Goal: Answer question/provide support: Share knowledge or assist other users

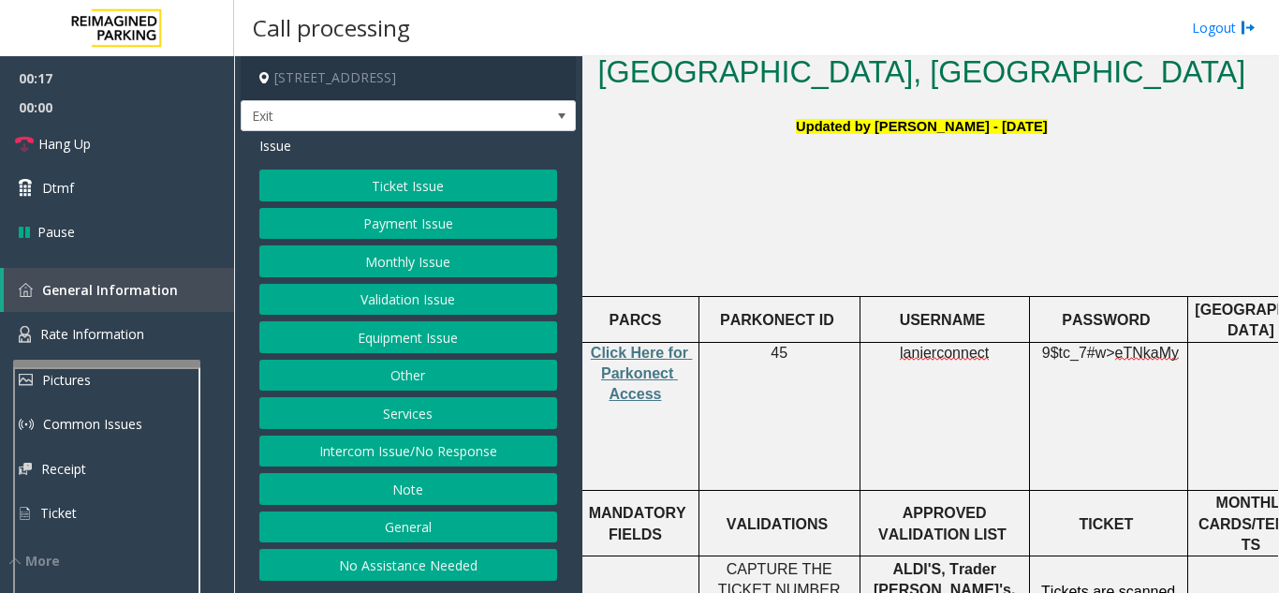
scroll to position [468, 0]
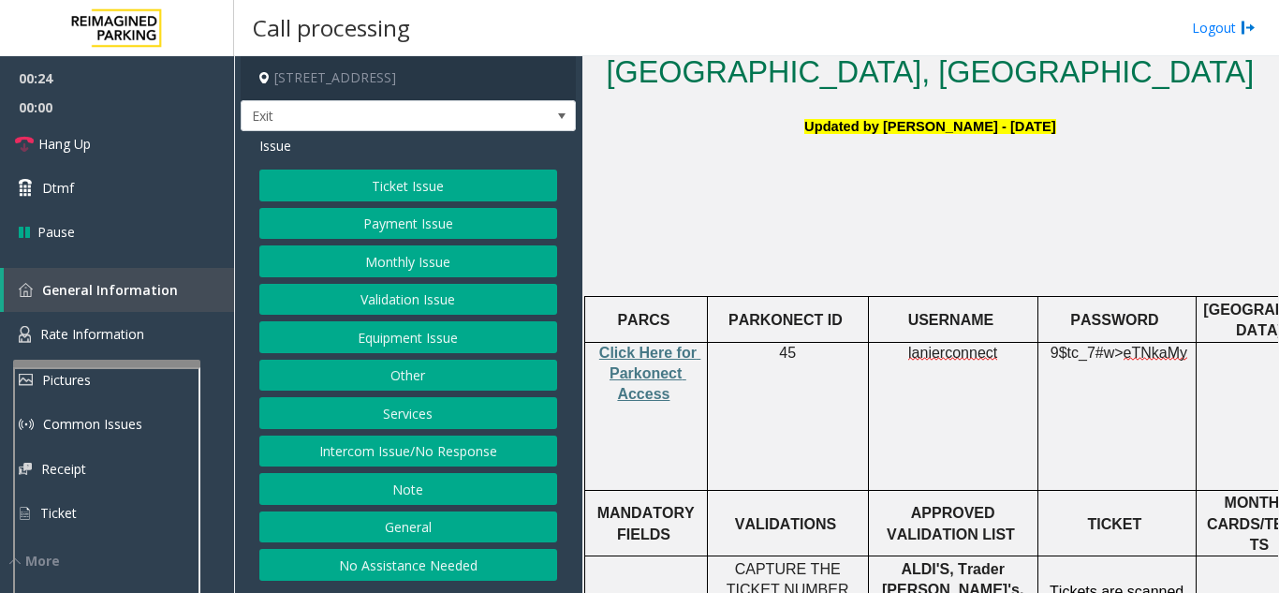
click at [472, 306] on button "Validation Issue" at bounding box center [408, 300] width 298 height 32
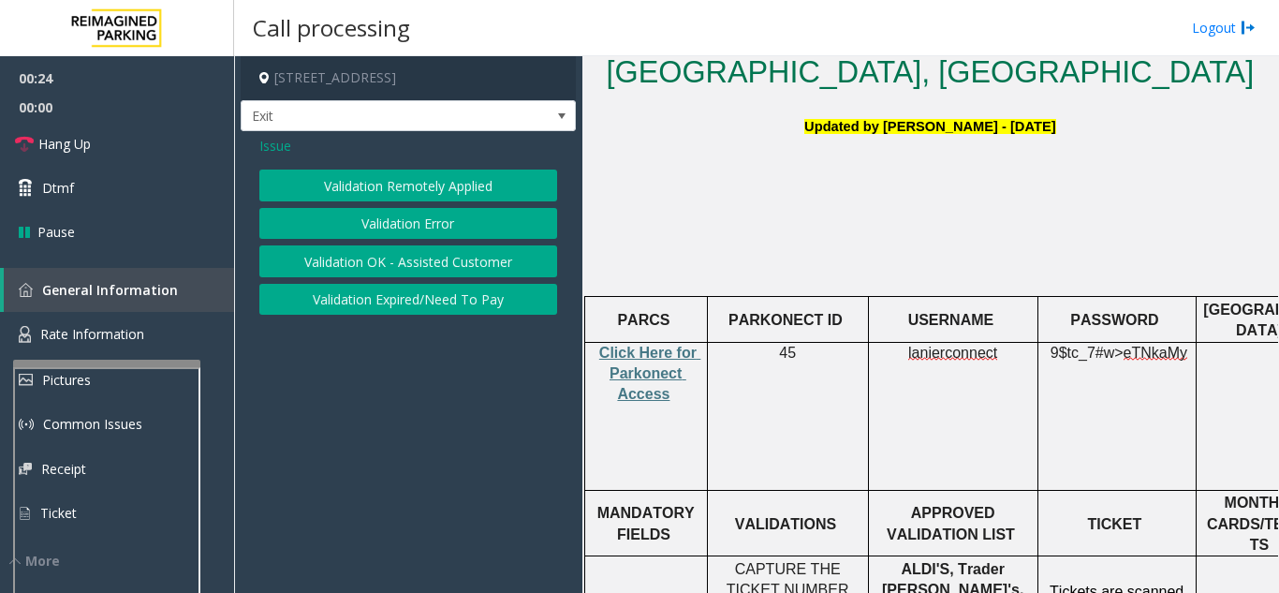
click at [462, 220] on button "Validation Error" at bounding box center [408, 224] width 298 height 32
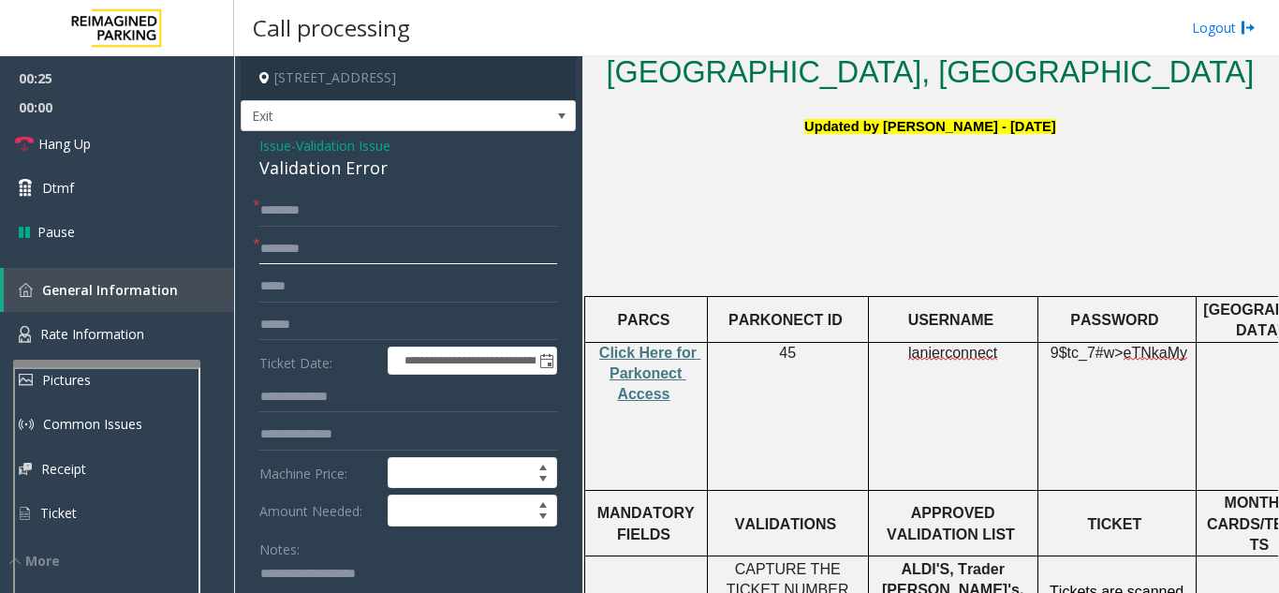
click at [329, 260] on input "text" at bounding box center [408, 249] width 298 height 32
type input "*"
type input "**********"
click at [392, 324] on input "text" at bounding box center [408, 325] width 298 height 32
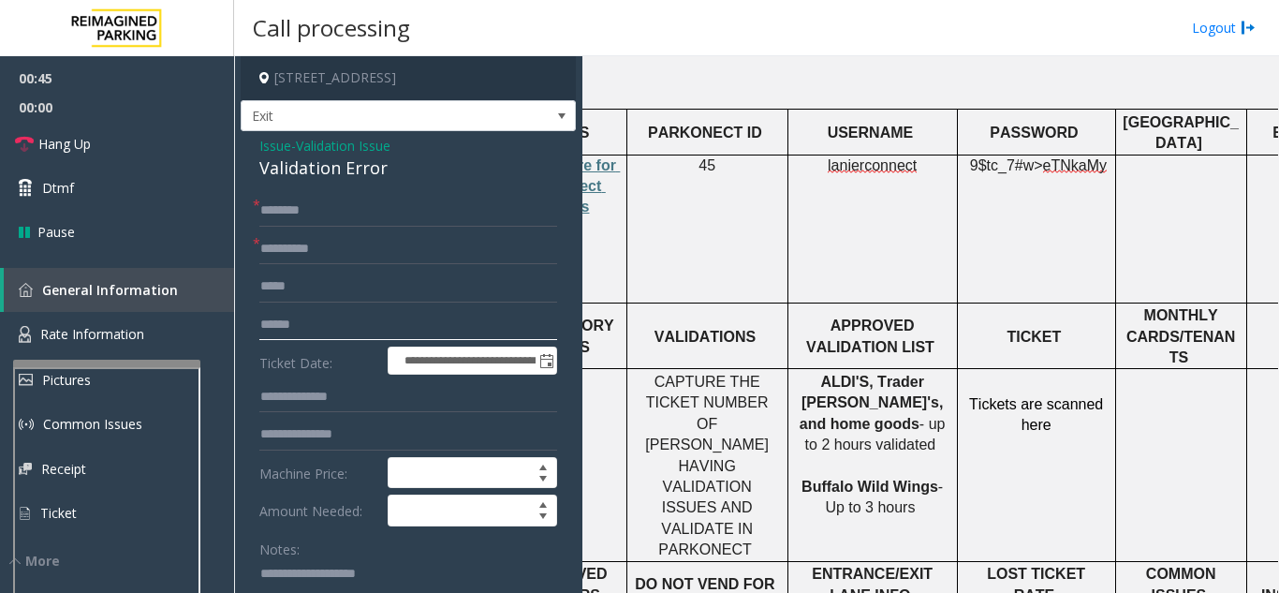
scroll to position [656, 56]
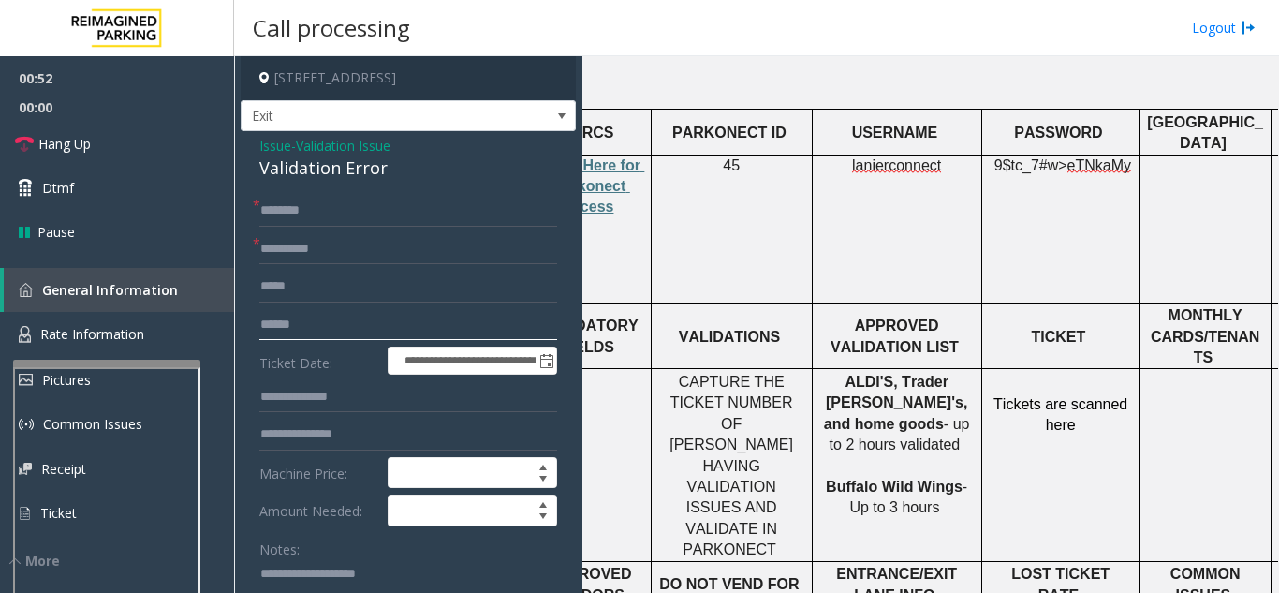
click at [392, 318] on input "text" at bounding box center [408, 325] width 298 height 32
type input "*"
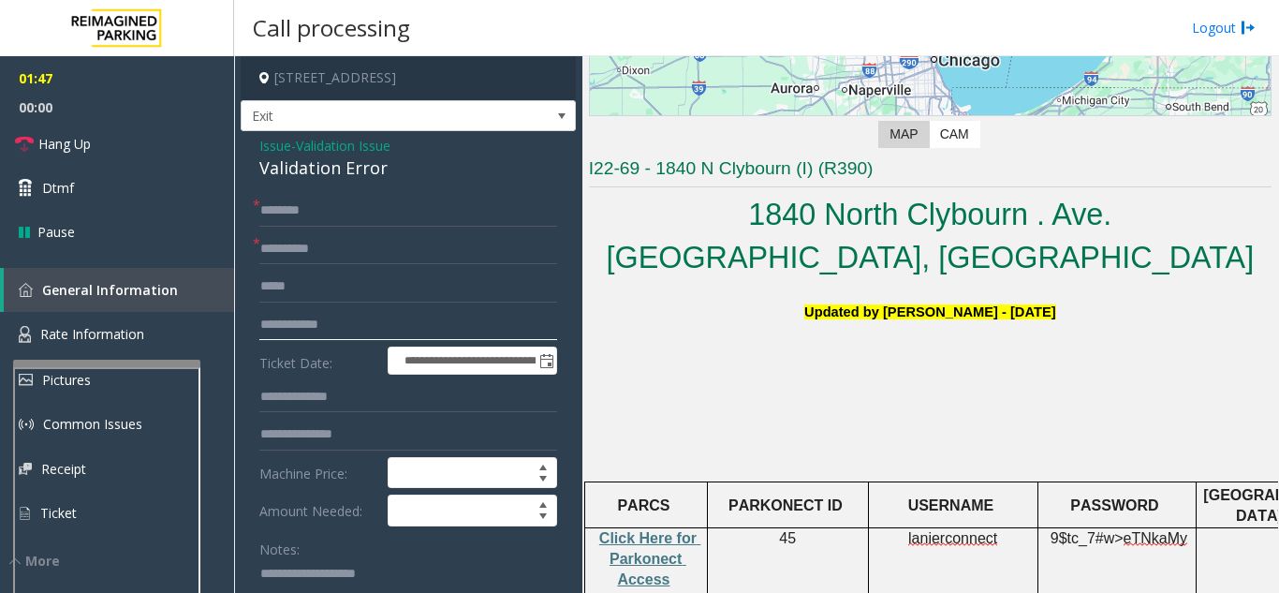
scroll to position [281, 0]
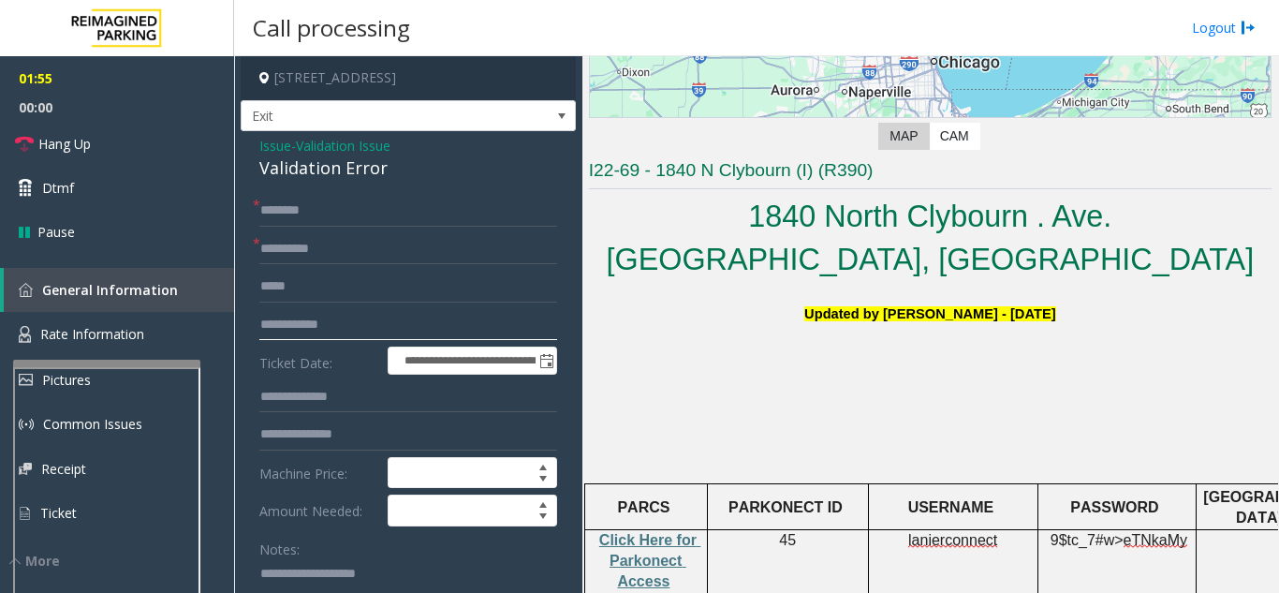
type input "**********"
click at [527, 222] on input "text" at bounding box center [408, 211] width 298 height 32
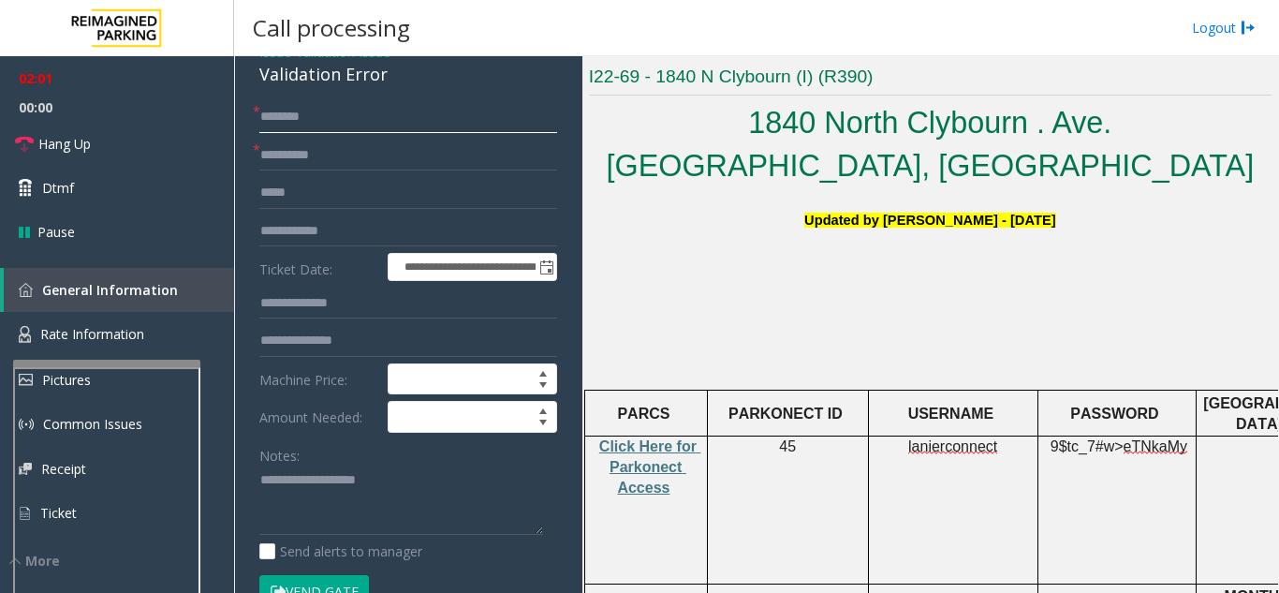
scroll to position [0, 0]
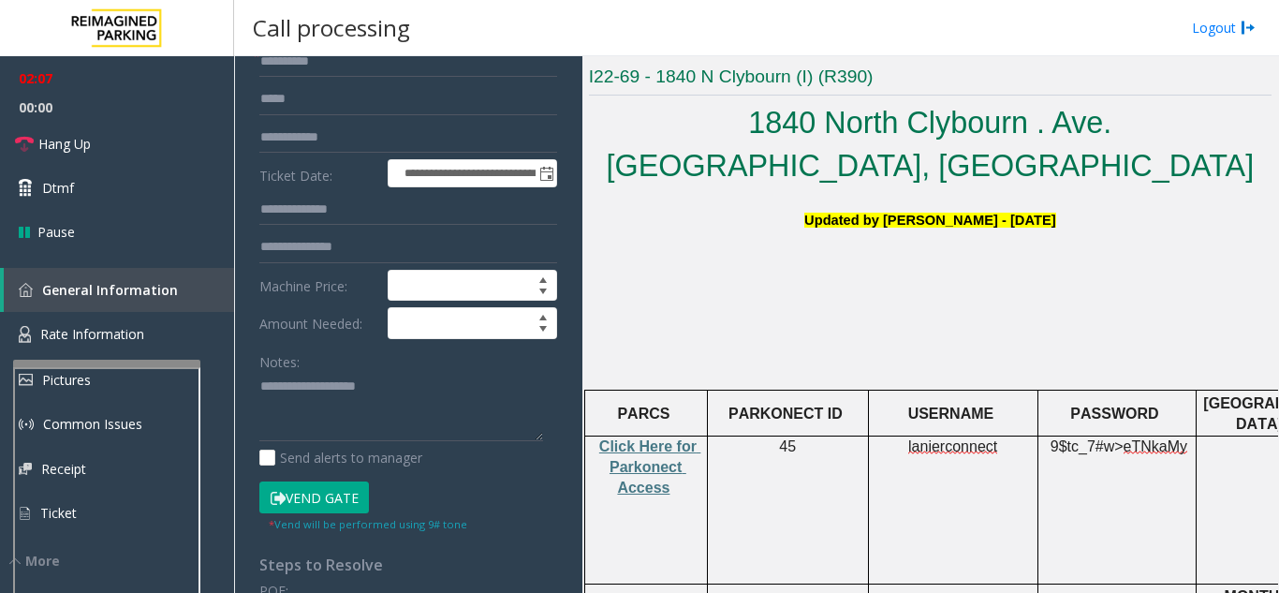
type input "***"
click at [393, 403] on textarea at bounding box center [401, 407] width 284 height 70
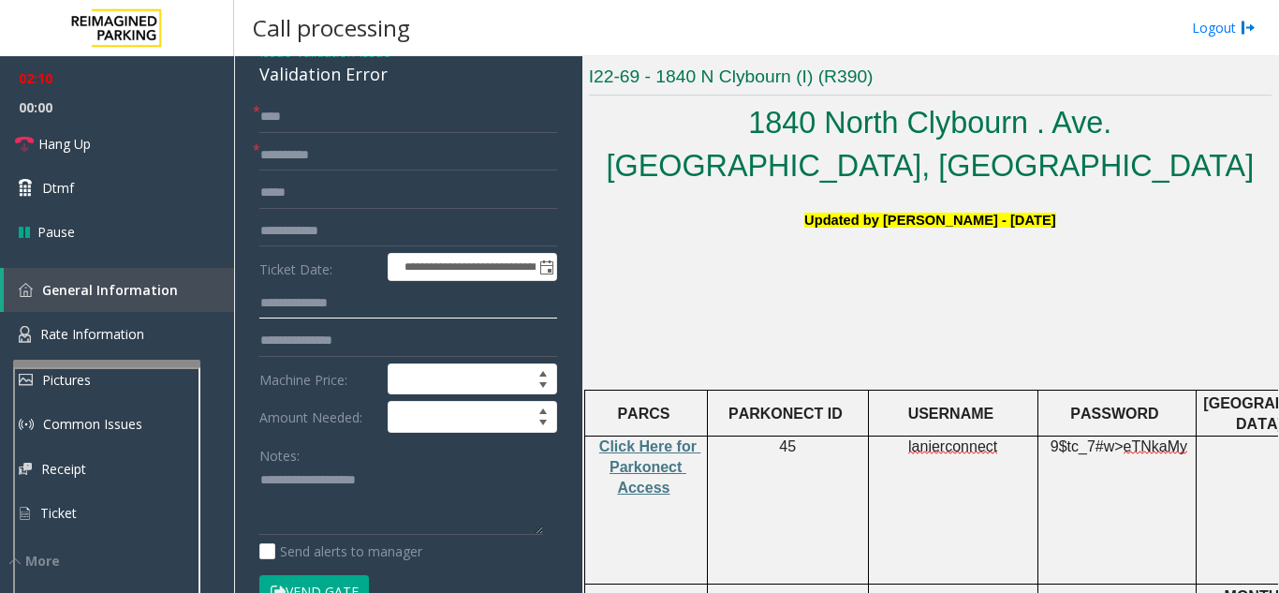
click at [367, 303] on input "text" at bounding box center [408, 304] width 298 height 32
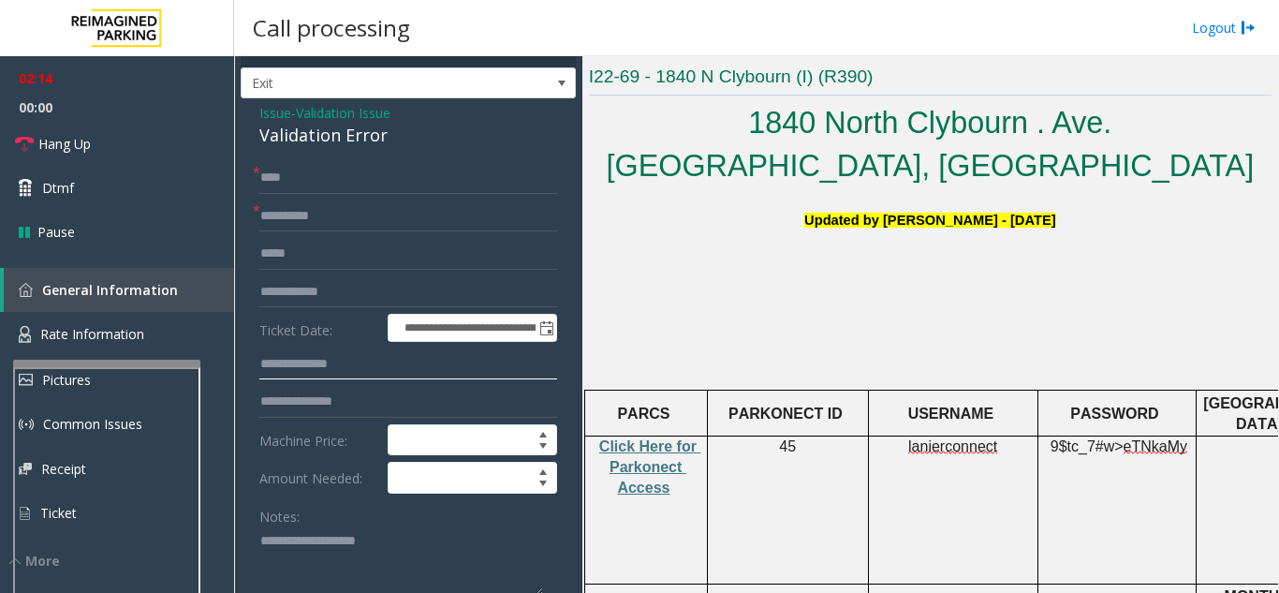
scroll to position [0, 0]
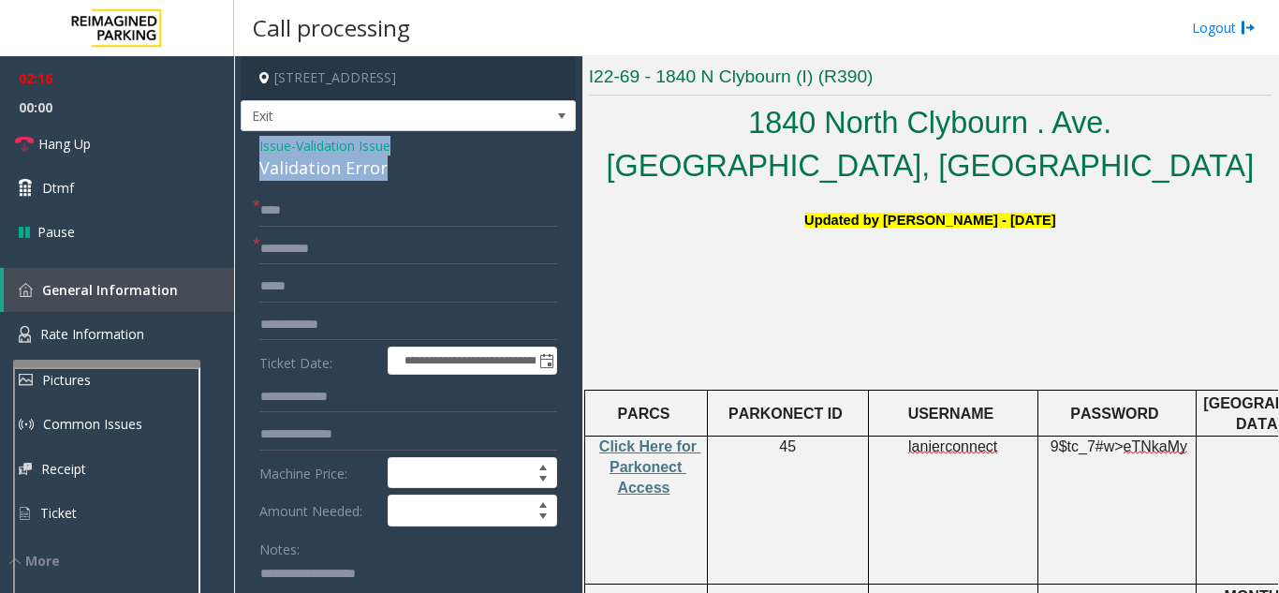
drag, startPoint x: 244, startPoint y: 144, endPoint x: 426, endPoint y: 170, distance: 184.4
copy div "Issue - Validation Issue Validation Error"
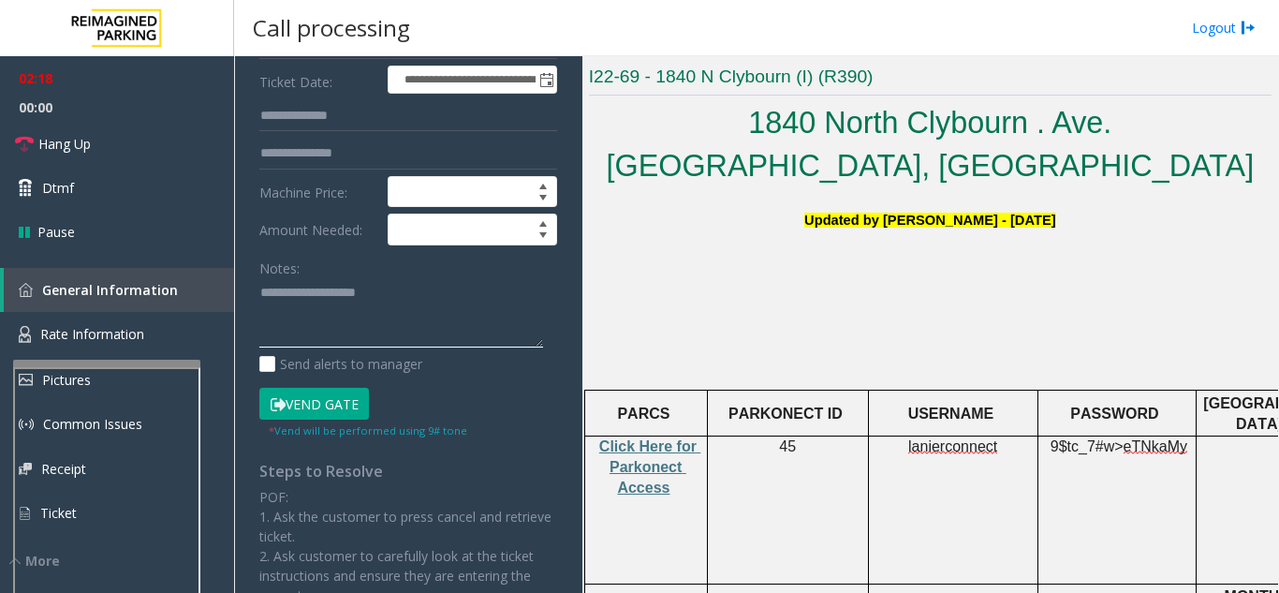
click at [327, 330] on textarea at bounding box center [401, 313] width 284 height 70
paste textarea "**********"
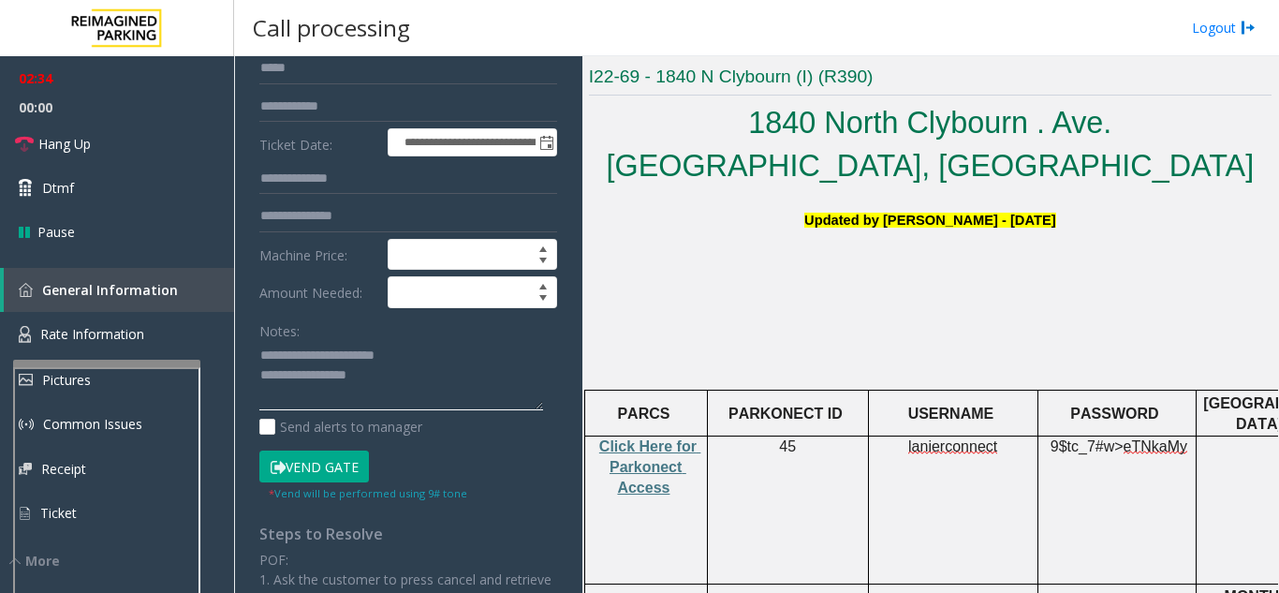
scroll to position [187, 0]
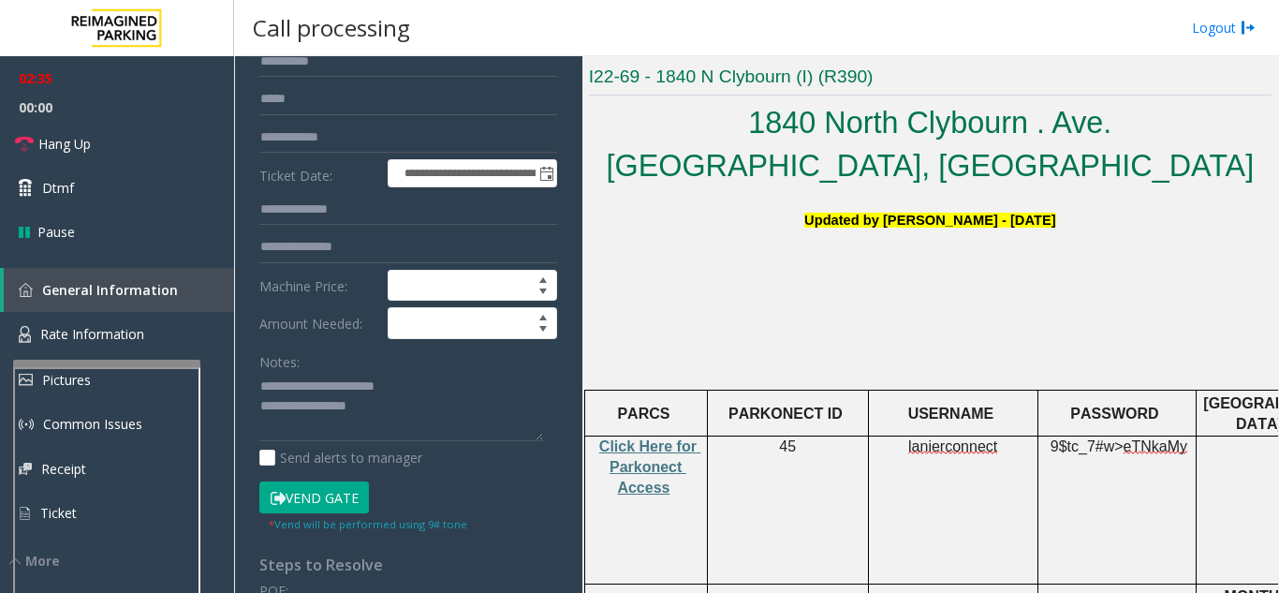
click at [354, 497] on button "Vend Gate" at bounding box center [314, 497] width 110 height 32
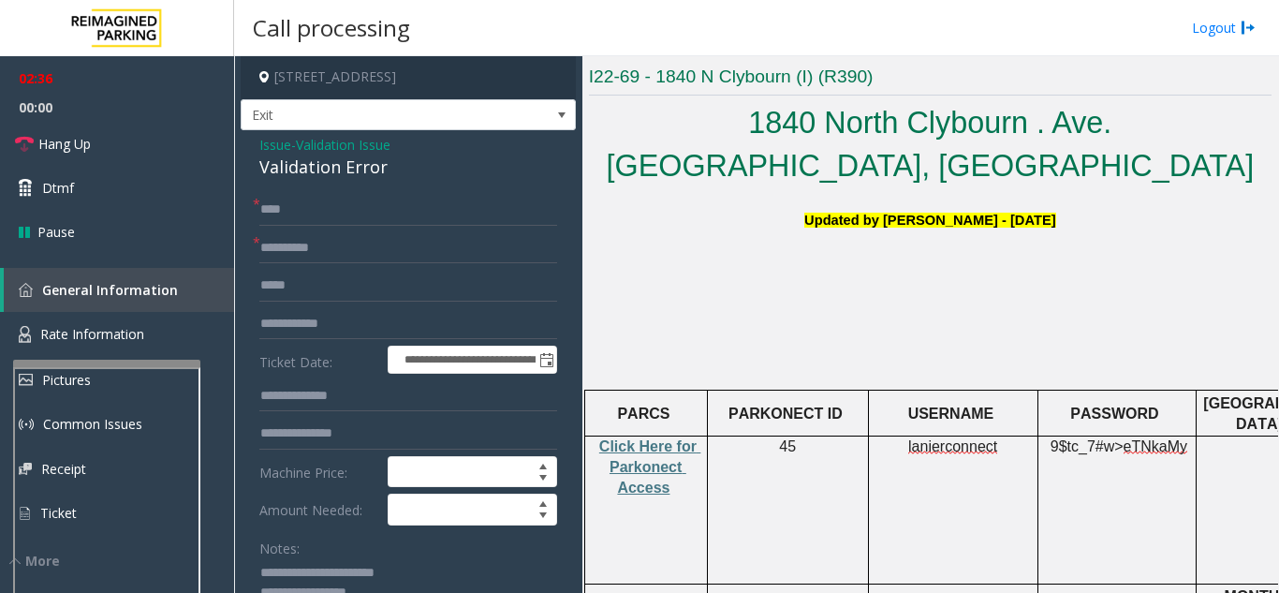
scroll to position [0, 0]
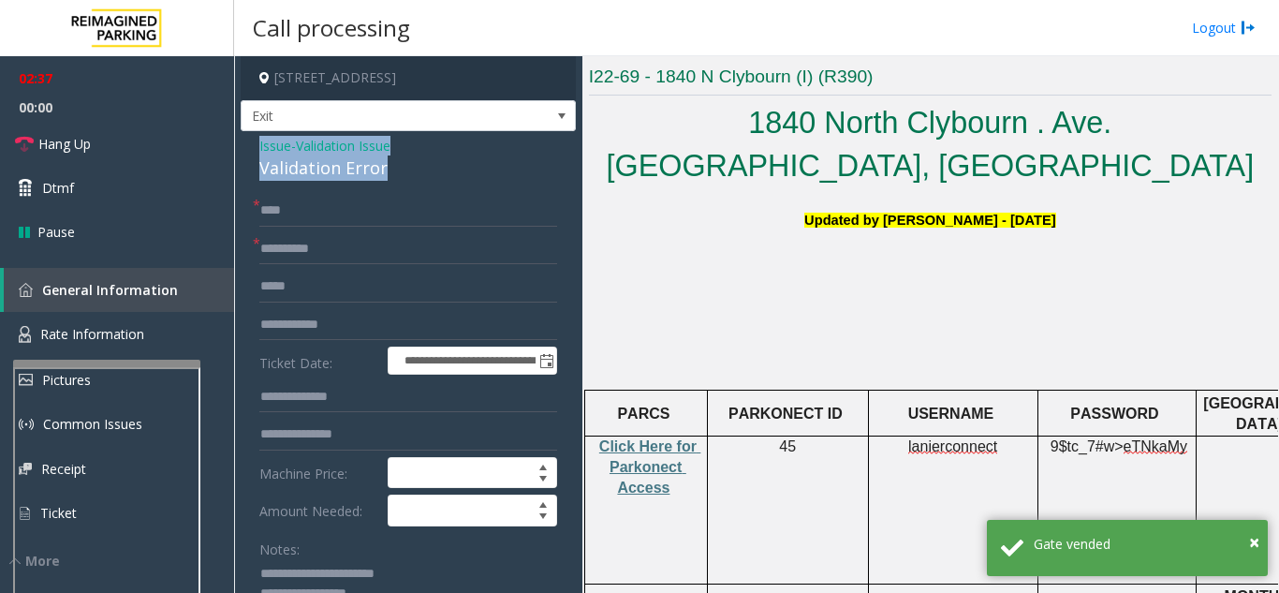
drag, startPoint x: 249, startPoint y: 141, endPoint x: 382, endPoint y: 170, distance: 136.1
copy div "Issue - Validation Issue Validation Error"
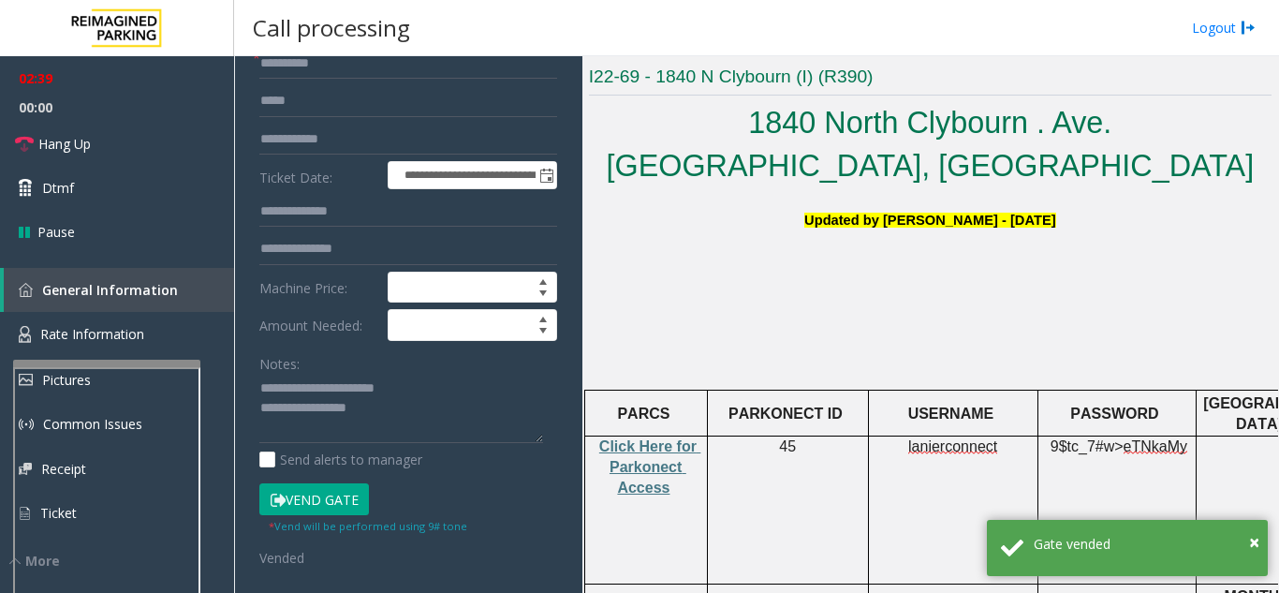
scroll to position [187, 0]
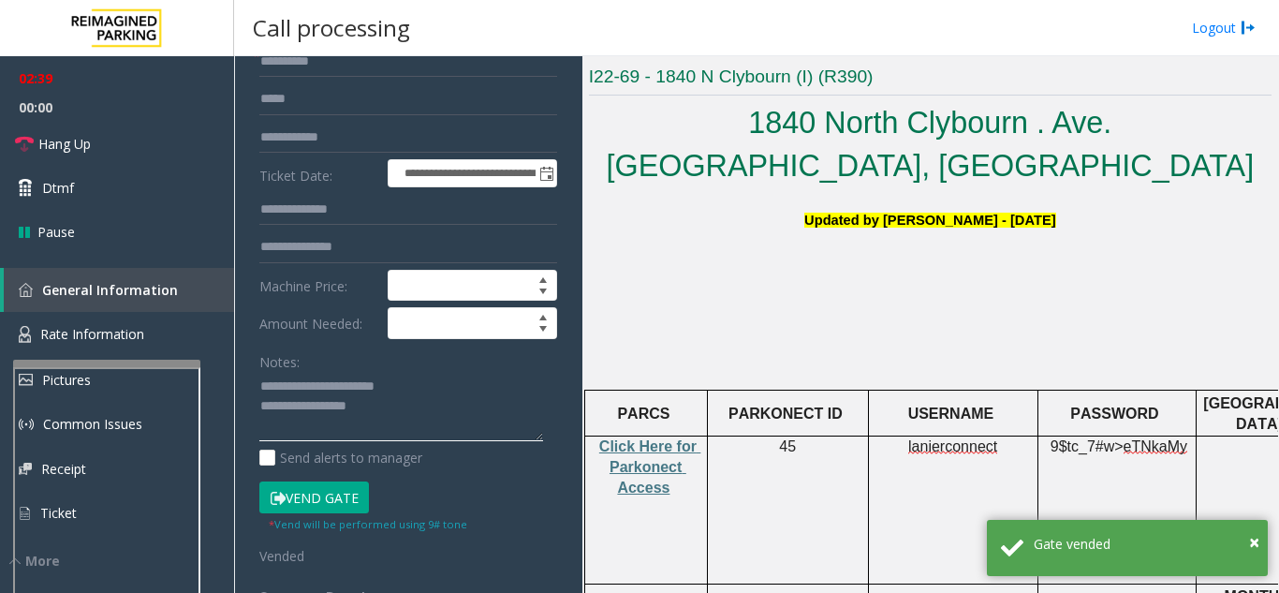
click at [275, 436] on textarea at bounding box center [401, 407] width 284 height 70
paste textarea "**********"
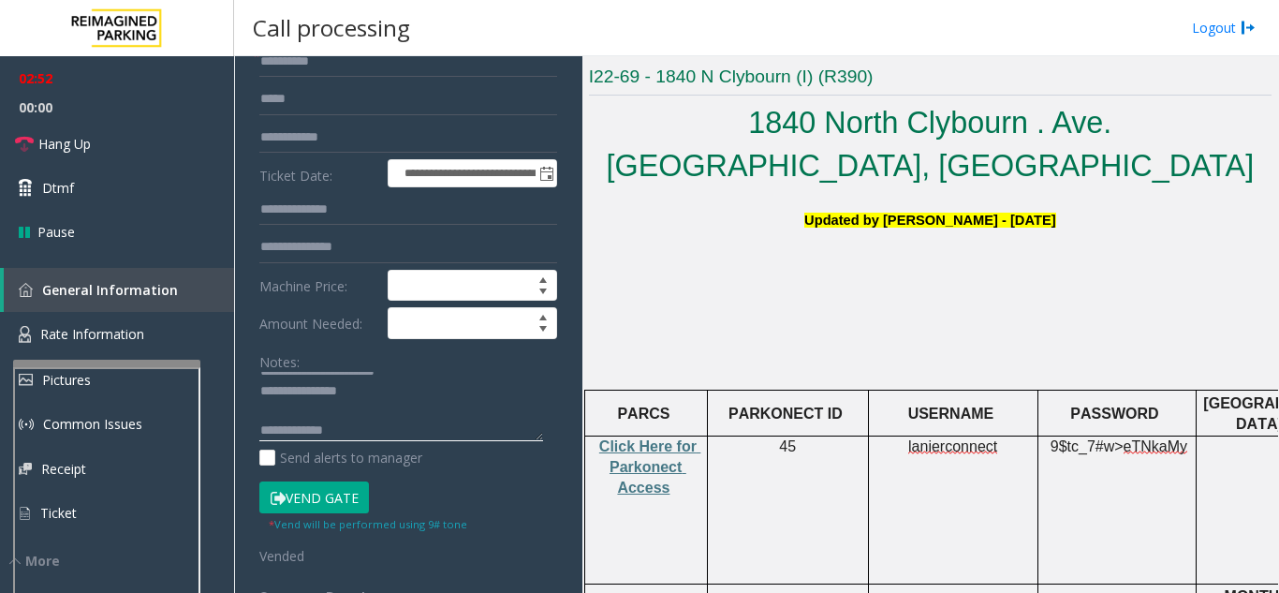
click at [386, 435] on textarea at bounding box center [401, 407] width 284 height 70
paste textarea "**********"
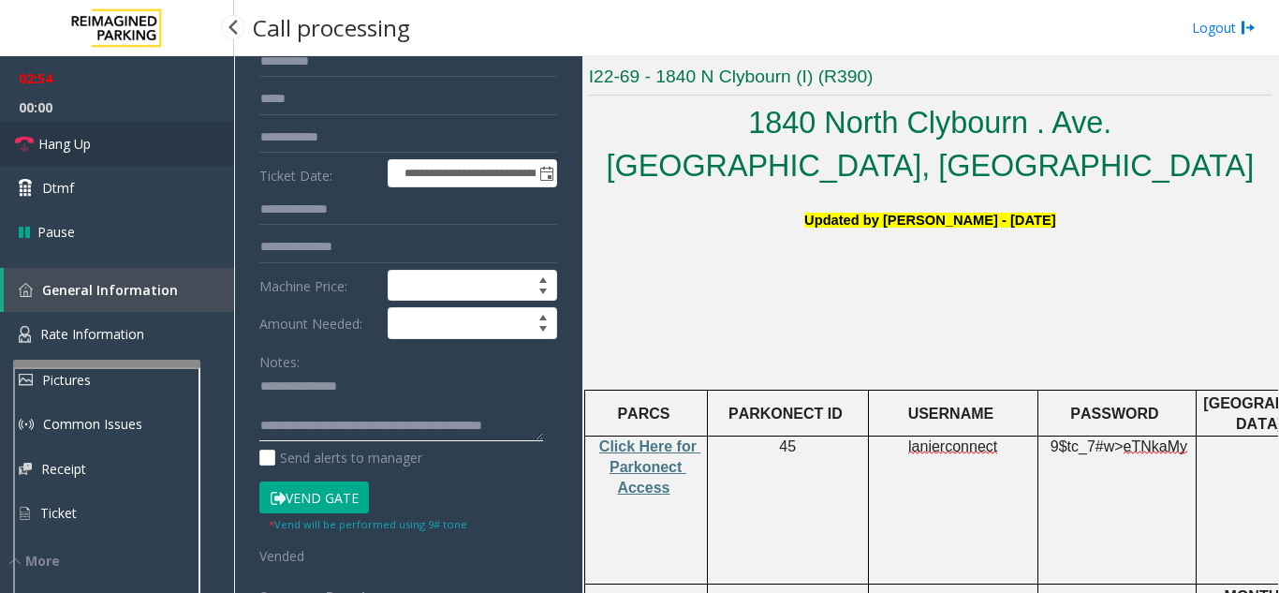
type textarea "**********"
click at [134, 149] on link "Hang Up" at bounding box center [117, 144] width 234 height 44
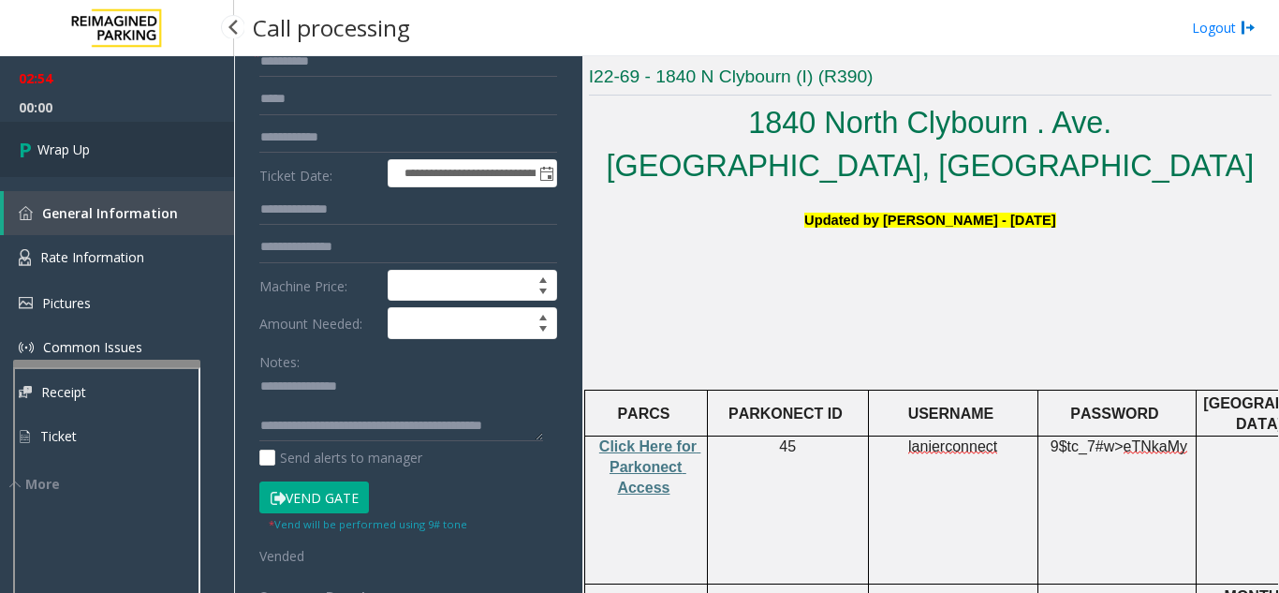
click at [134, 149] on link "Wrap Up" at bounding box center [117, 149] width 234 height 55
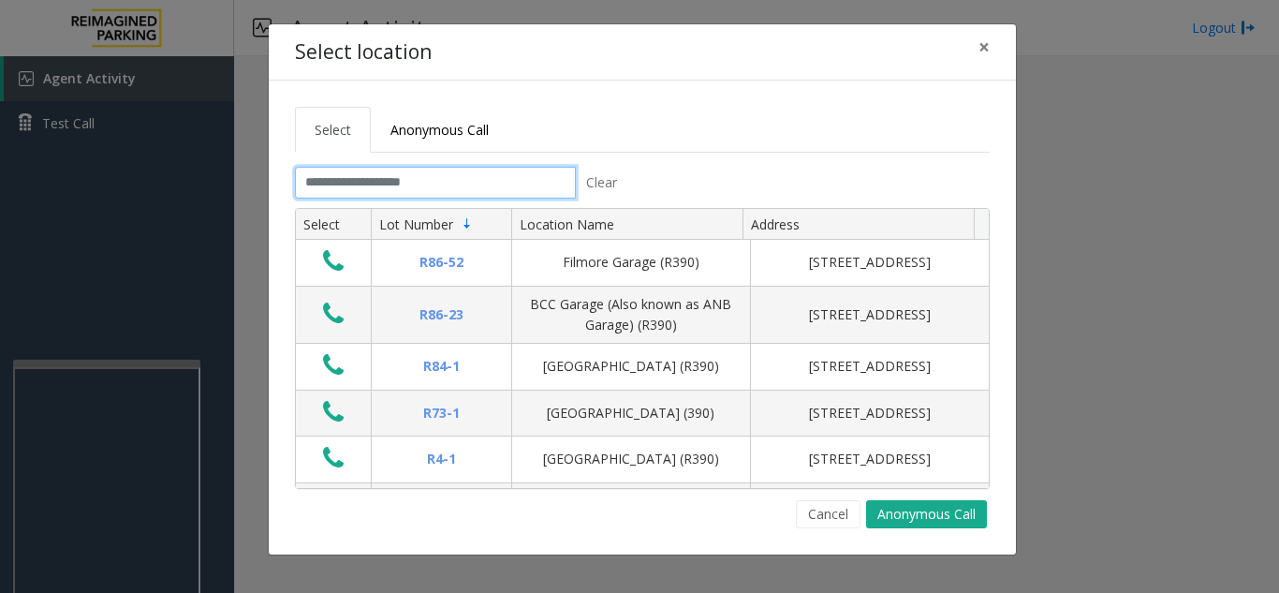
click at [398, 185] on input "text" at bounding box center [435, 183] width 281 height 32
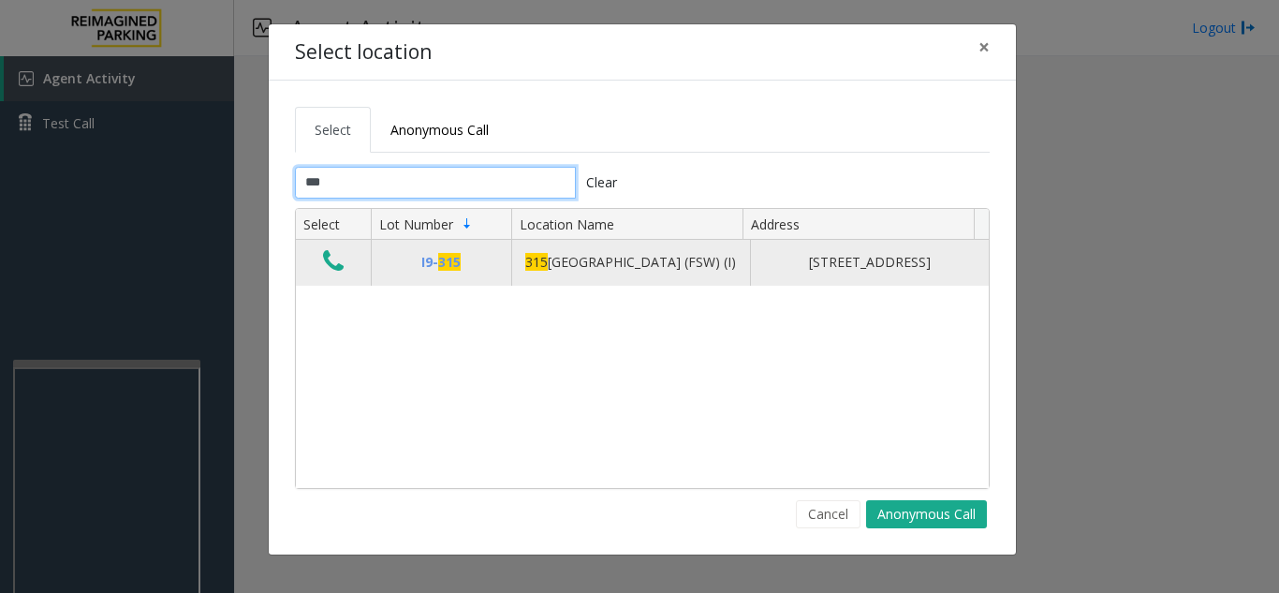
type input "***"
click at [338, 264] on icon "Data table" at bounding box center [333, 261] width 21 height 26
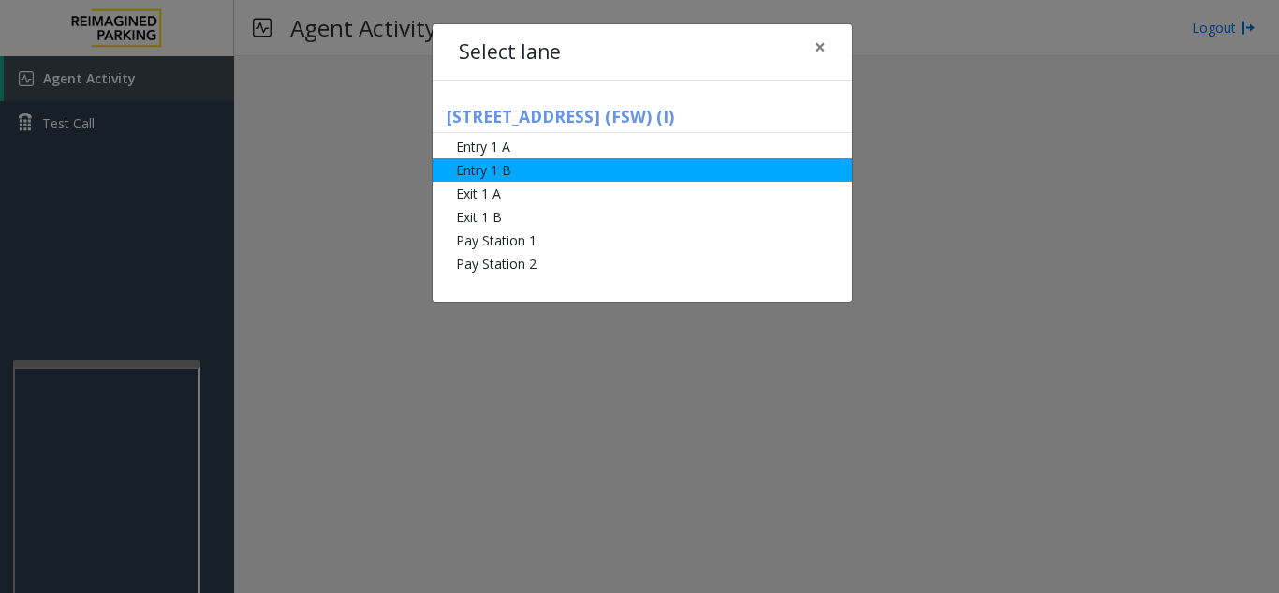
click at [566, 161] on li "Entry 1 B" at bounding box center [643, 169] width 420 height 23
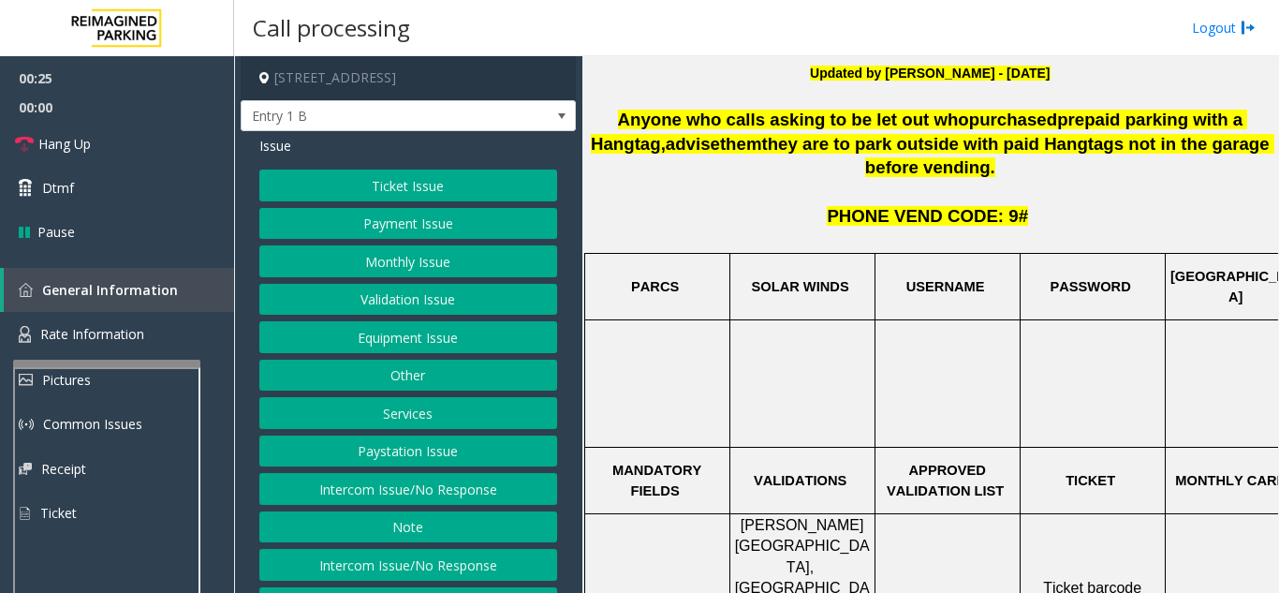
scroll to position [468, 0]
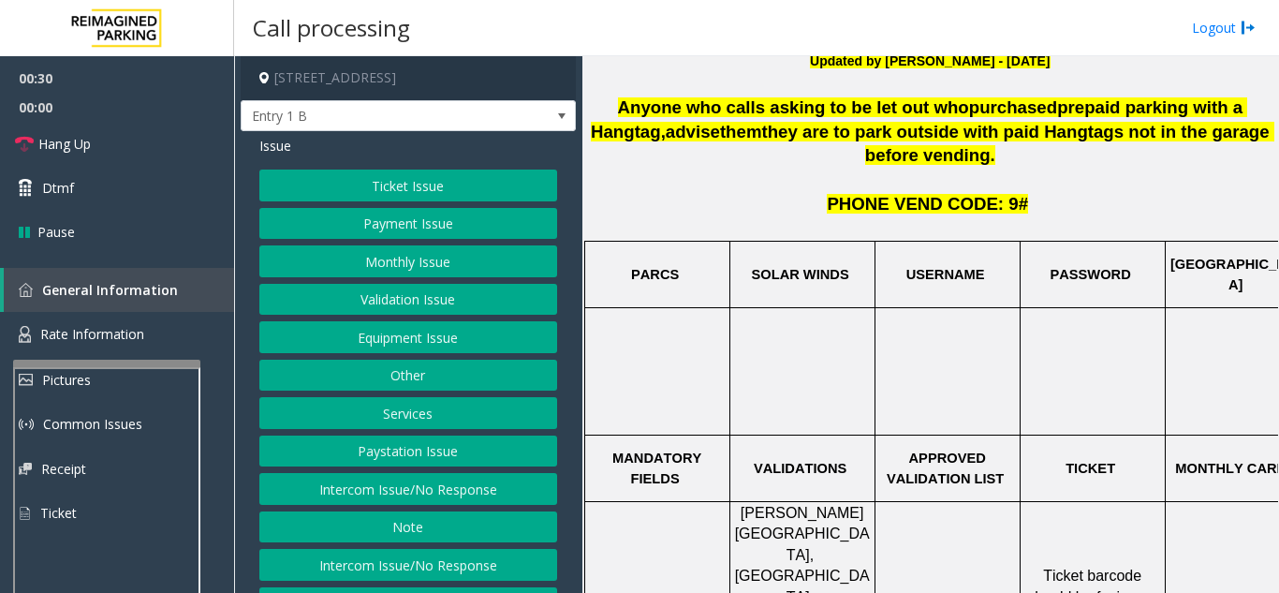
click at [448, 187] on button "Ticket Issue" at bounding box center [408, 186] width 298 height 32
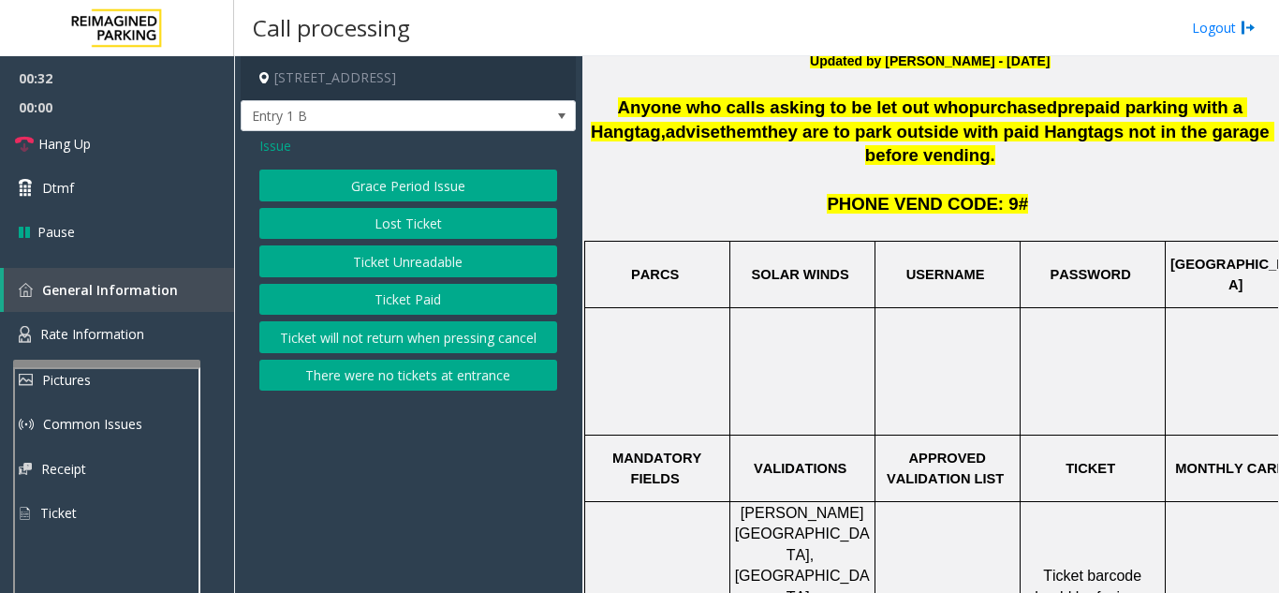
click at [453, 268] on button "Ticket Unreadable" at bounding box center [408, 261] width 298 height 32
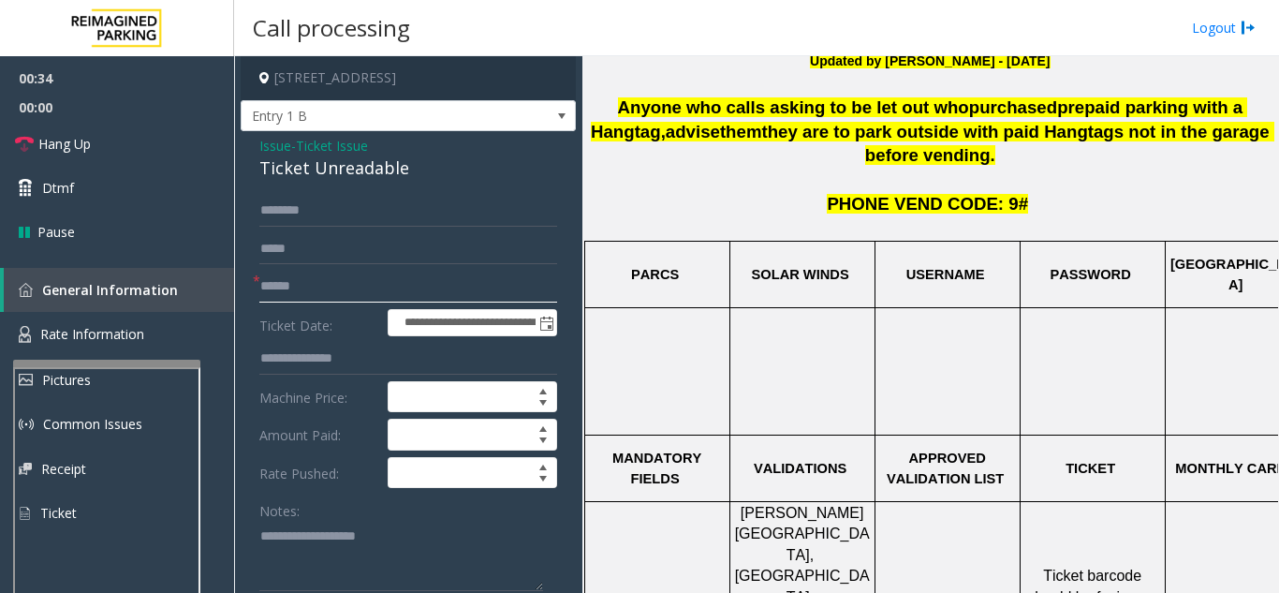
click at [377, 297] on input "text" at bounding box center [408, 287] width 298 height 32
click at [457, 284] on input "text" at bounding box center [408, 287] width 298 height 32
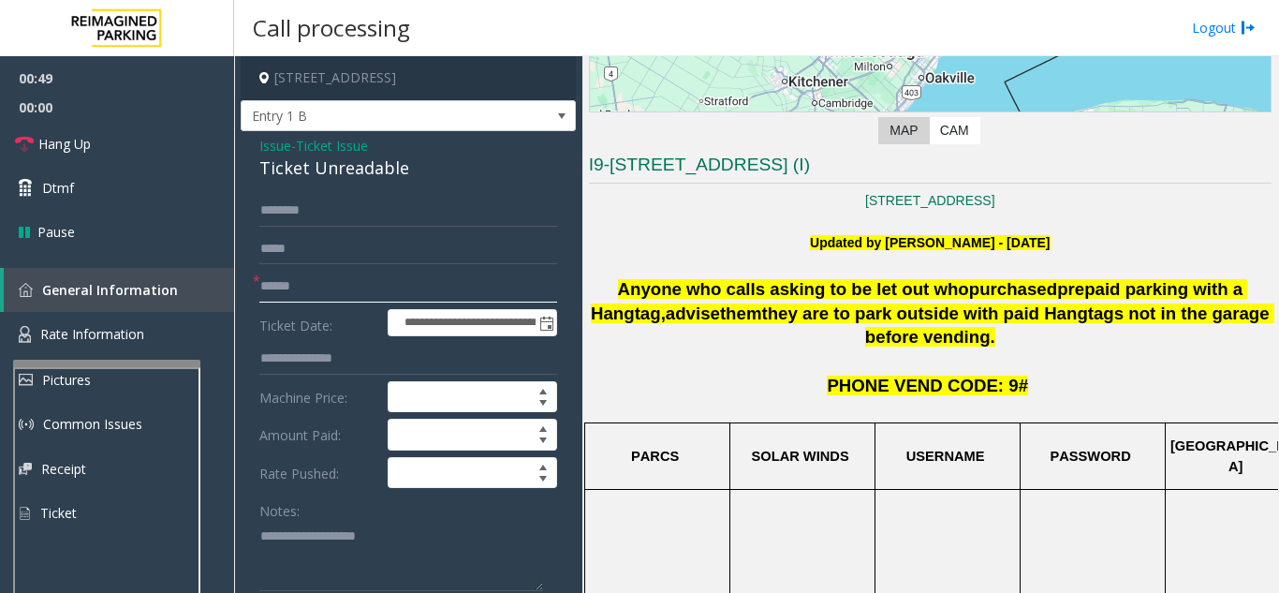
scroll to position [281, 0]
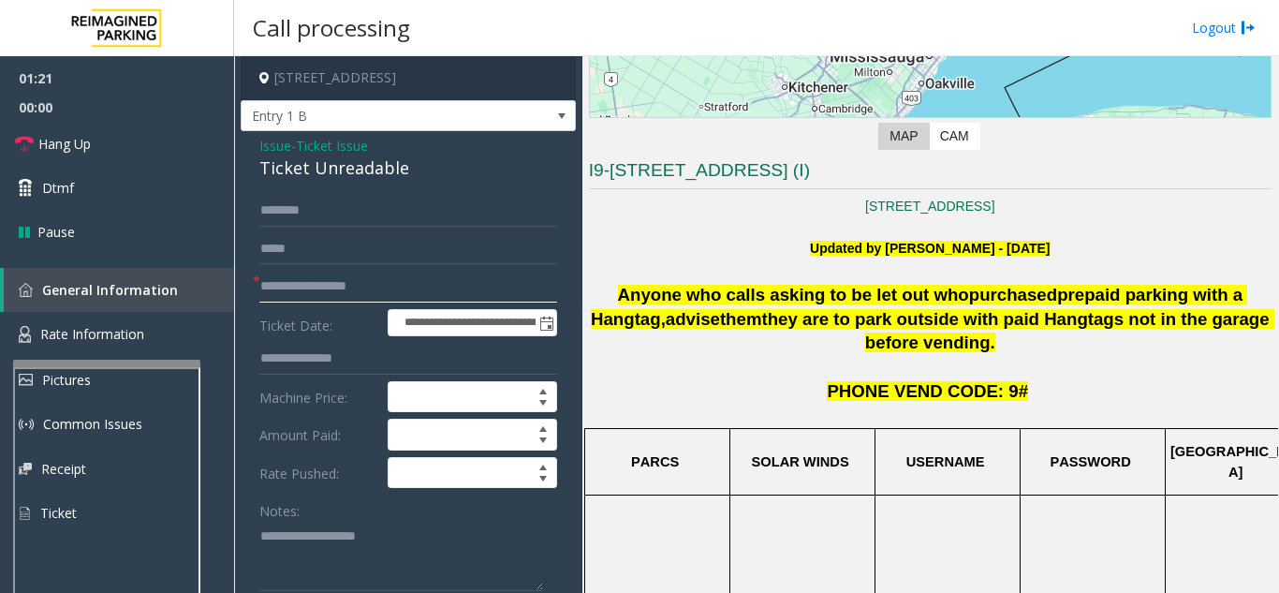
type input "**********"
click at [410, 570] on textarea at bounding box center [401, 556] width 284 height 70
click at [279, 147] on span "Issue" at bounding box center [275, 146] width 32 height 20
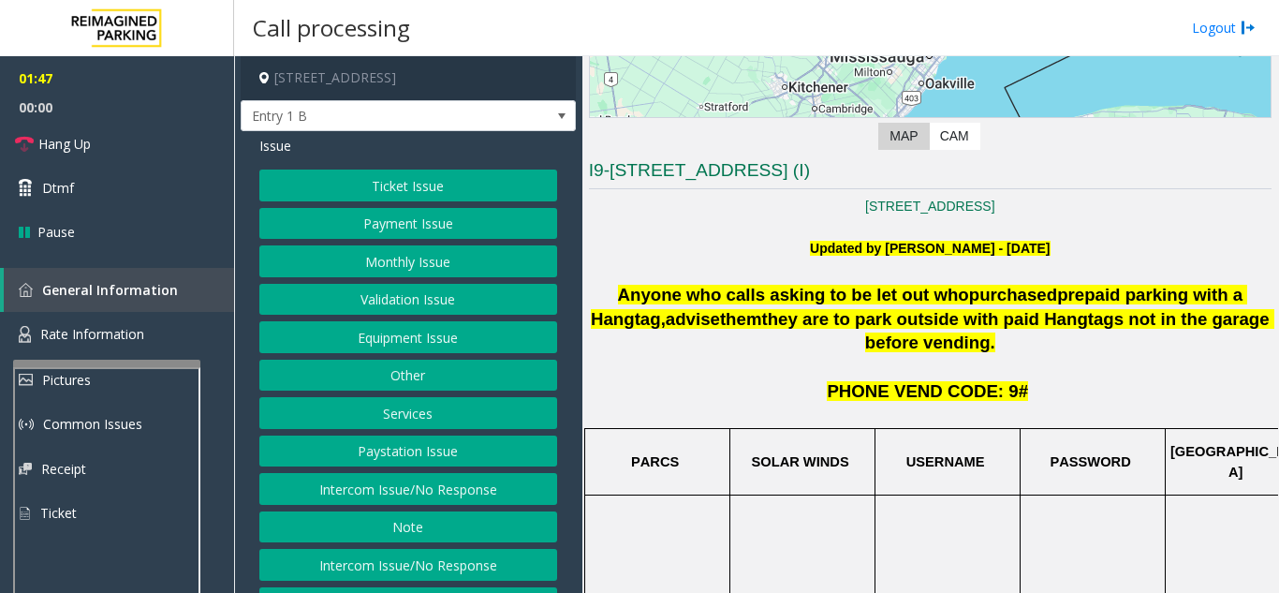
click at [396, 418] on button "Services" at bounding box center [408, 413] width 298 height 32
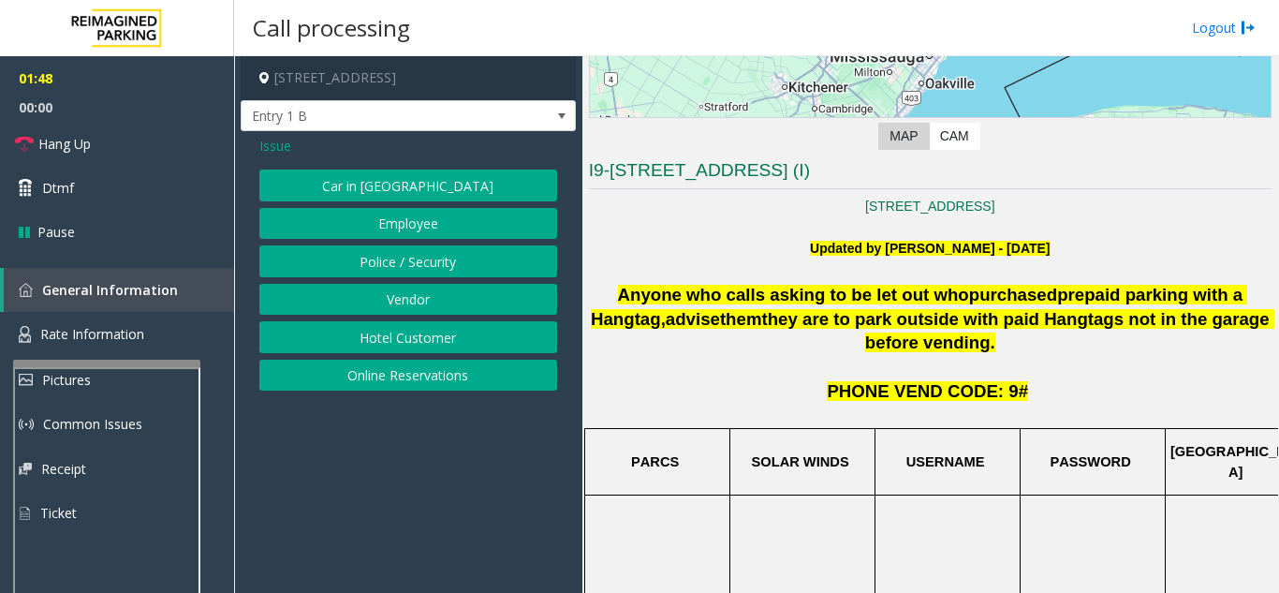
click at [421, 367] on button "Online Reservations" at bounding box center [408, 376] width 298 height 32
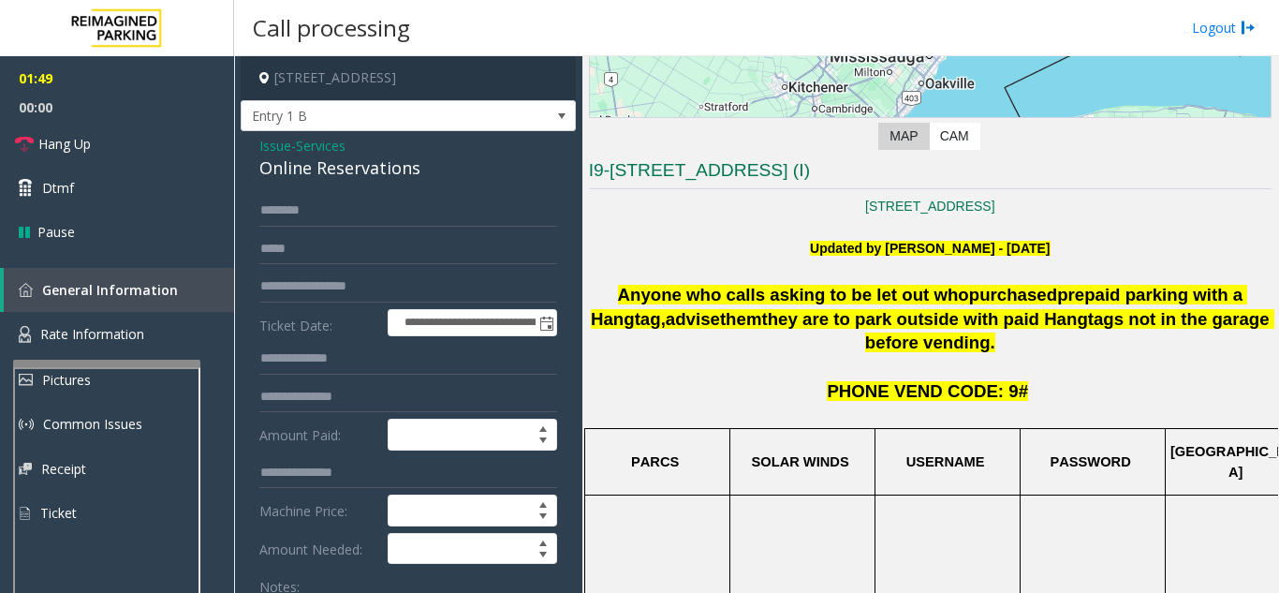
scroll to position [94, 0]
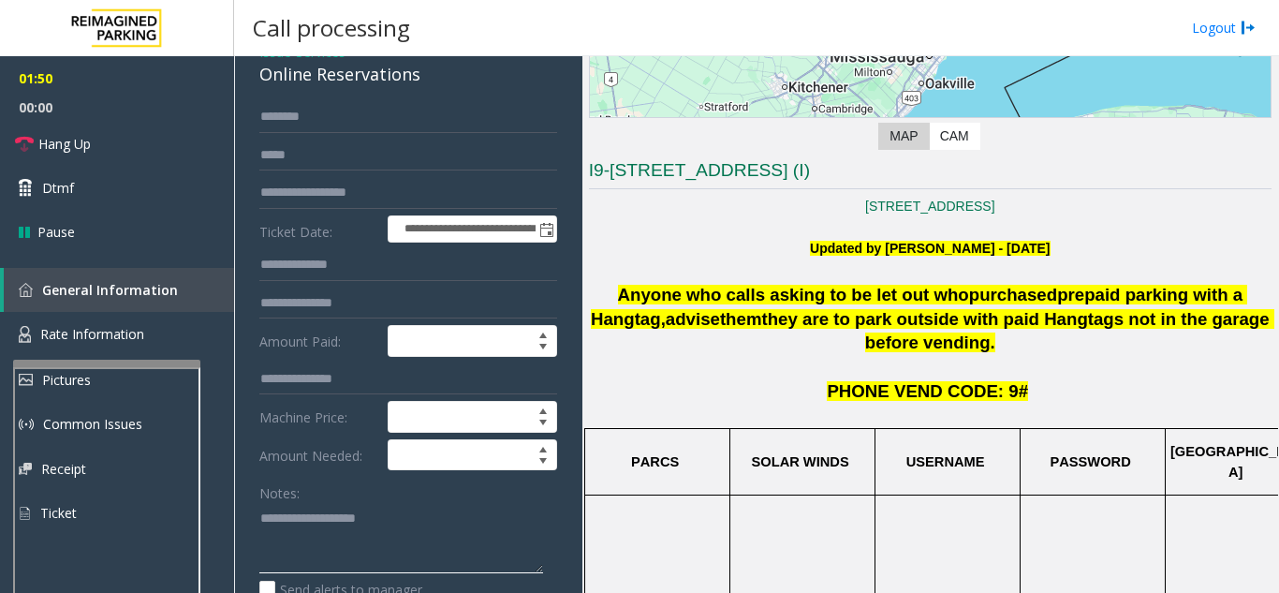
click at [342, 541] on textarea at bounding box center [401, 538] width 284 height 70
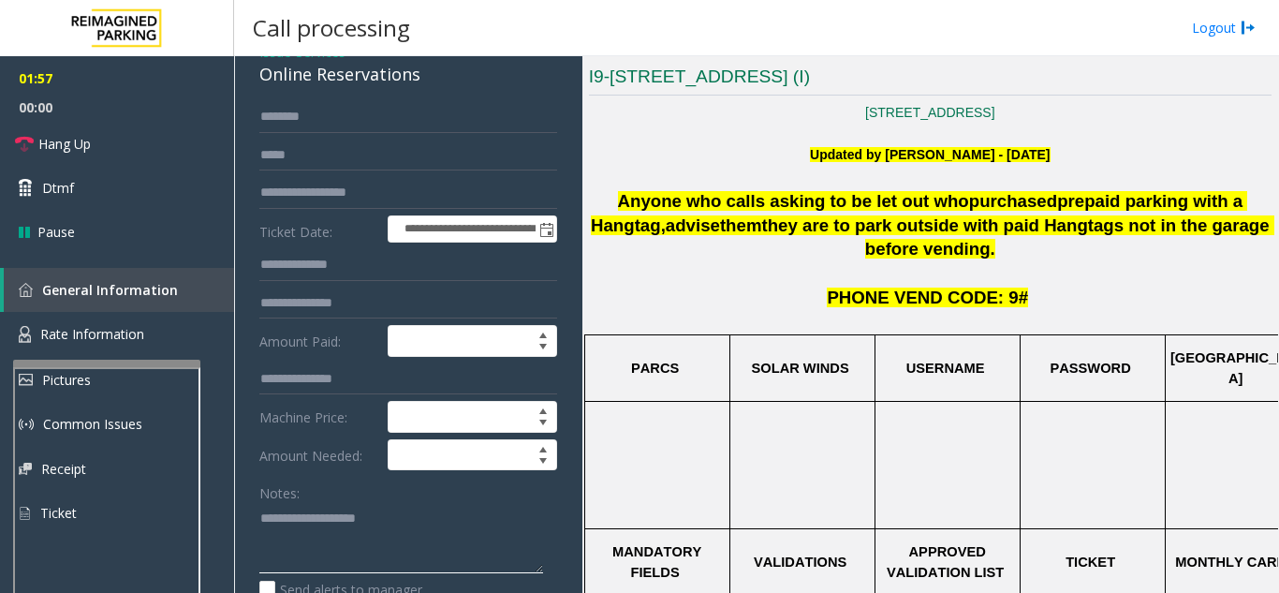
scroll to position [468, 0]
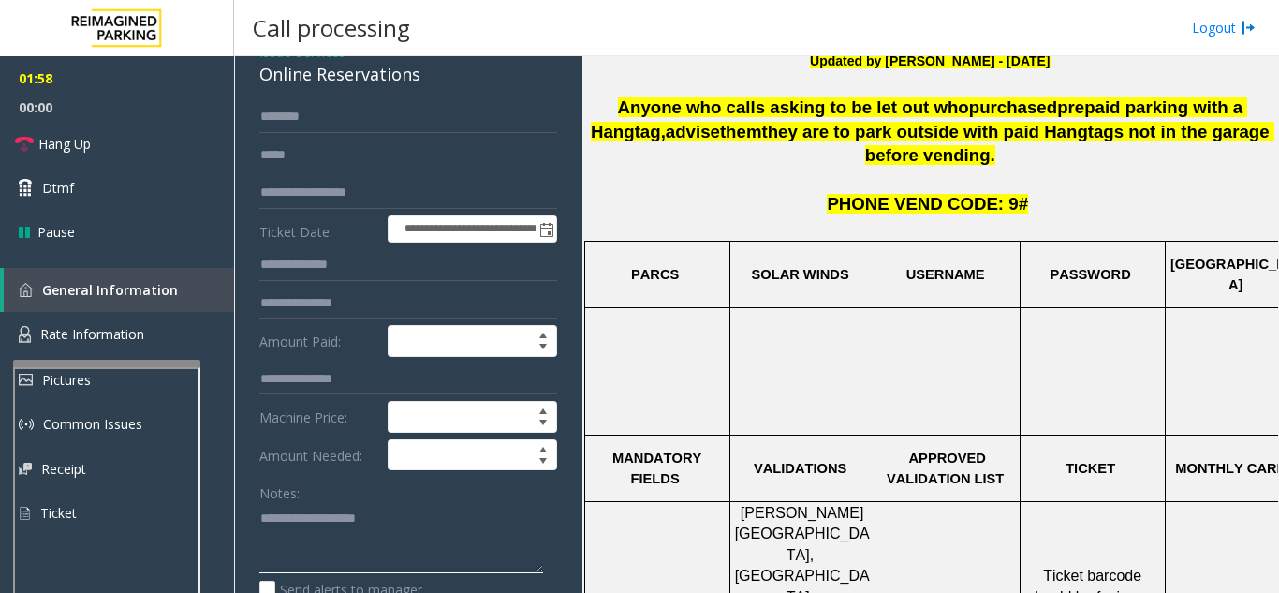
click at [382, 523] on textarea at bounding box center [401, 538] width 284 height 70
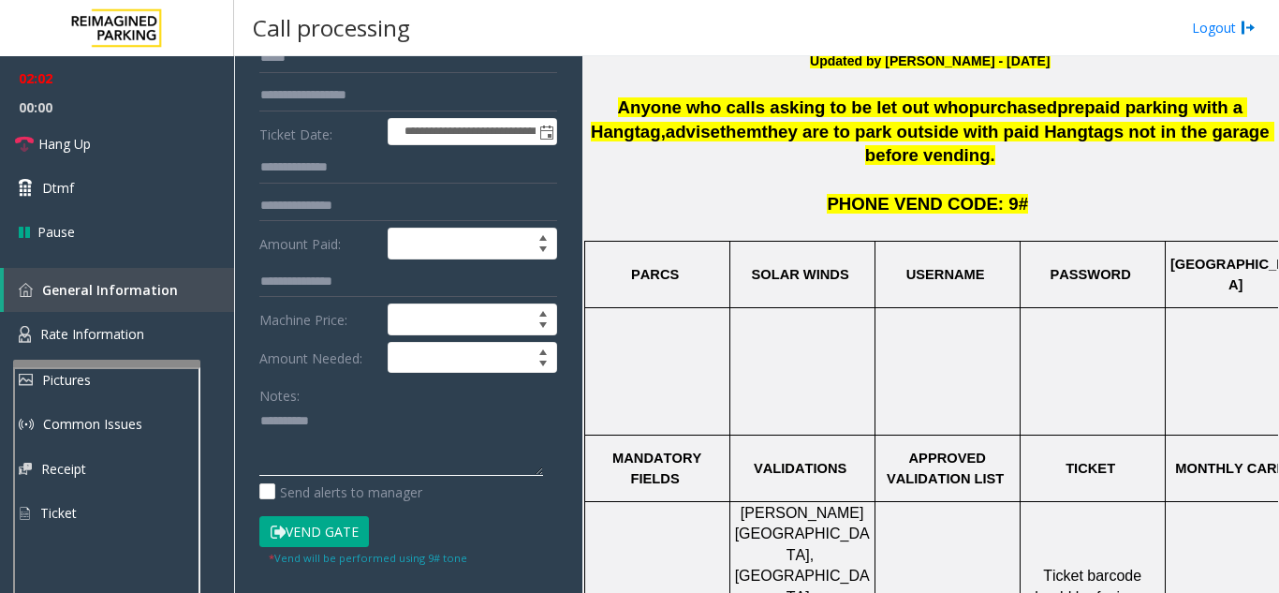
scroll to position [281, 0]
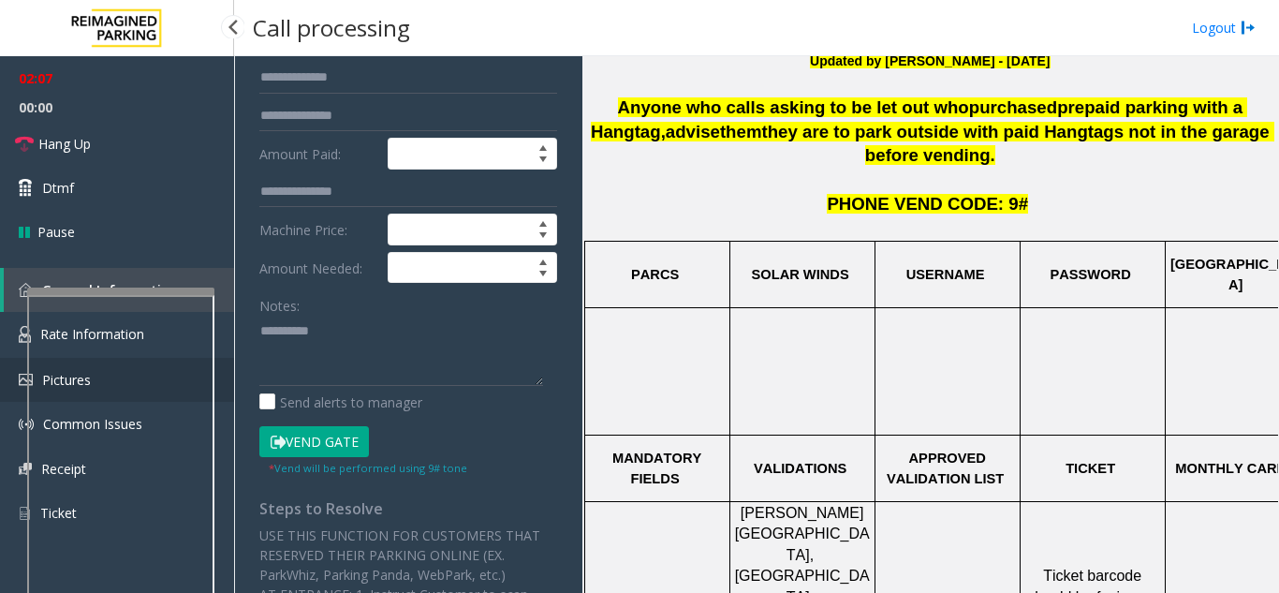
click at [107, 279] on app-root "**********" at bounding box center [639, 296] width 1279 height 593
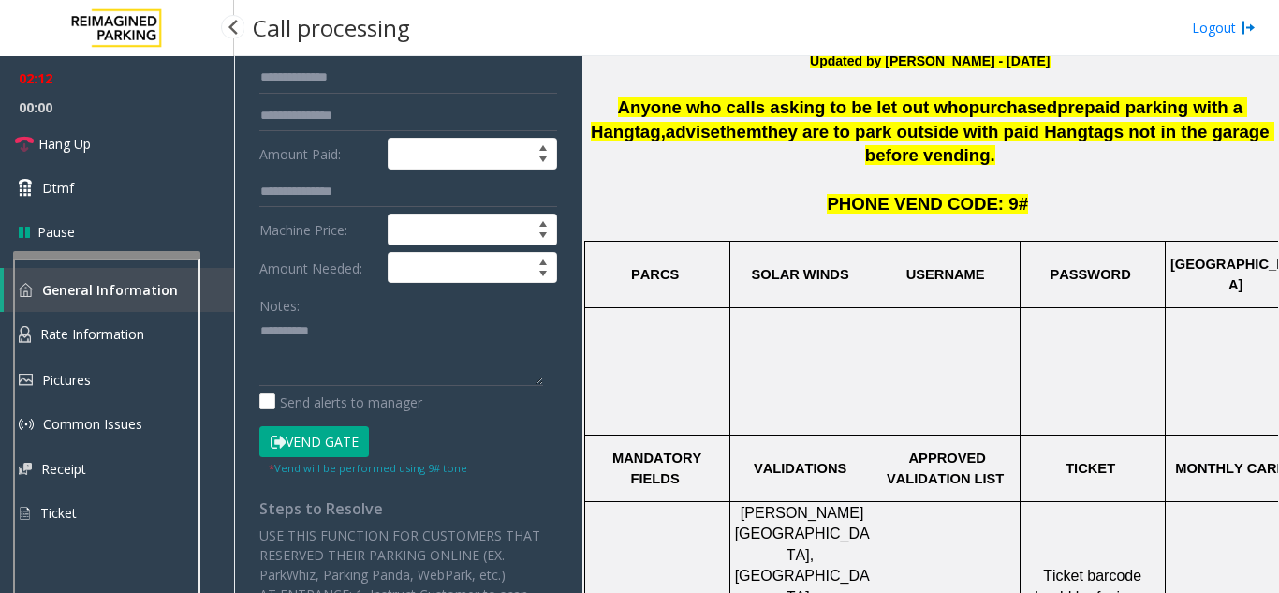
click at [114, 247] on app-root "**********" at bounding box center [639, 296] width 1279 height 593
click at [322, 352] on textarea at bounding box center [401, 351] width 284 height 70
click at [137, 135] on link "Hang Up" at bounding box center [117, 144] width 234 height 44
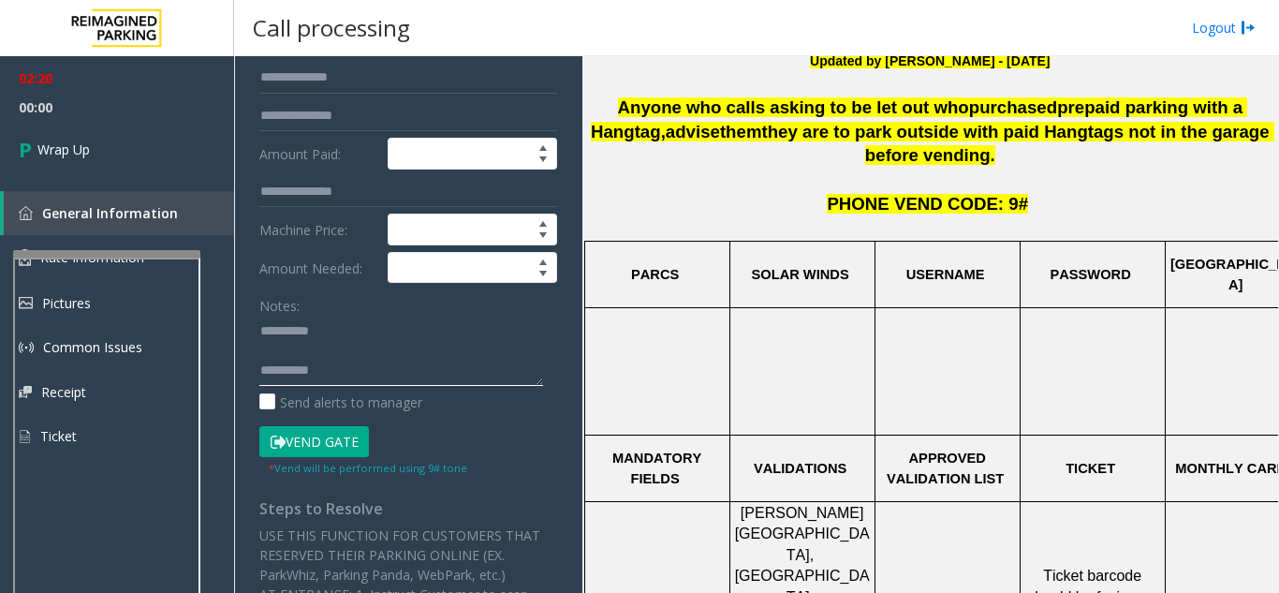
click at [355, 368] on textarea at bounding box center [401, 351] width 284 height 70
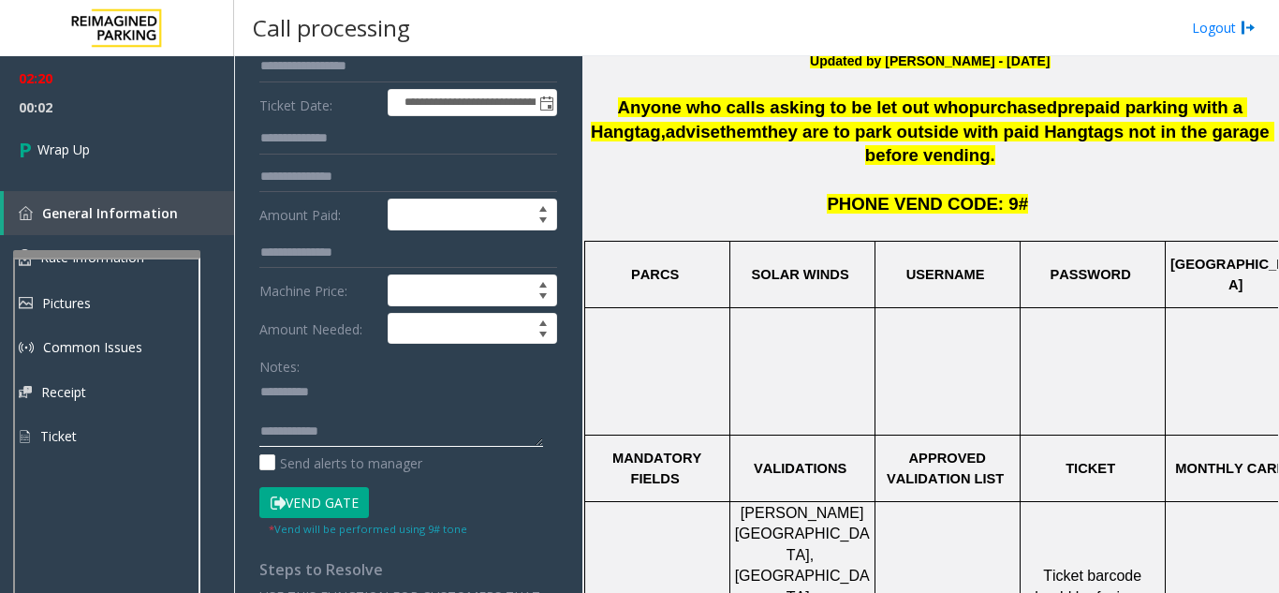
scroll to position [187, 0]
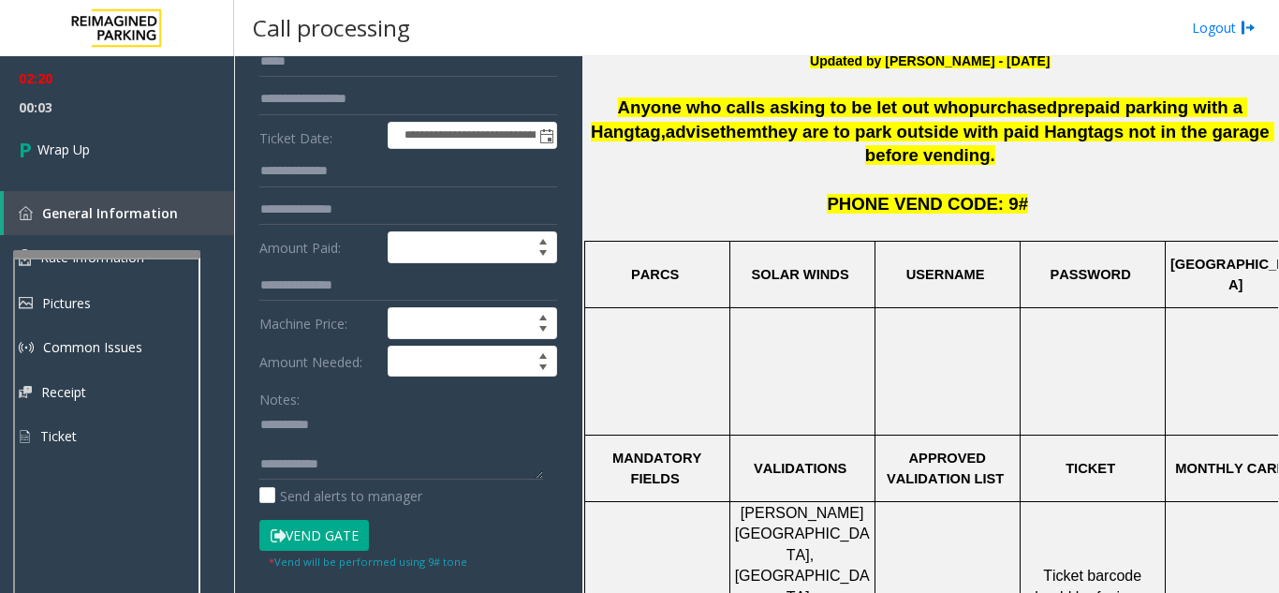
drag, startPoint x: 255, startPoint y: 101, endPoint x: 387, endPoint y: 101, distance: 132.1
drag, startPoint x: 387, startPoint y: 101, endPoint x: 255, endPoint y: 90, distance: 132.5
click at [371, 464] on textarea at bounding box center [401, 444] width 284 height 70
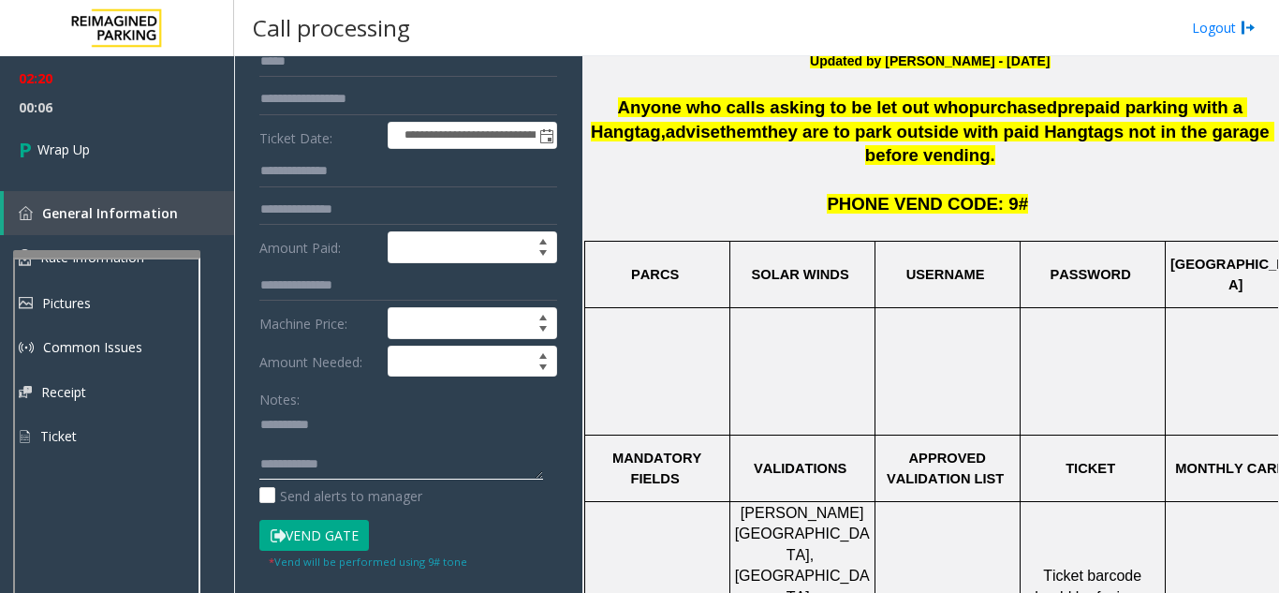
paste textarea "**********"
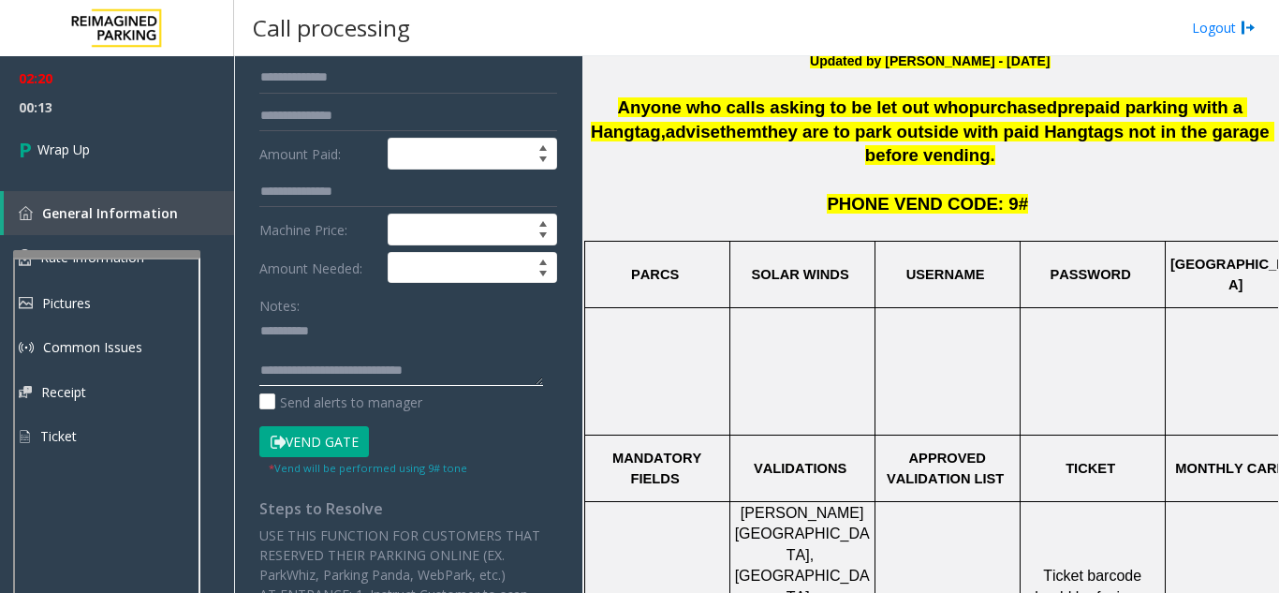
scroll to position [94, 0]
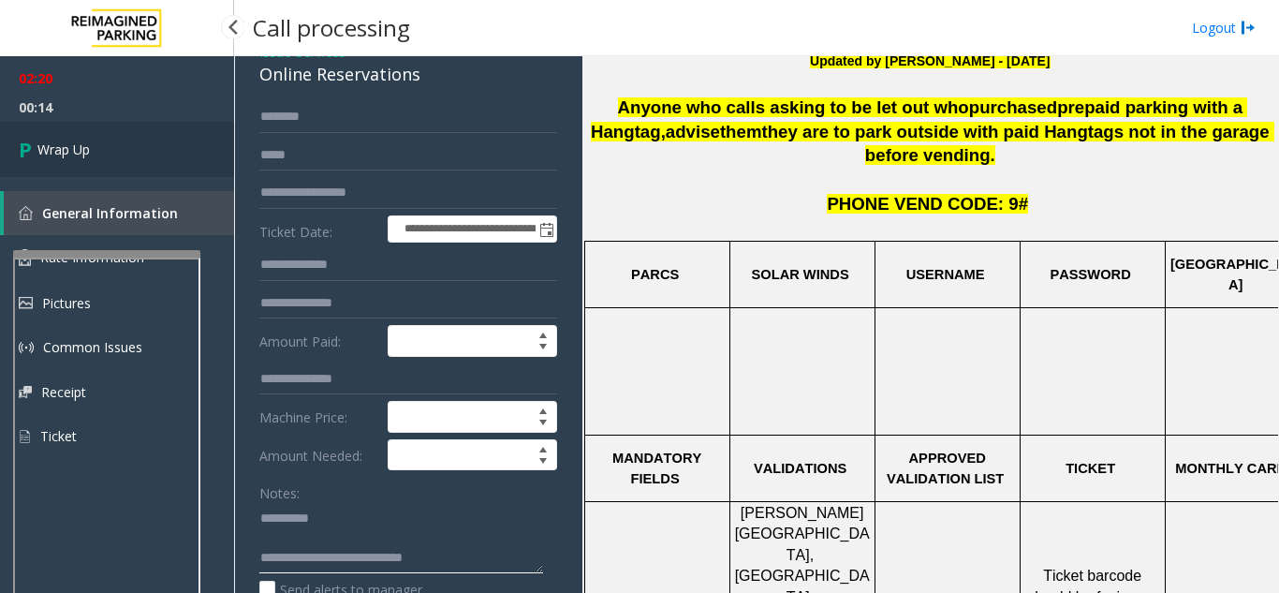
type textarea "**********"
drag, startPoint x: 77, startPoint y: 150, endPoint x: 342, endPoint y: 236, distance: 278.7
click at [77, 150] on span "Wrap Up" at bounding box center [63, 150] width 52 height 20
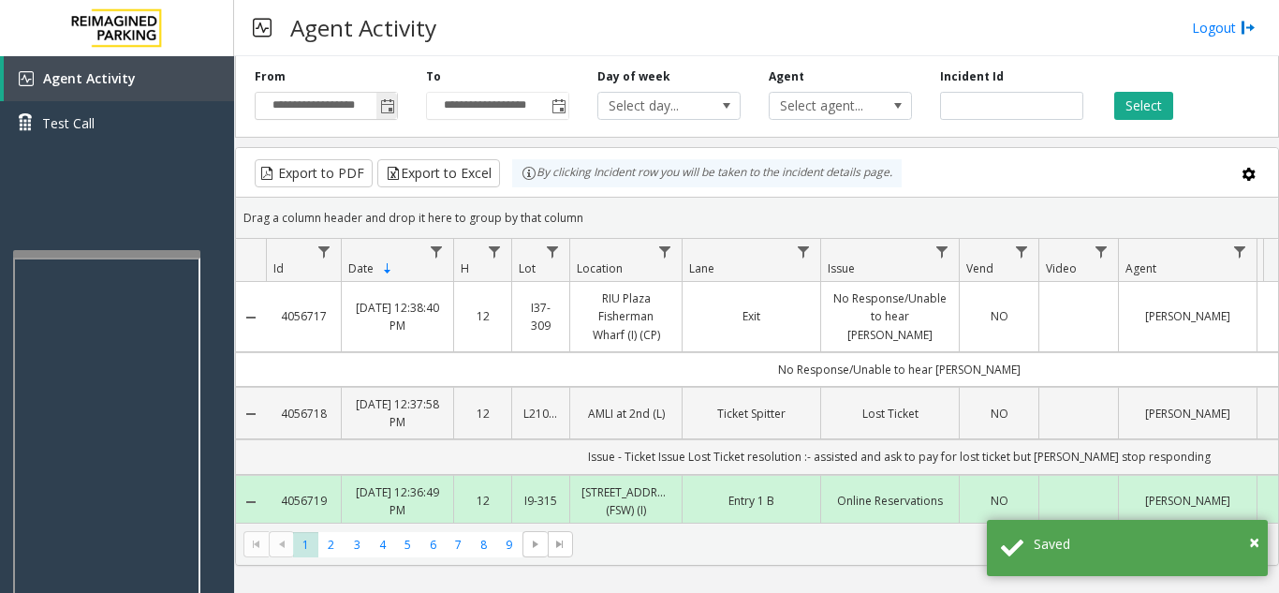
click at [393, 102] on span "Toggle popup" at bounding box center [387, 106] width 15 height 15
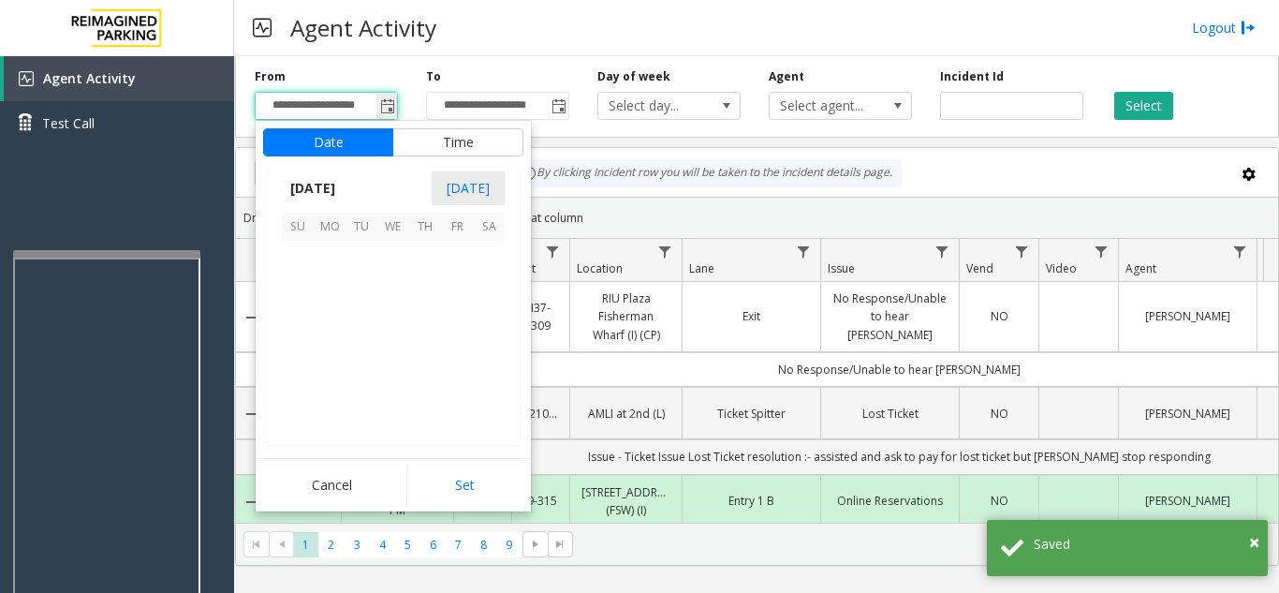
scroll to position [335932, 0]
click at [449, 320] on span "15" at bounding box center [457, 320] width 32 height 32
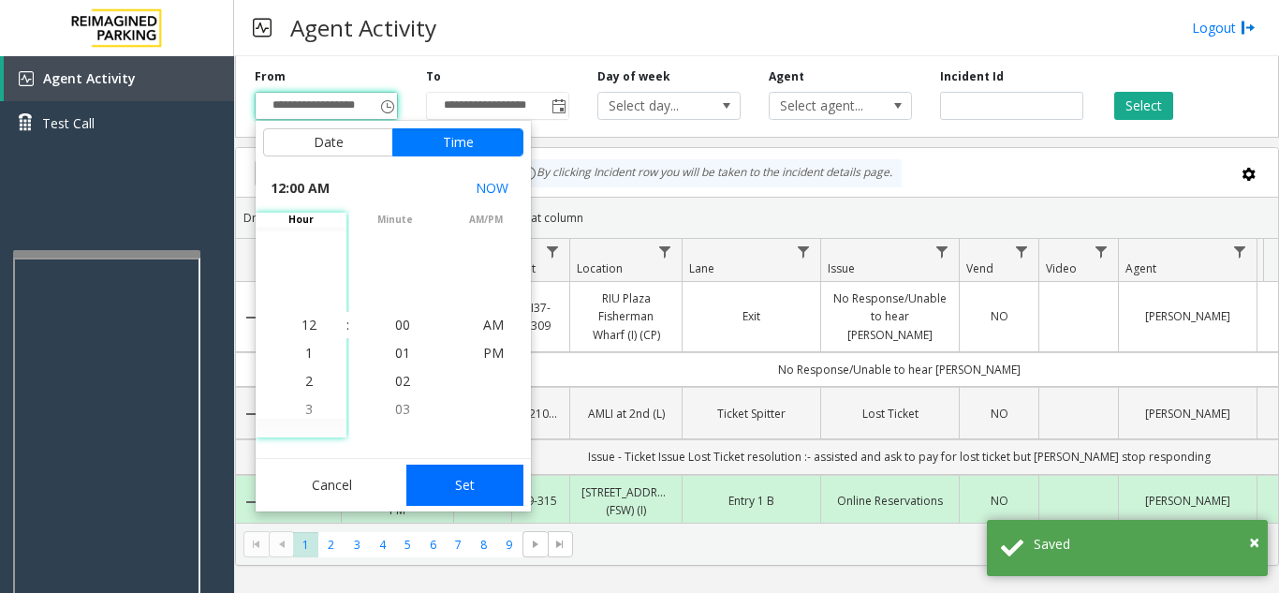
click at [503, 477] on button "Set" at bounding box center [465, 485] width 118 height 41
type input "**********"
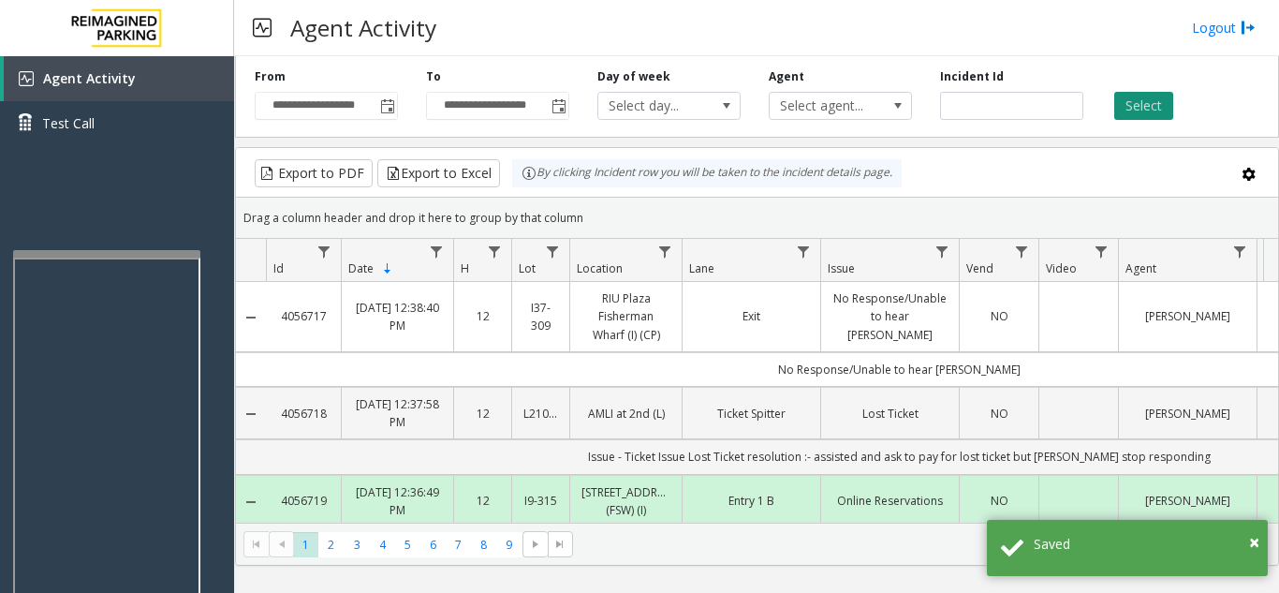
click at [1154, 96] on button "Select" at bounding box center [1144, 106] width 59 height 28
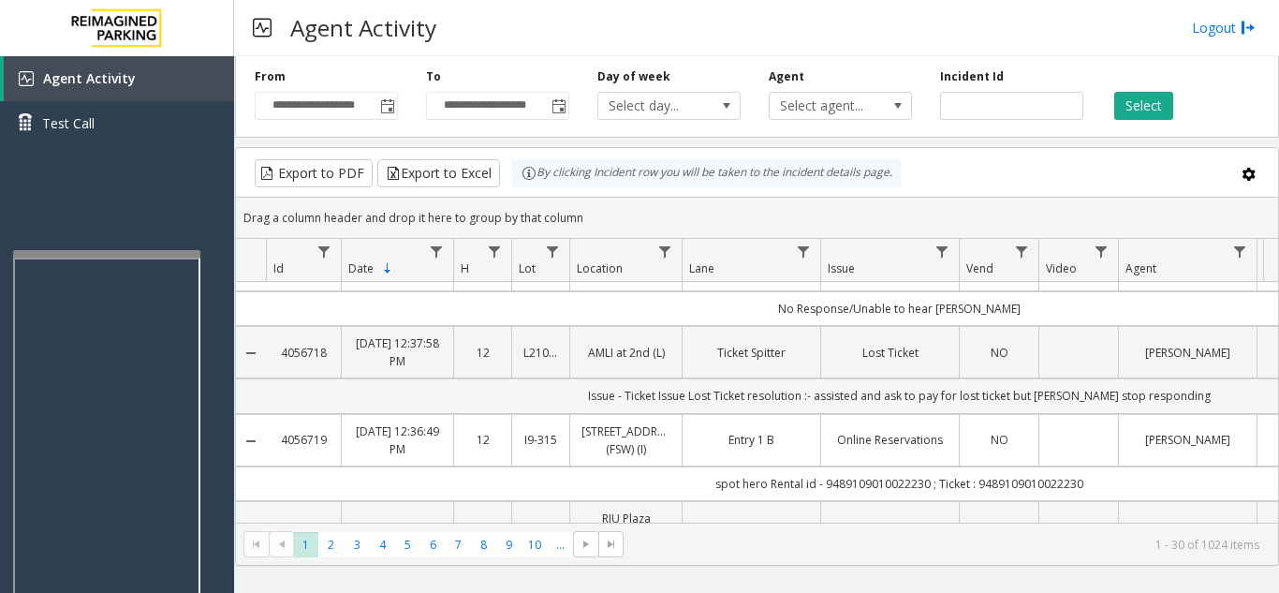
scroll to position [94, 0]
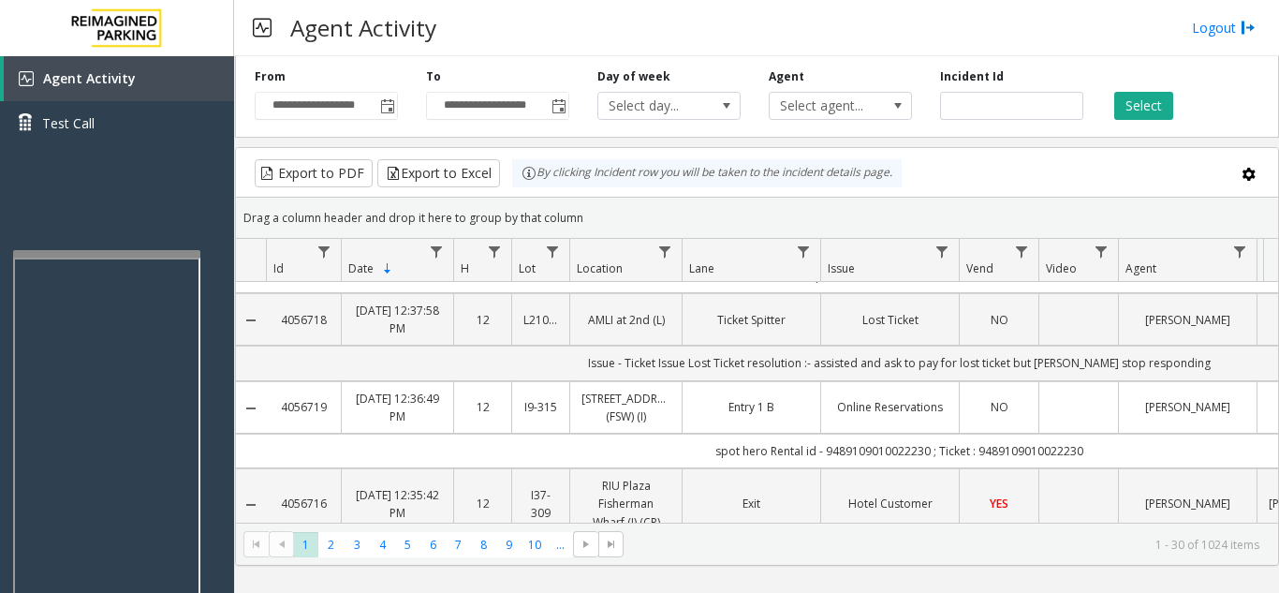
click at [1068, 407] on td "Data table" at bounding box center [1079, 407] width 80 height 52
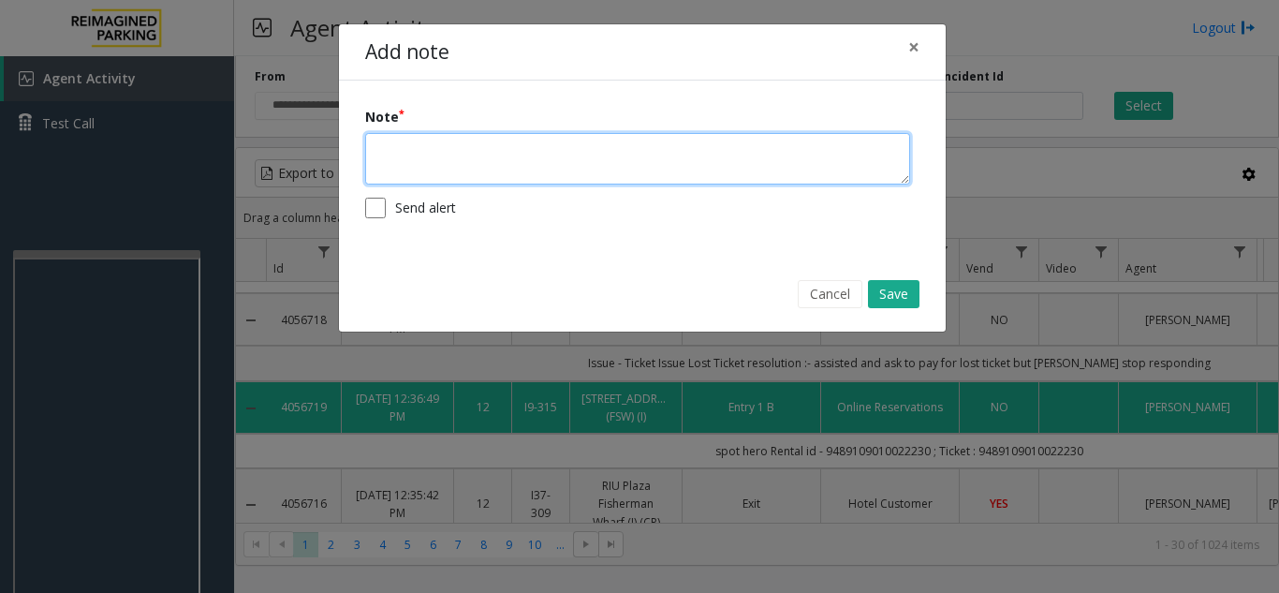
click at [625, 163] on textarea at bounding box center [637, 159] width 545 height 52
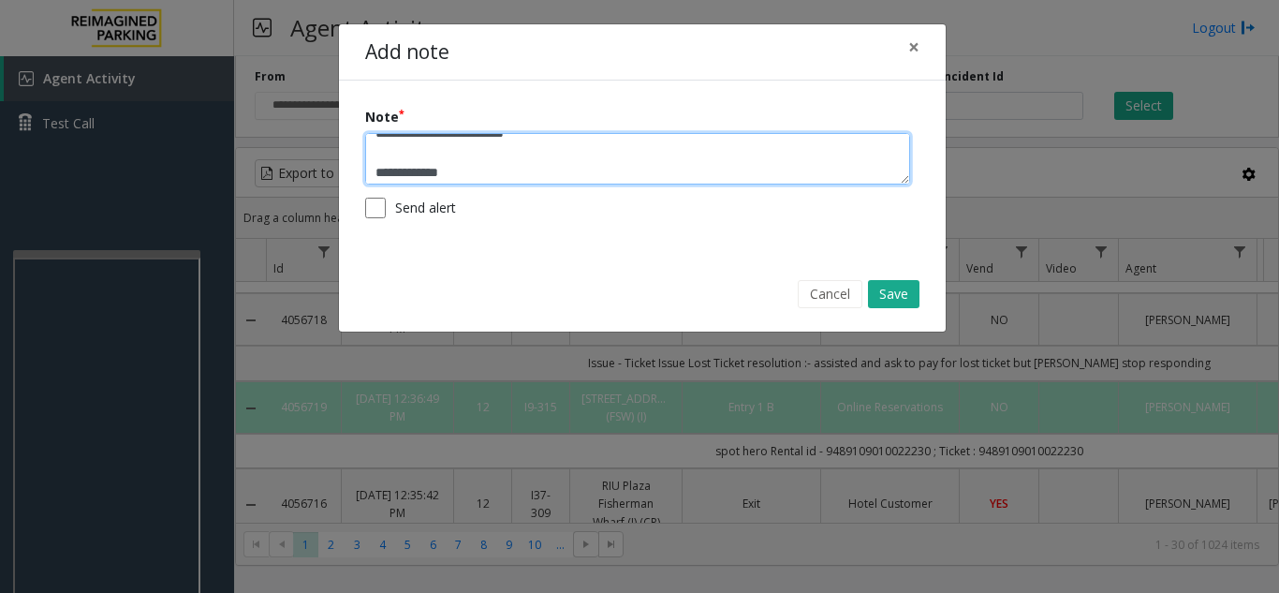
click at [559, 175] on textarea "**********" at bounding box center [637, 159] width 545 height 52
paste textarea "**********"
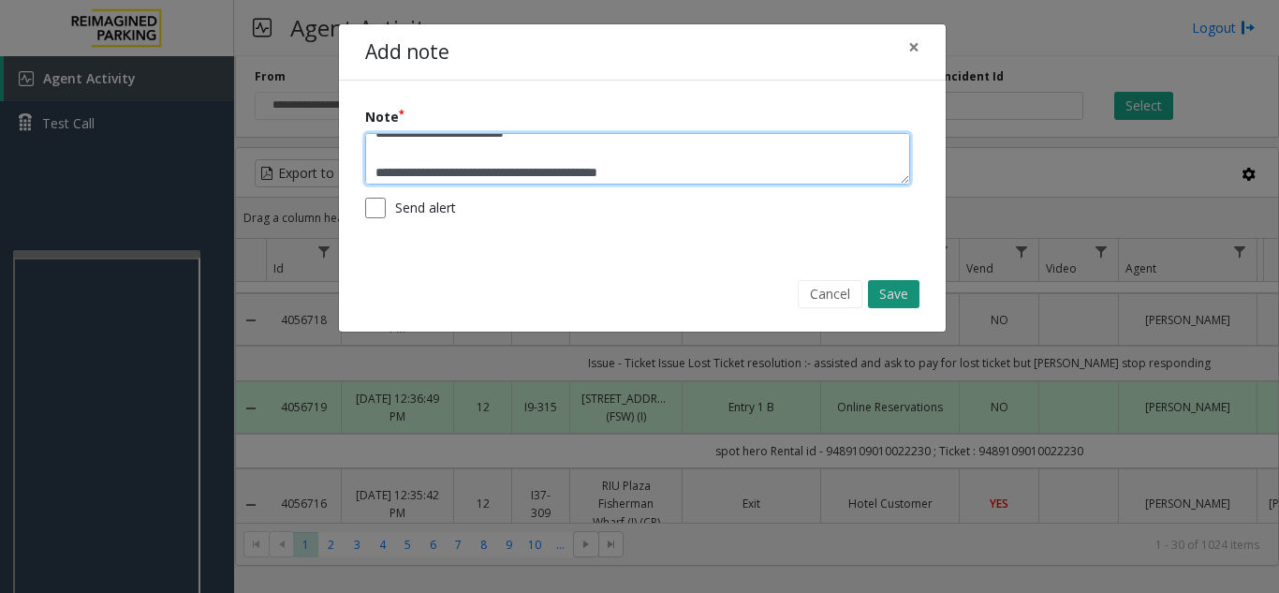
type textarea "**********"
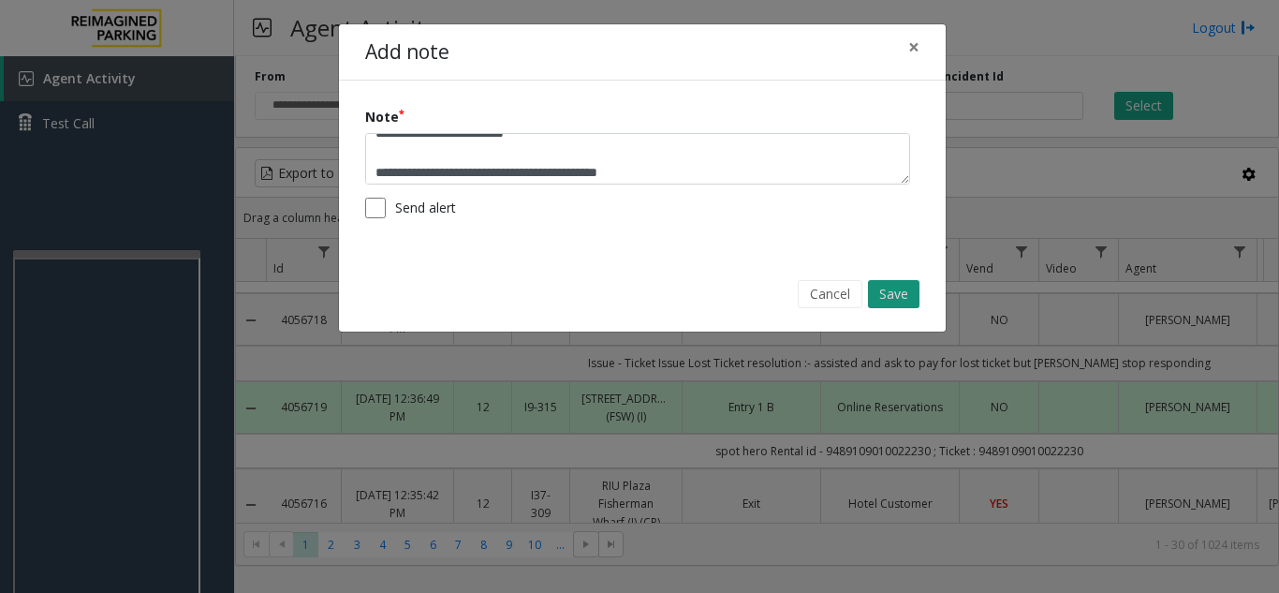
click at [888, 291] on button "Save" at bounding box center [894, 294] width 52 height 28
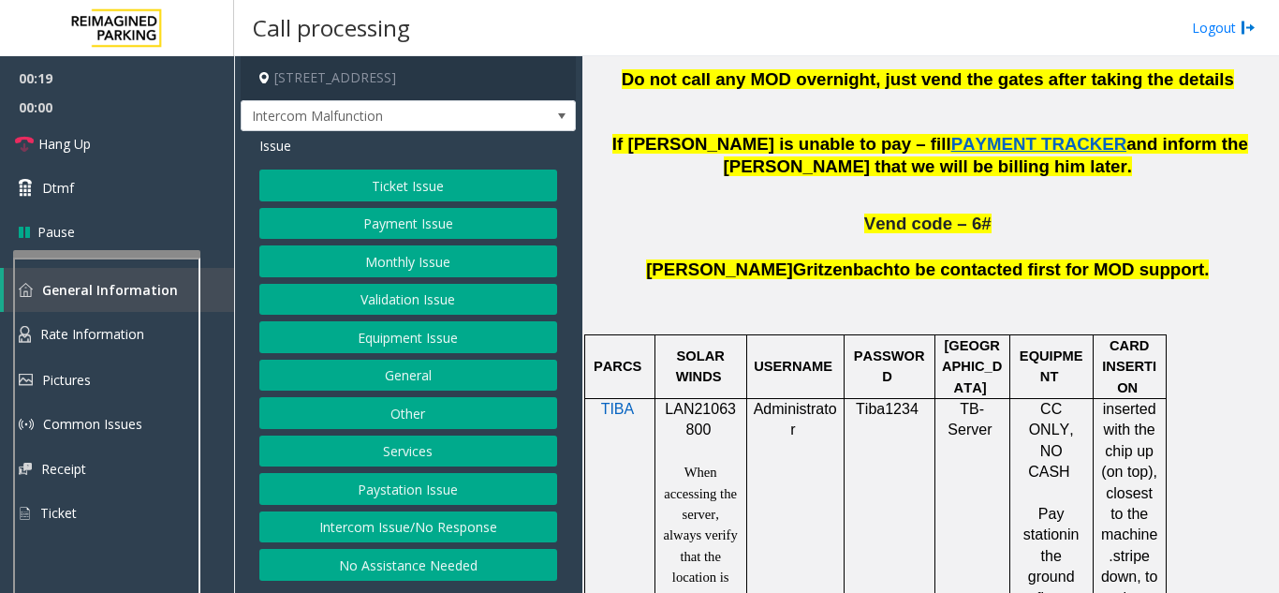
scroll to position [1124, 0]
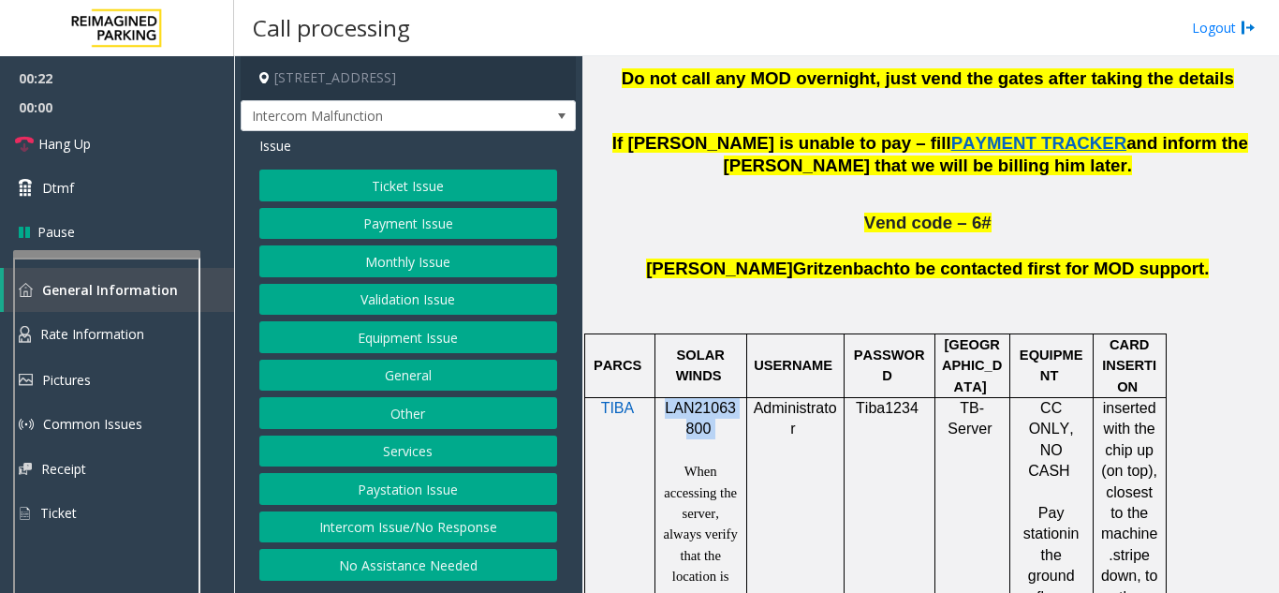
drag, startPoint x: 659, startPoint y: 317, endPoint x: 709, endPoint y: 332, distance: 52.1
click at [709, 398] on div "LAN21063800 When accessing the server, always verify that the location is displ…" at bounding box center [701, 586] width 91 height 377
copy p "LAN21063800"
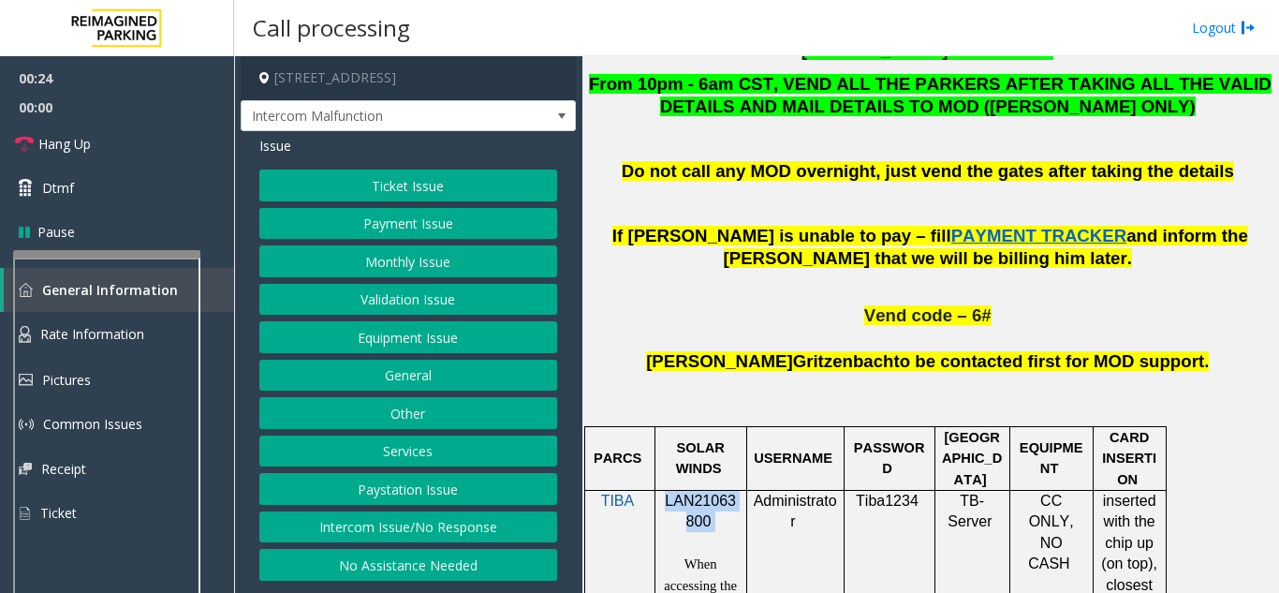
scroll to position [1030, 0]
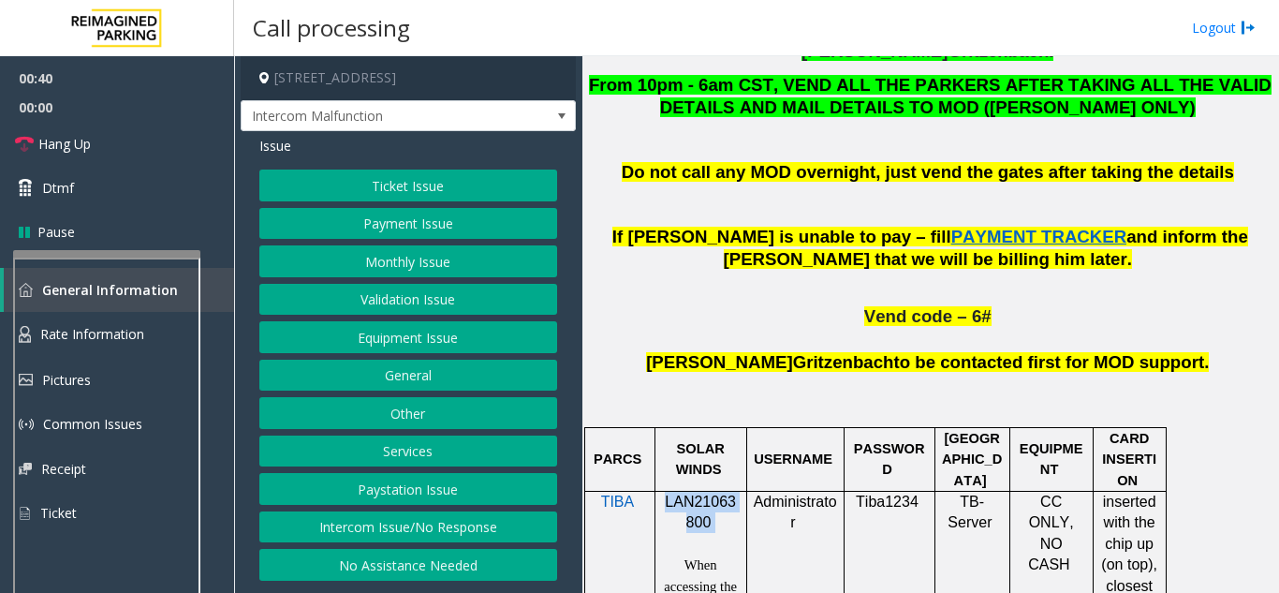
copy p "LAN21063800"
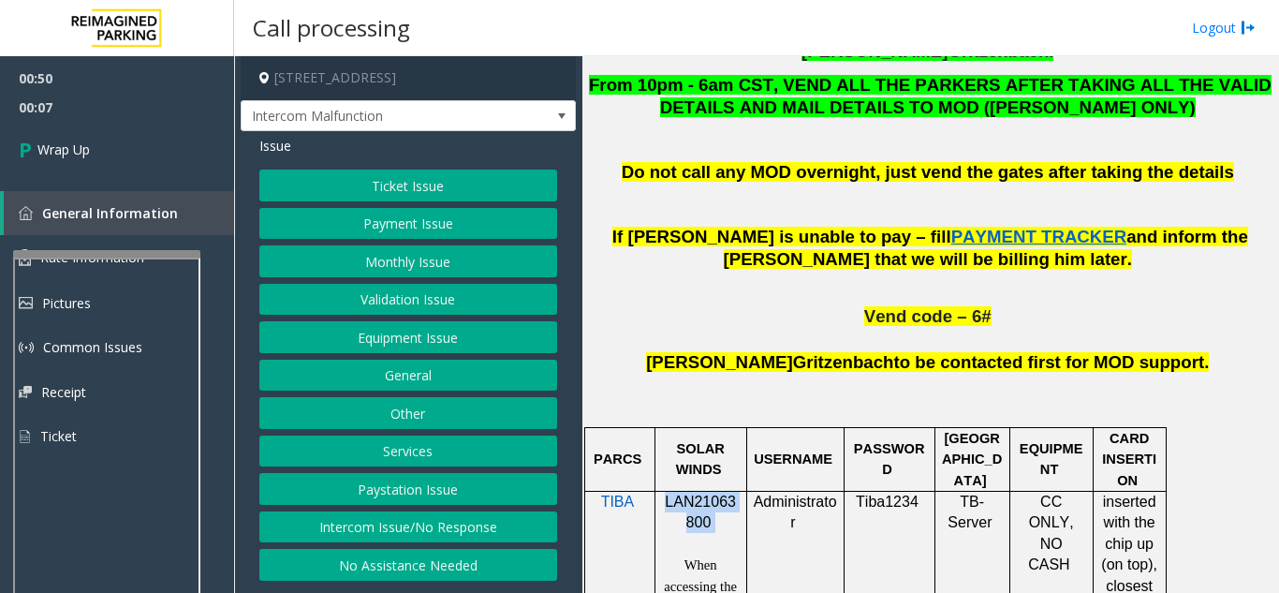
click at [415, 372] on button "General" at bounding box center [408, 376] width 298 height 32
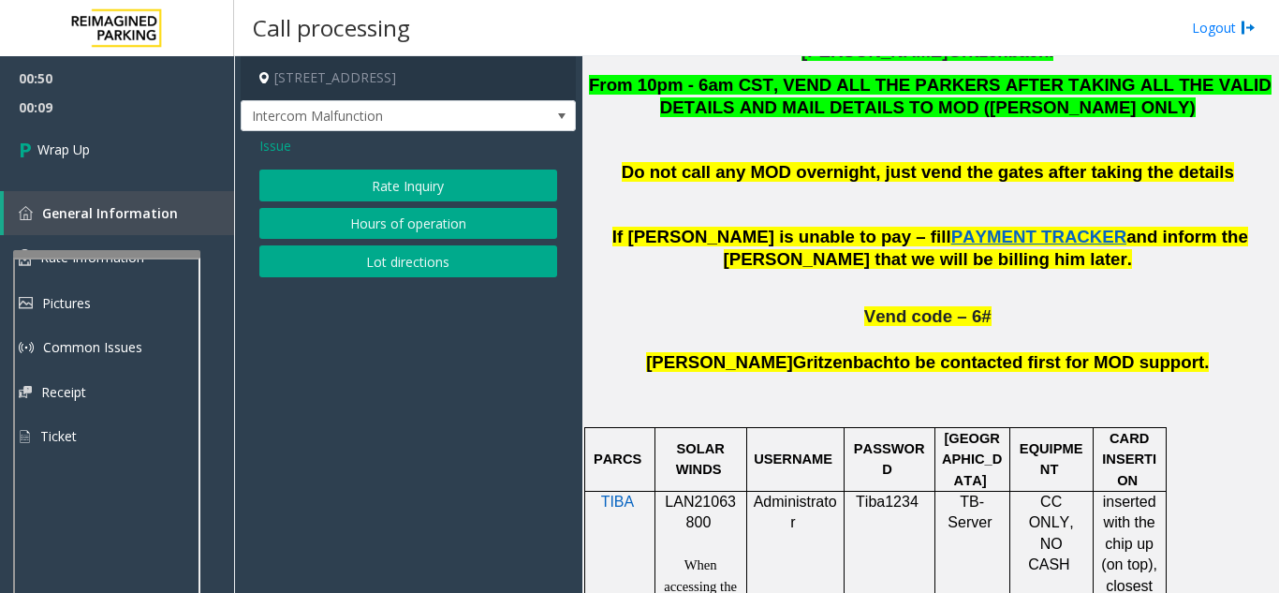
click at [271, 140] on span "Issue" at bounding box center [275, 146] width 32 height 20
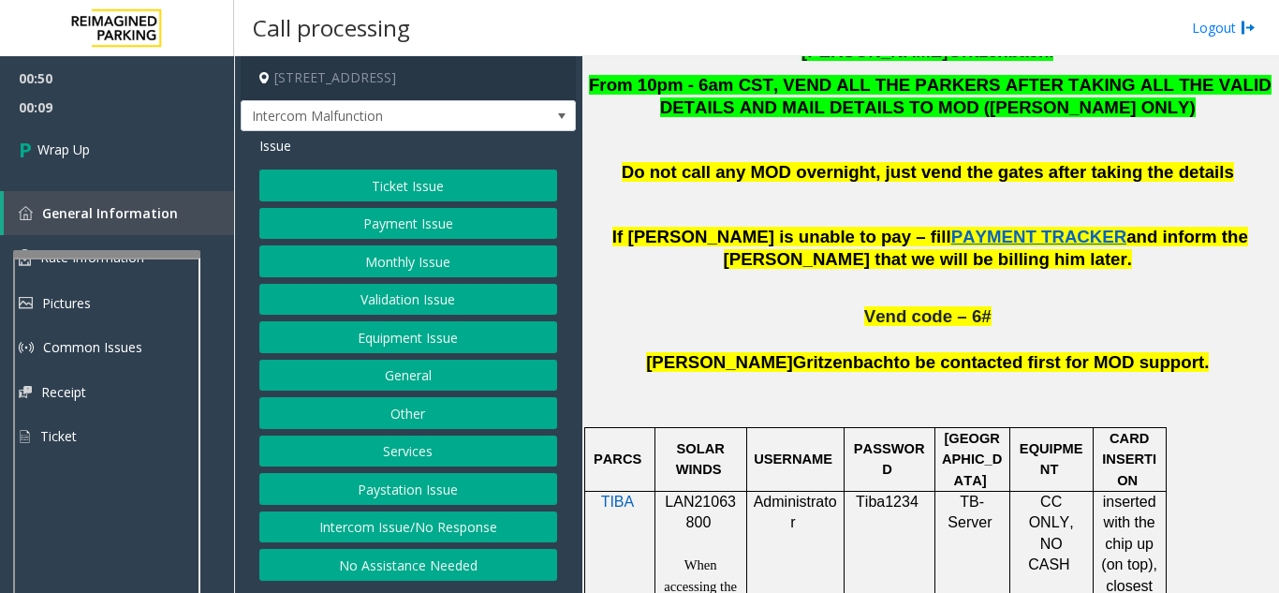
click at [458, 403] on button "Other" at bounding box center [408, 413] width 298 height 32
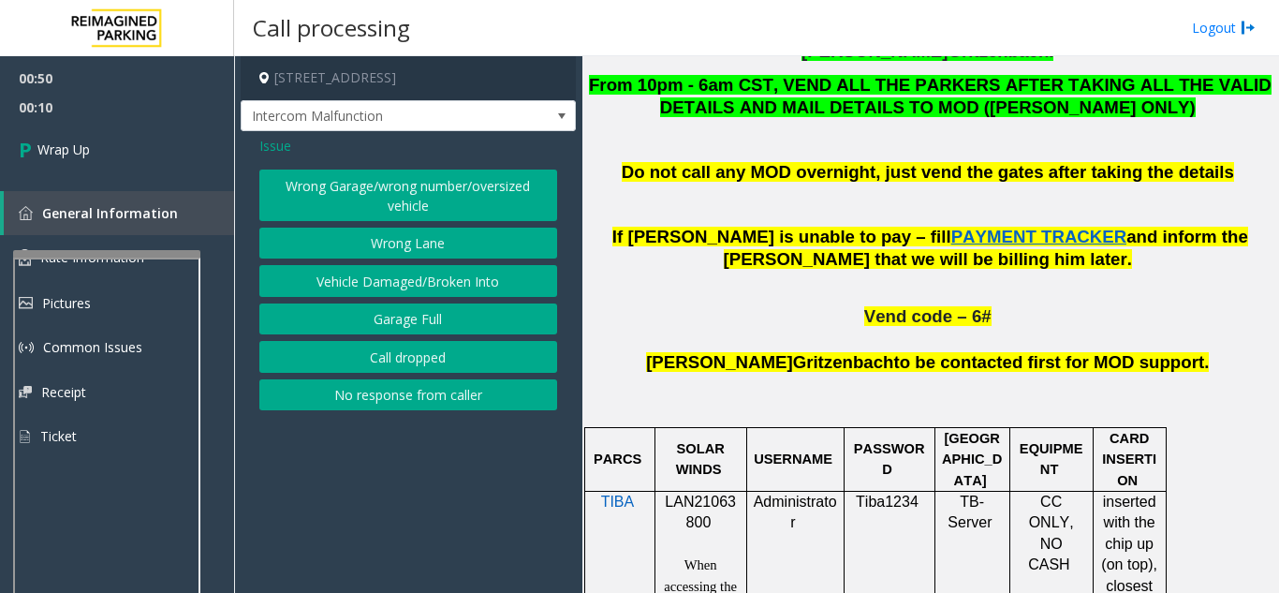
click at [274, 135] on div "Issue Wrong Garage/wrong number/oversized vehicle Wrong Lane Vehicle Damaged/Br…" at bounding box center [408, 275] width 335 height 288
click at [278, 137] on span "Issue" at bounding box center [275, 146] width 32 height 20
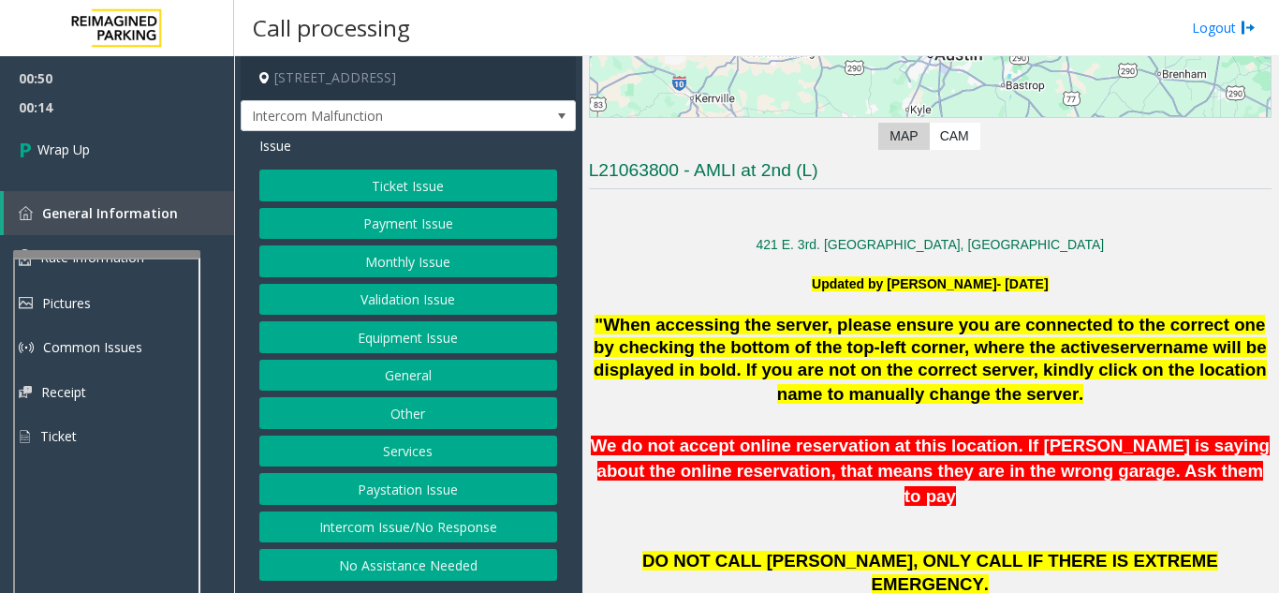
scroll to position [0, 0]
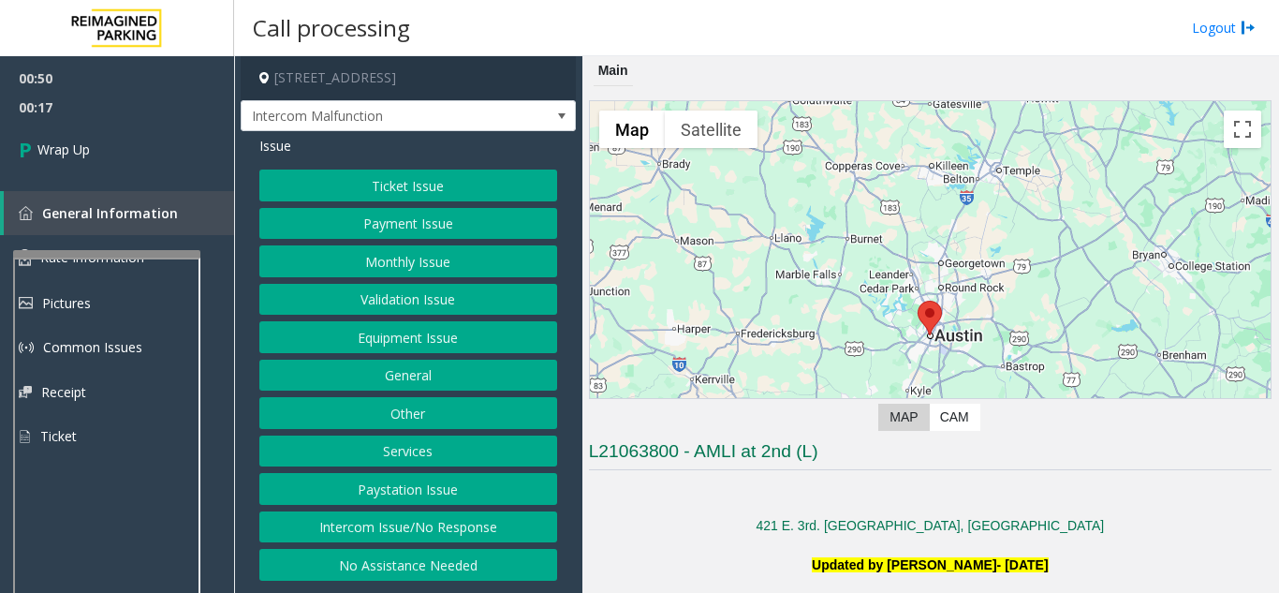
click at [399, 342] on button "Equipment Issue" at bounding box center [408, 337] width 298 height 32
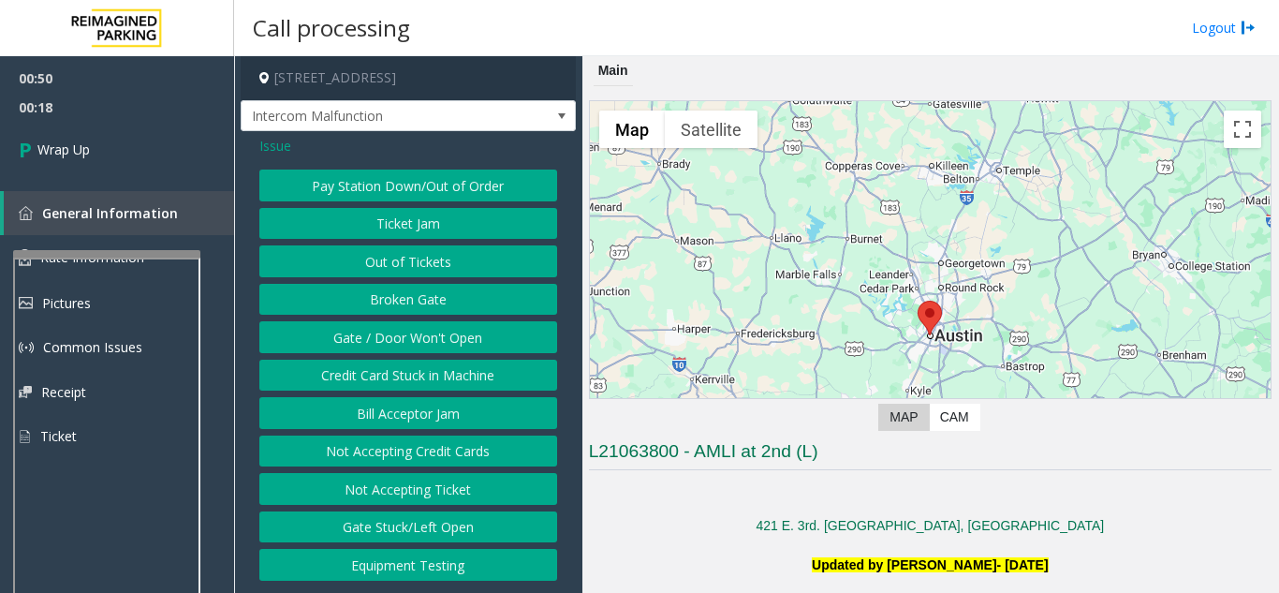
click at [399, 341] on button "Gate / Door Won't Open" at bounding box center [408, 337] width 298 height 32
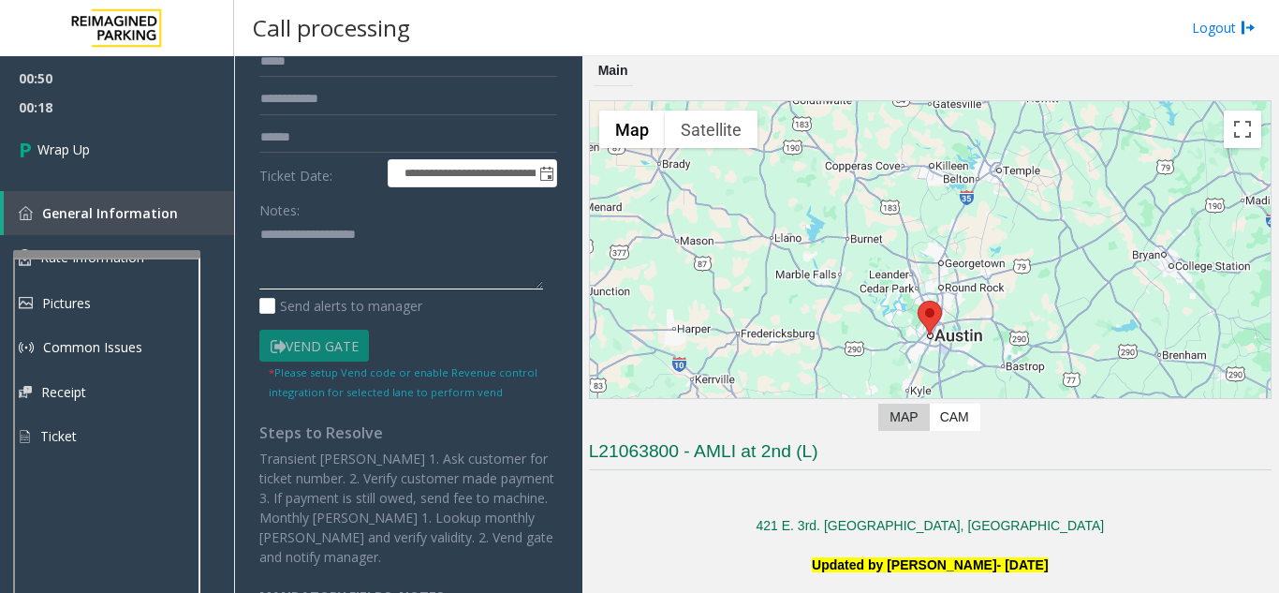
click at [377, 250] on textarea at bounding box center [401, 255] width 284 height 70
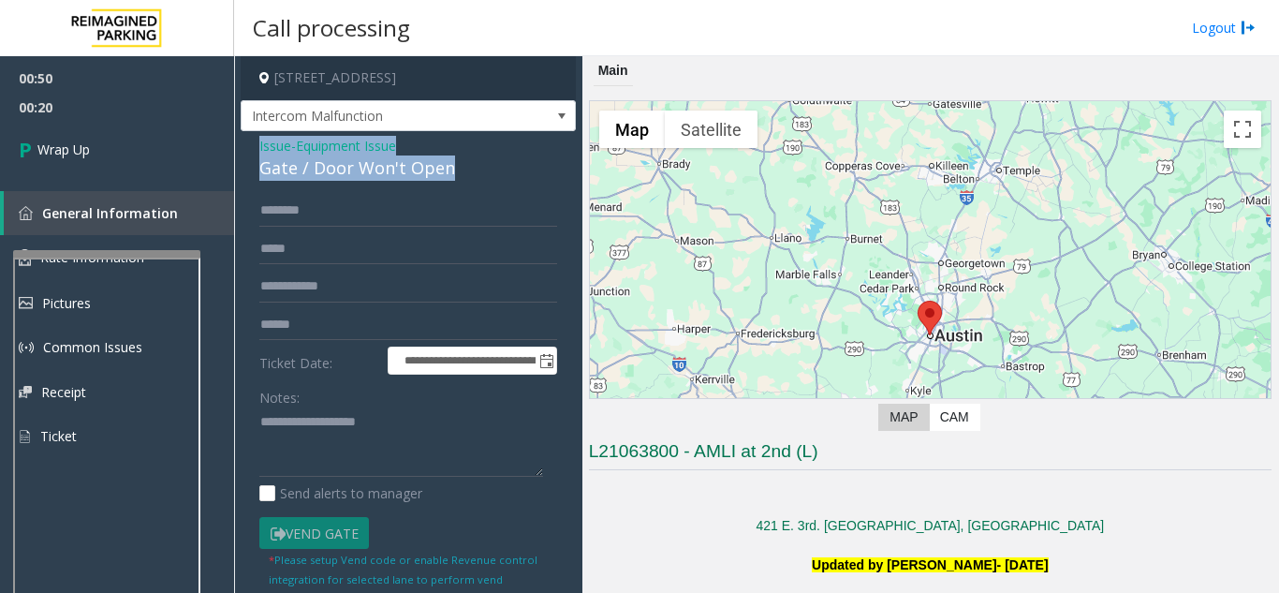
drag, startPoint x: 251, startPoint y: 140, endPoint x: 500, endPoint y: 158, distance: 249.8
click at [500, 158] on div "**********" at bounding box center [408, 501] width 335 height 740
copy div "Issue - Equipment Issue Gate / Door Won't Open"
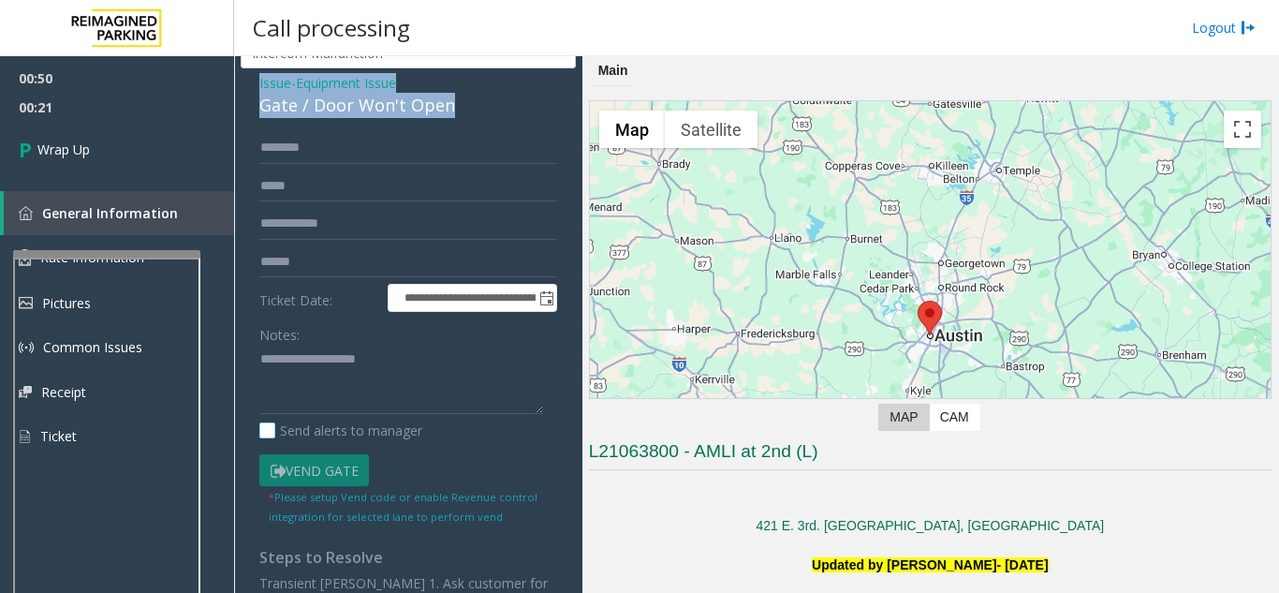
scroll to position [187, 0]
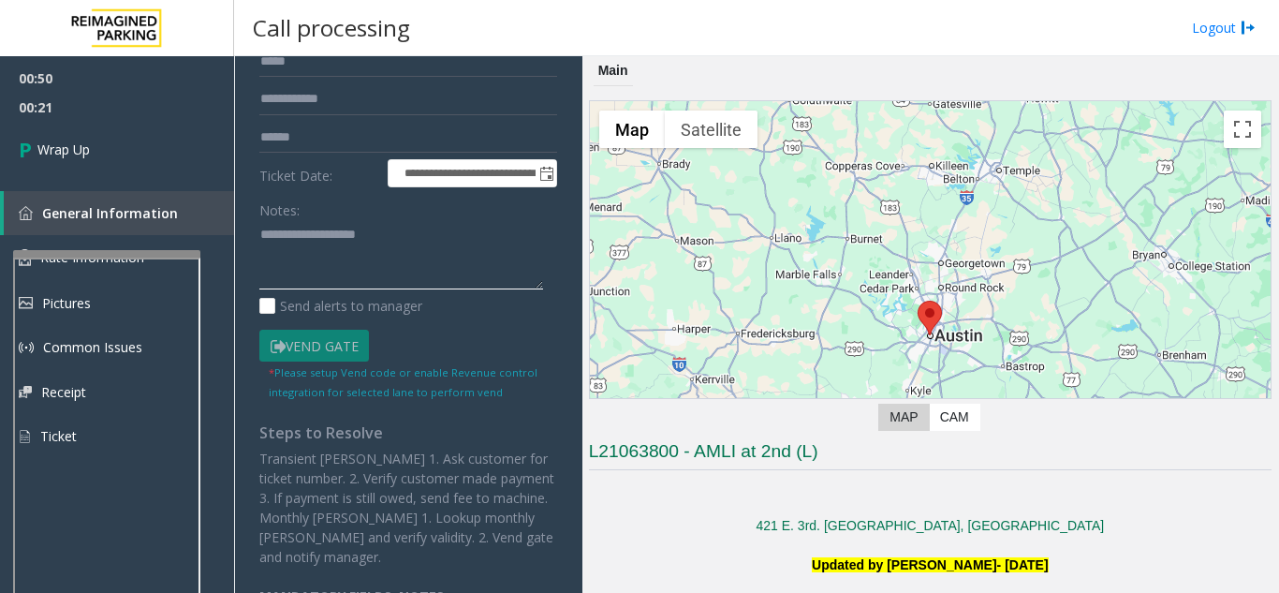
click at [347, 265] on textarea at bounding box center [401, 255] width 284 height 70
paste textarea "**********"
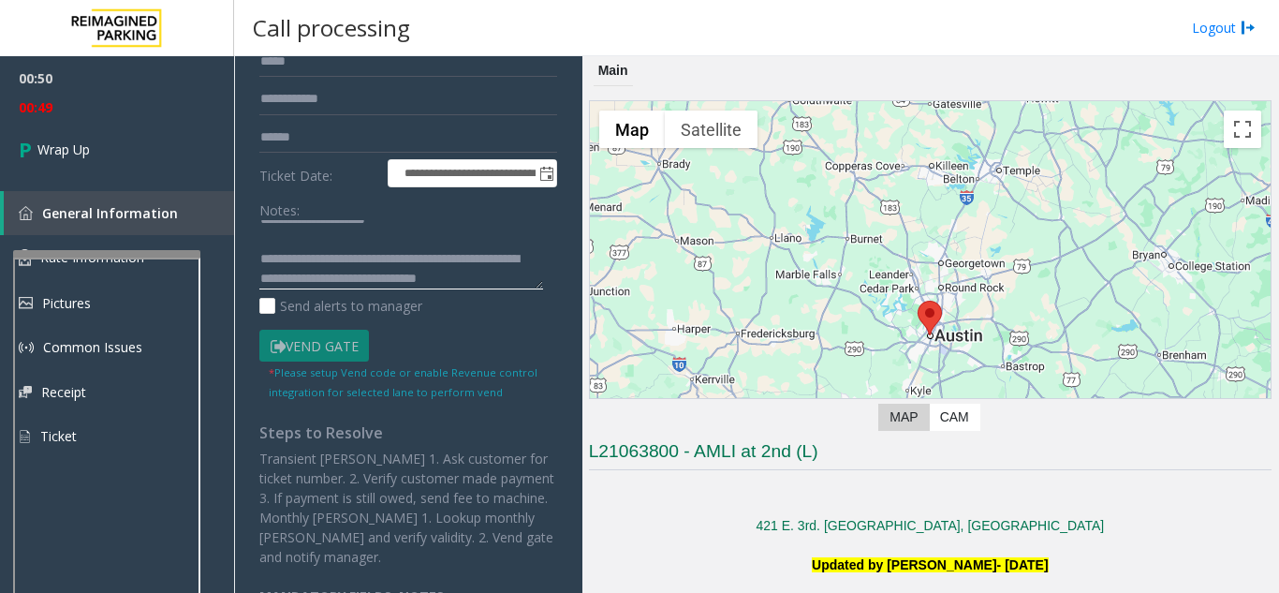
scroll to position [54, 0]
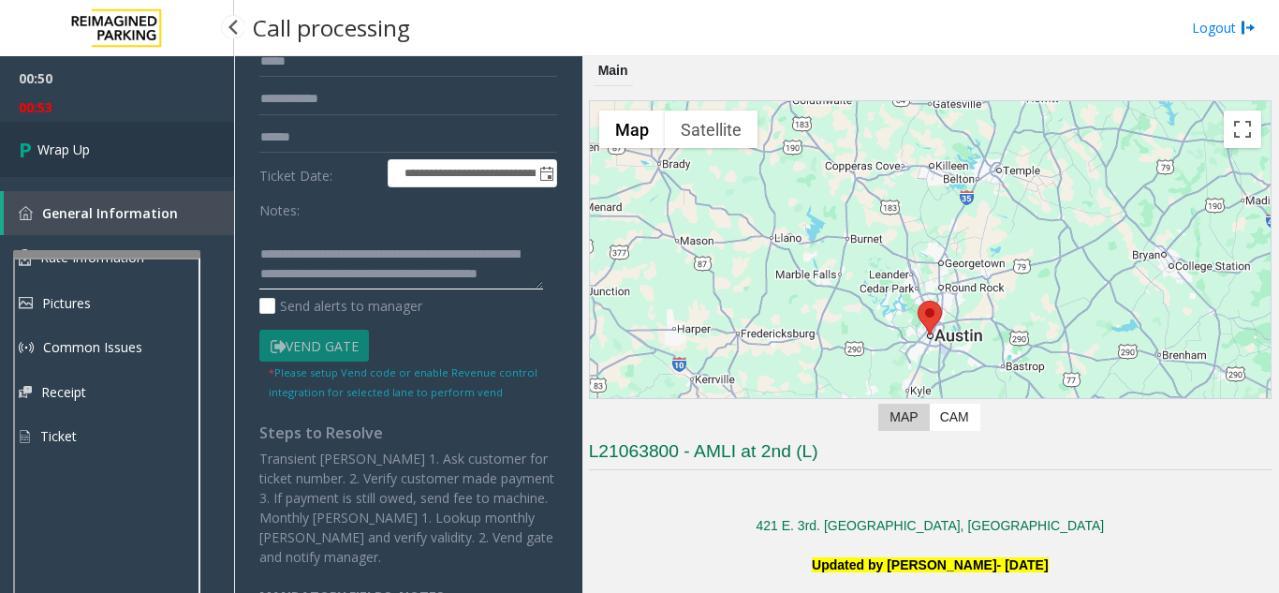
type textarea "**********"
click at [149, 145] on link "Wrap Up" at bounding box center [117, 149] width 234 height 55
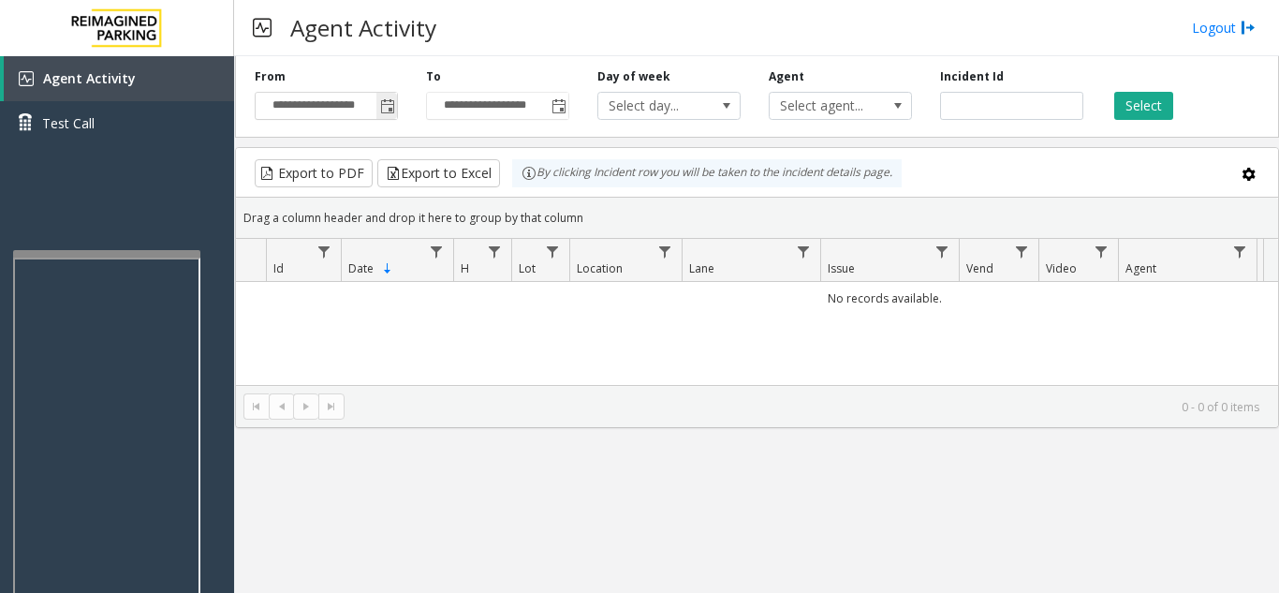
click at [395, 101] on span "Toggle popup" at bounding box center [387, 106] width 21 height 30
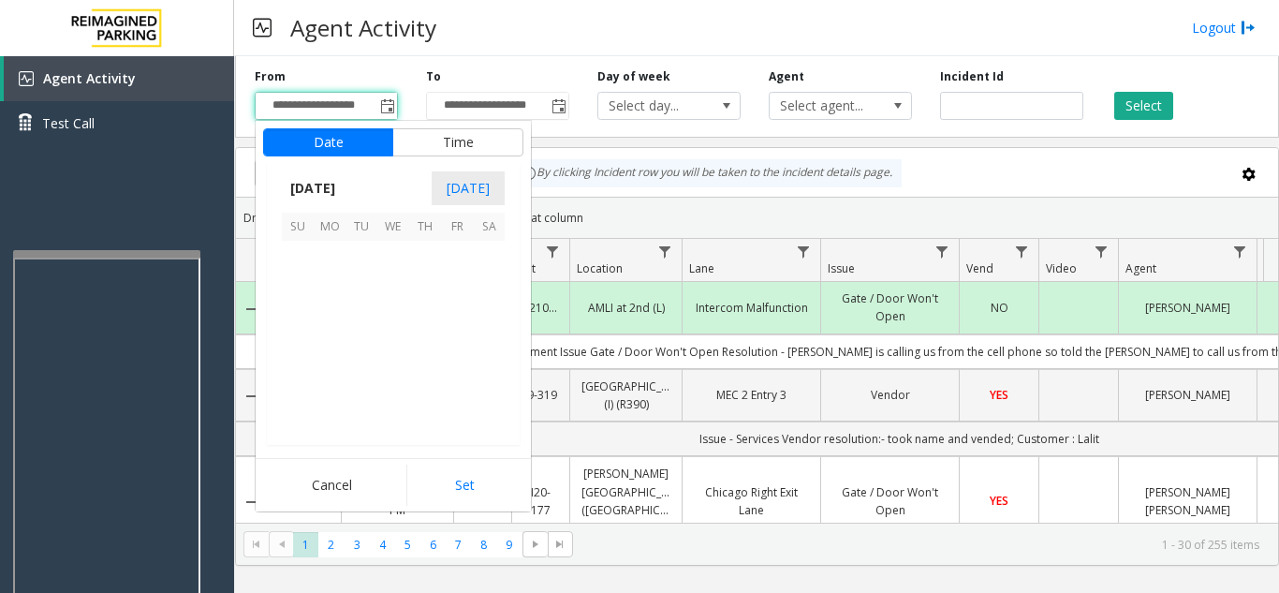
scroll to position [335932, 0]
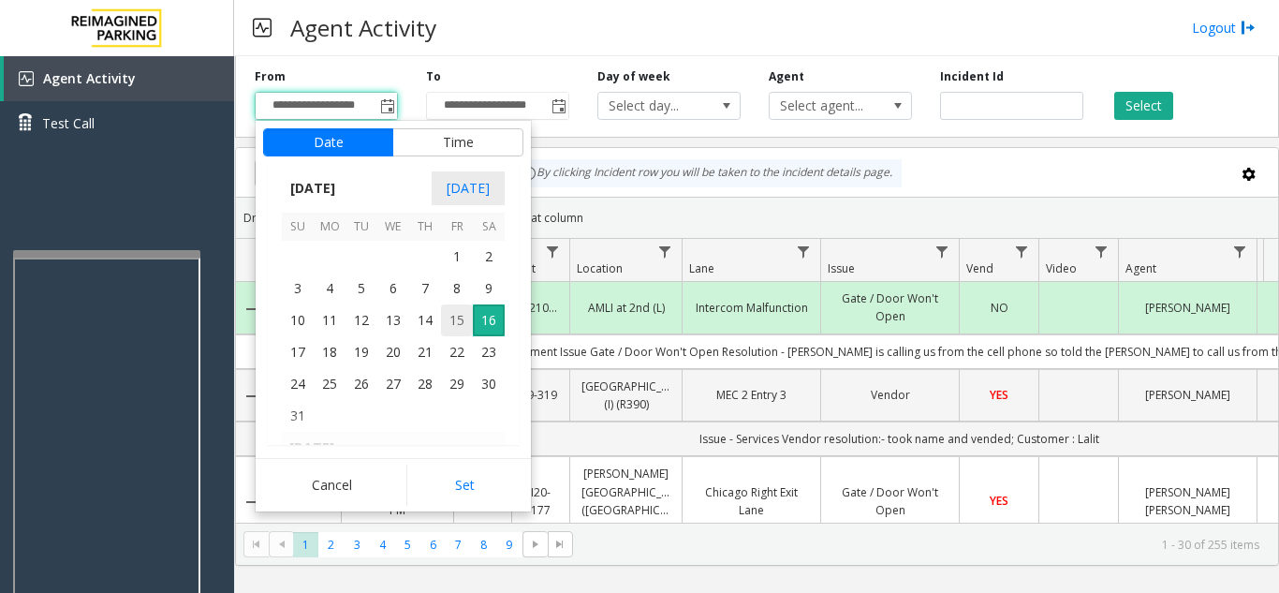
click at [456, 313] on span "15" at bounding box center [457, 320] width 32 height 32
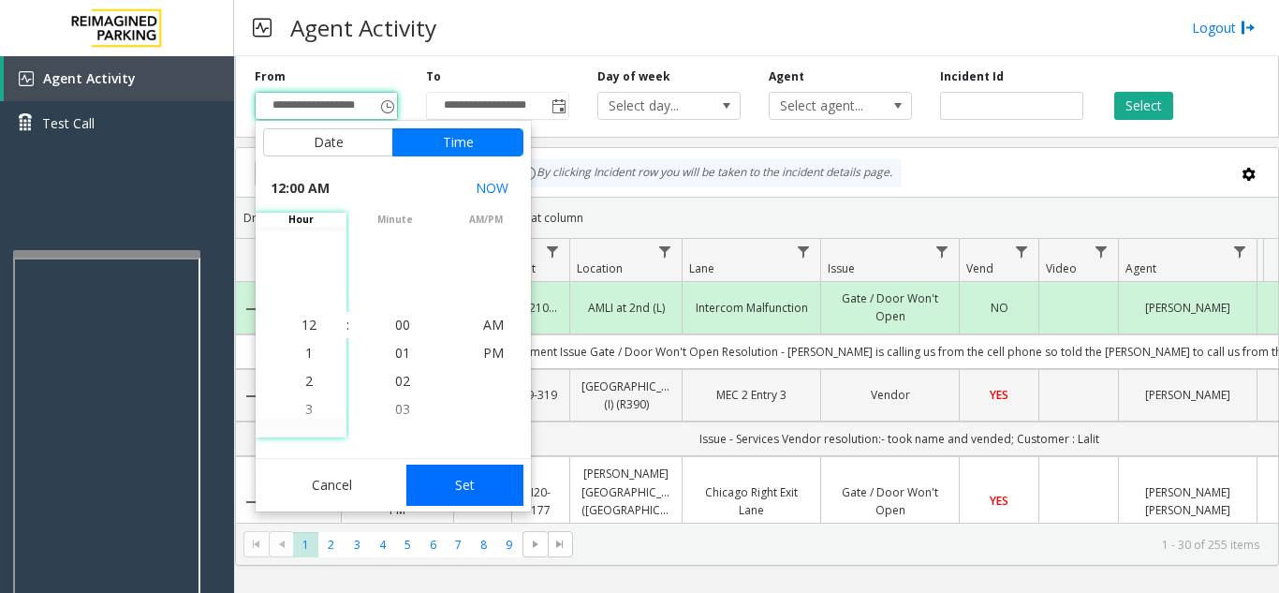
click at [464, 484] on button "Set" at bounding box center [465, 485] width 118 height 41
type input "**********"
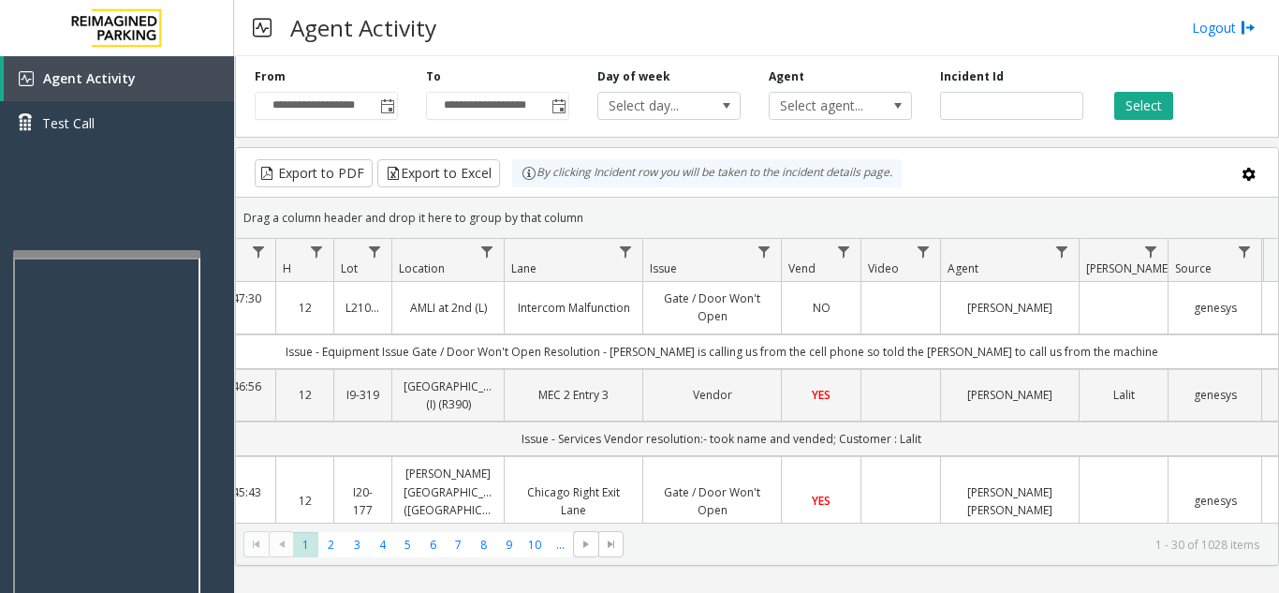
scroll to position [0, 194]
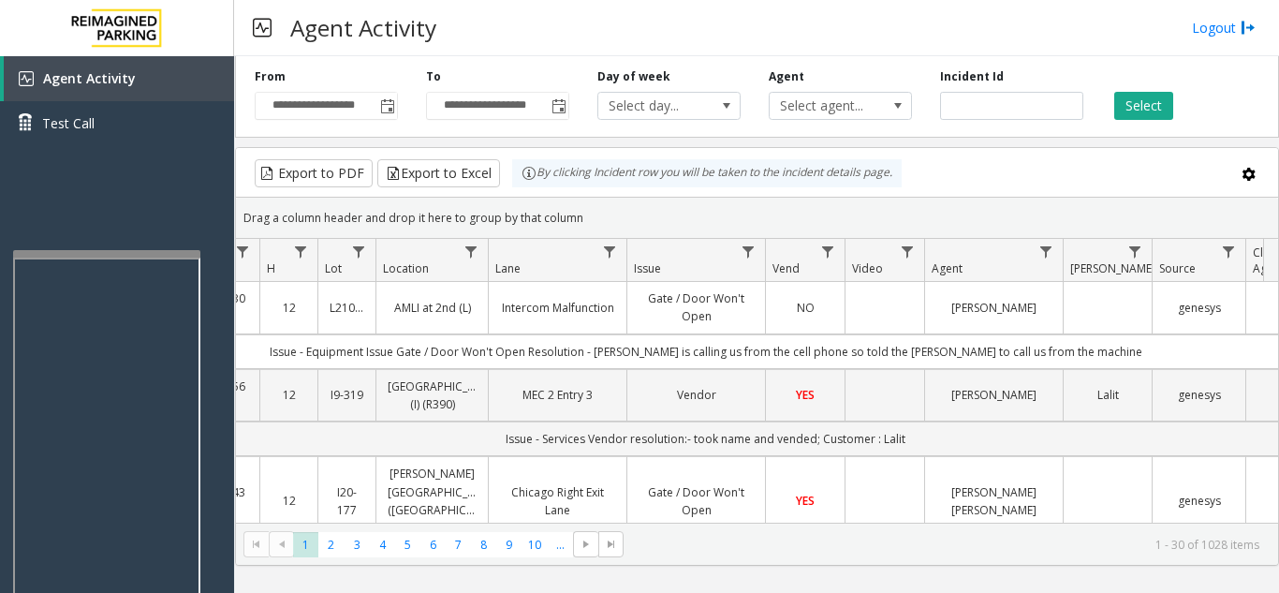
click at [862, 304] on td "Data table" at bounding box center [885, 308] width 80 height 52
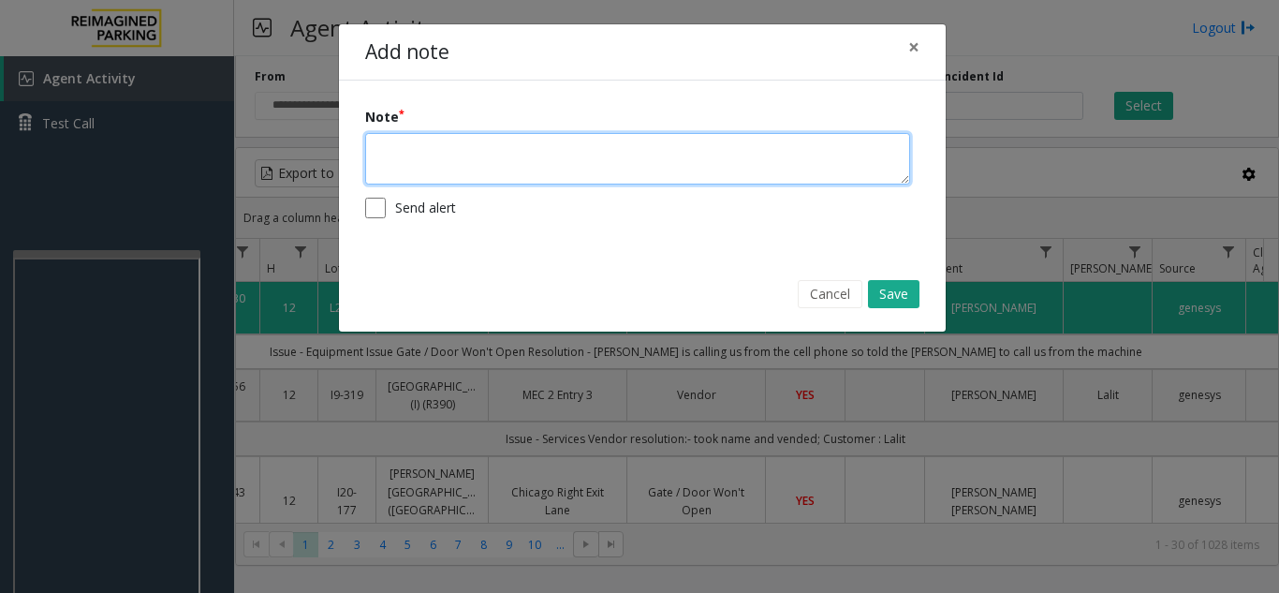
click at [542, 167] on textarea at bounding box center [637, 159] width 545 height 52
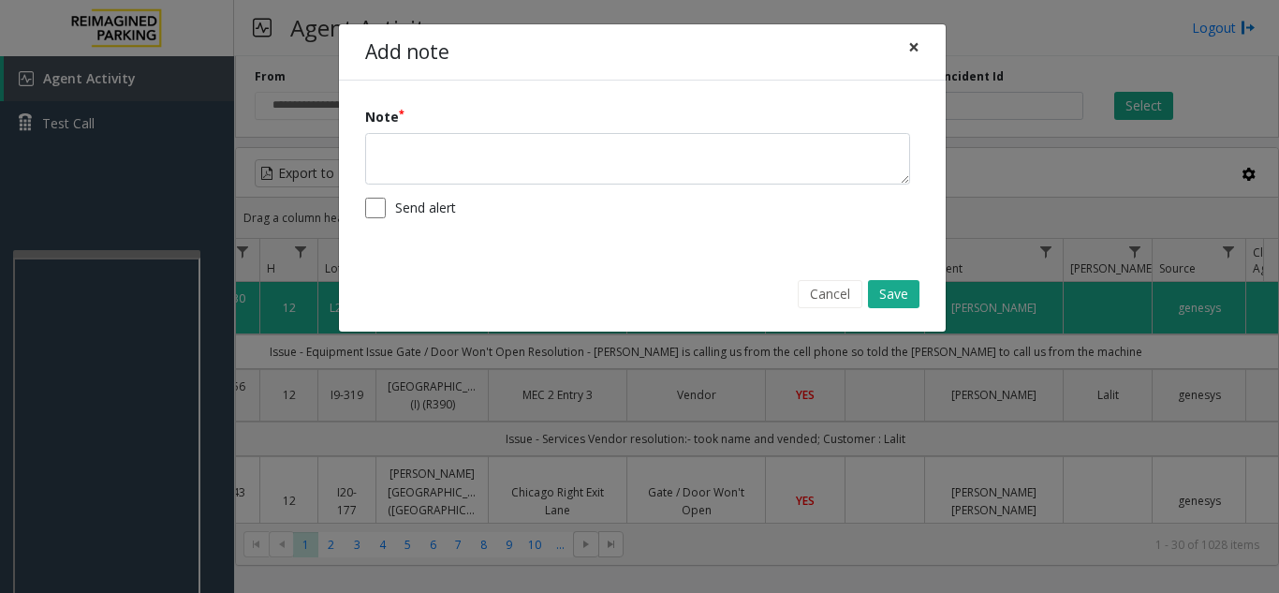
click at [909, 44] on span "×" at bounding box center [914, 47] width 11 height 26
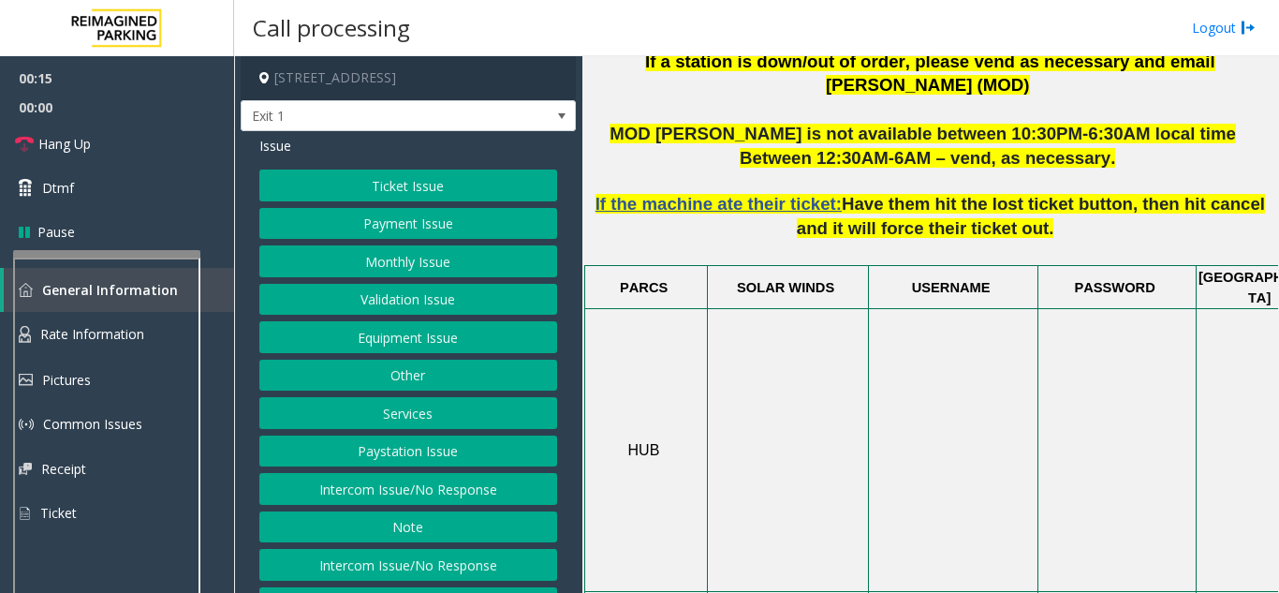
scroll to position [843, 0]
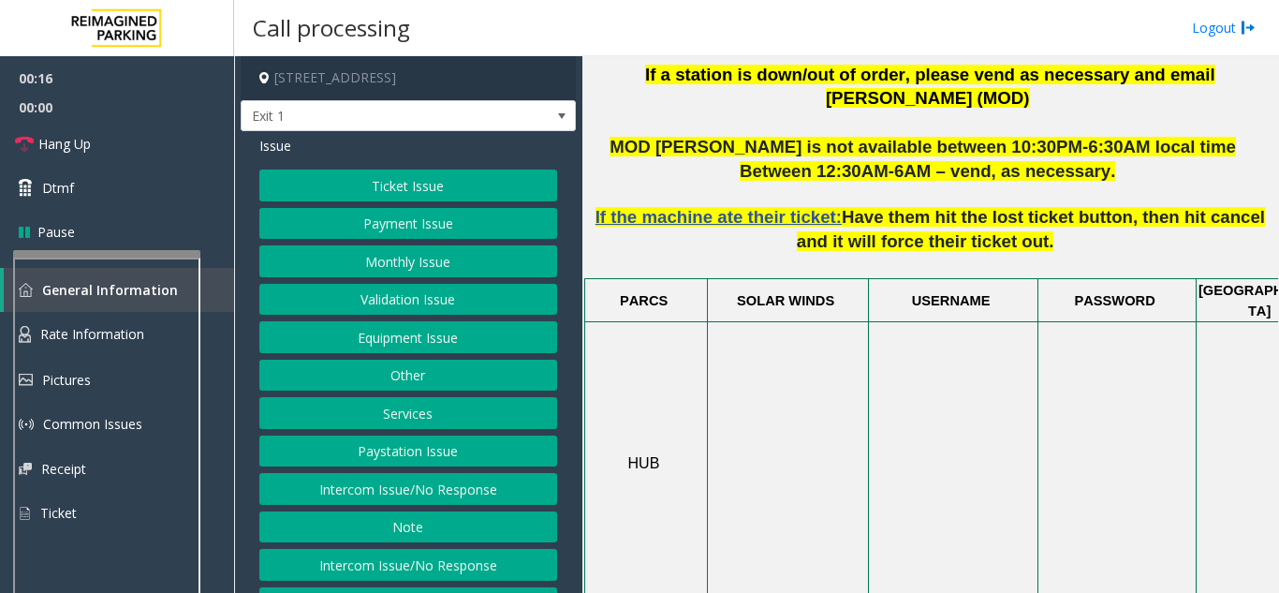
click at [476, 289] on button "Validation Issue" at bounding box center [408, 300] width 298 height 32
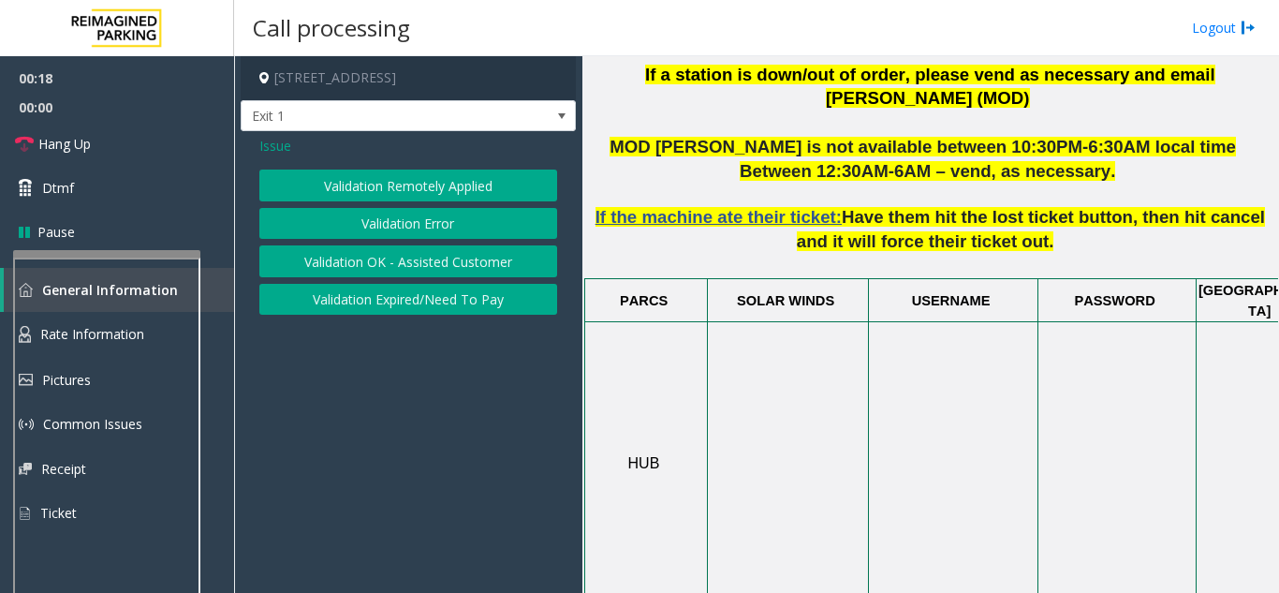
click at [455, 227] on button "Validation Error" at bounding box center [408, 224] width 298 height 32
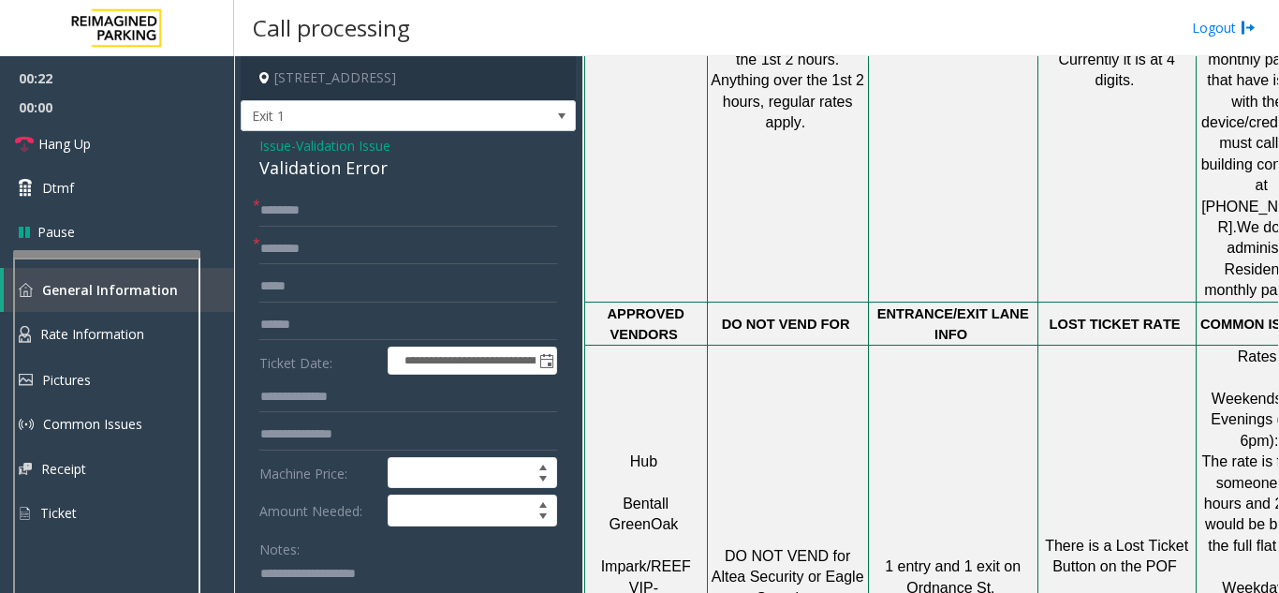
scroll to position [1686, 0]
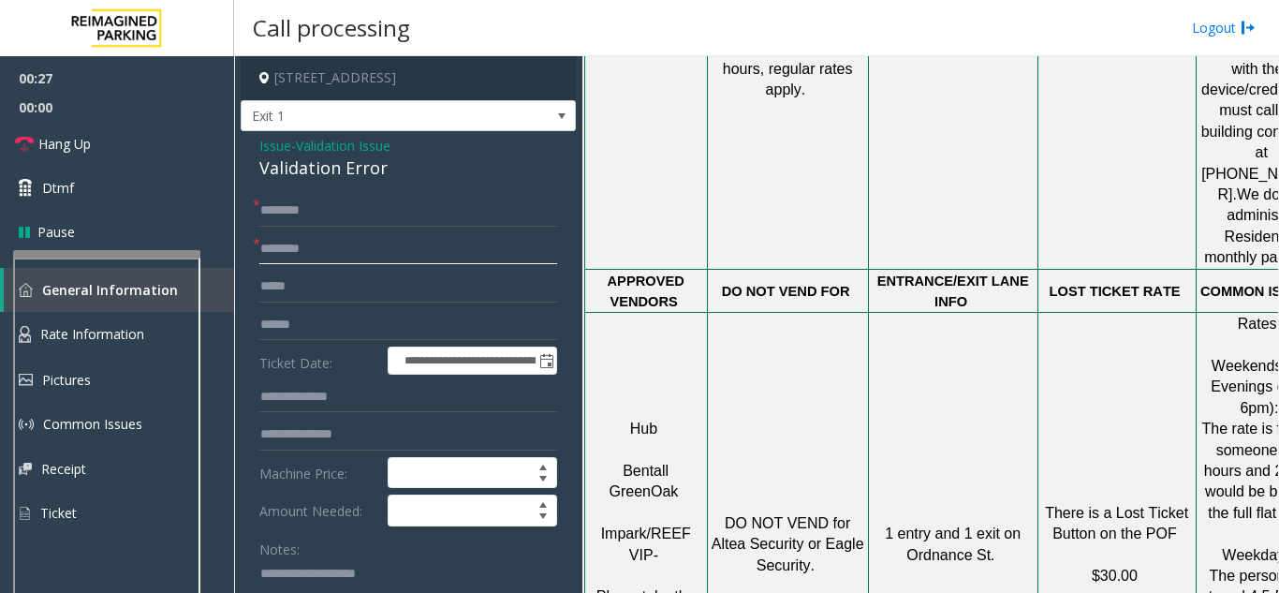
click at [324, 249] on input "text" at bounding box center [408, 249] width 298 height 32
click at [368, 258] on input "text" at bounding box center [408, 249] width 298 height 32
click at [351, 234] on input "**********" at bounding box center [408, 249] width 298 height 32
type input "**********"
click at [345, 326] on input "text" at bounding box center [408, 325] width 298 height 32
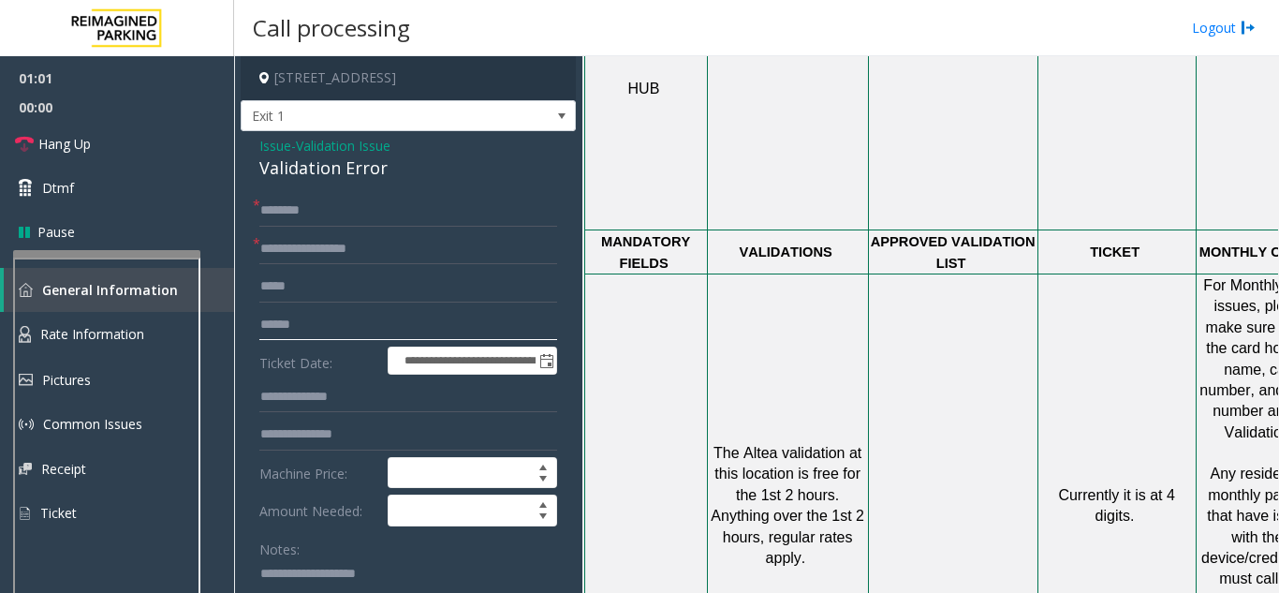
scroll to position [1030, 0]
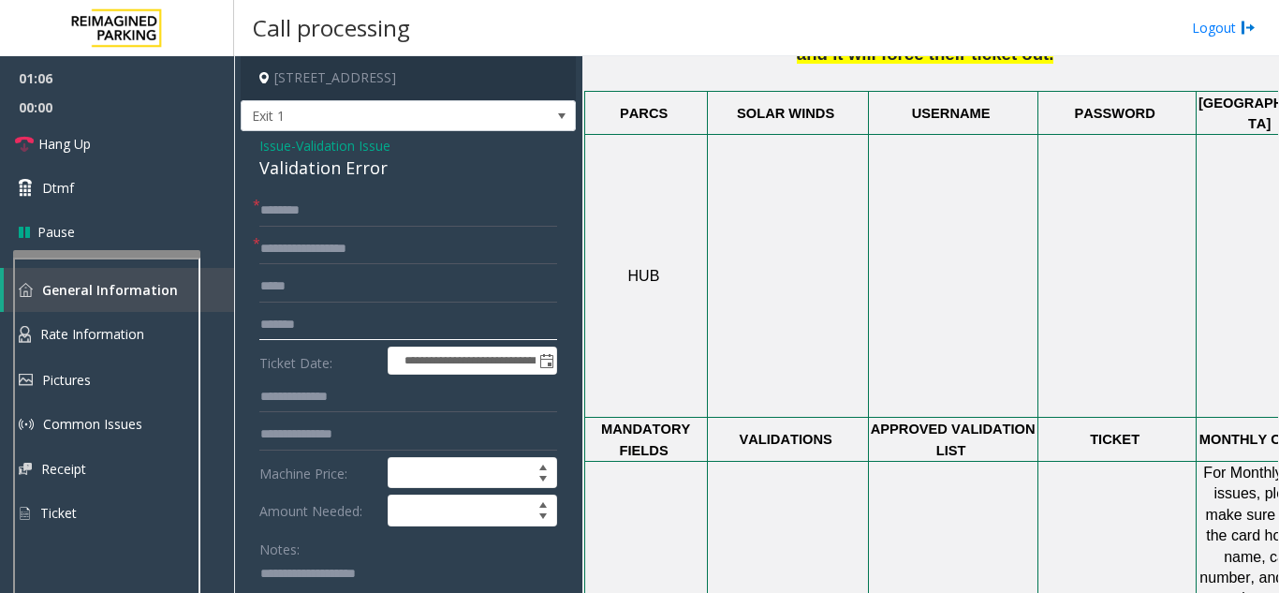
type input "*******"
click at [357, 218] on input "text" at bounding box center [408, 211] width 298 height 32
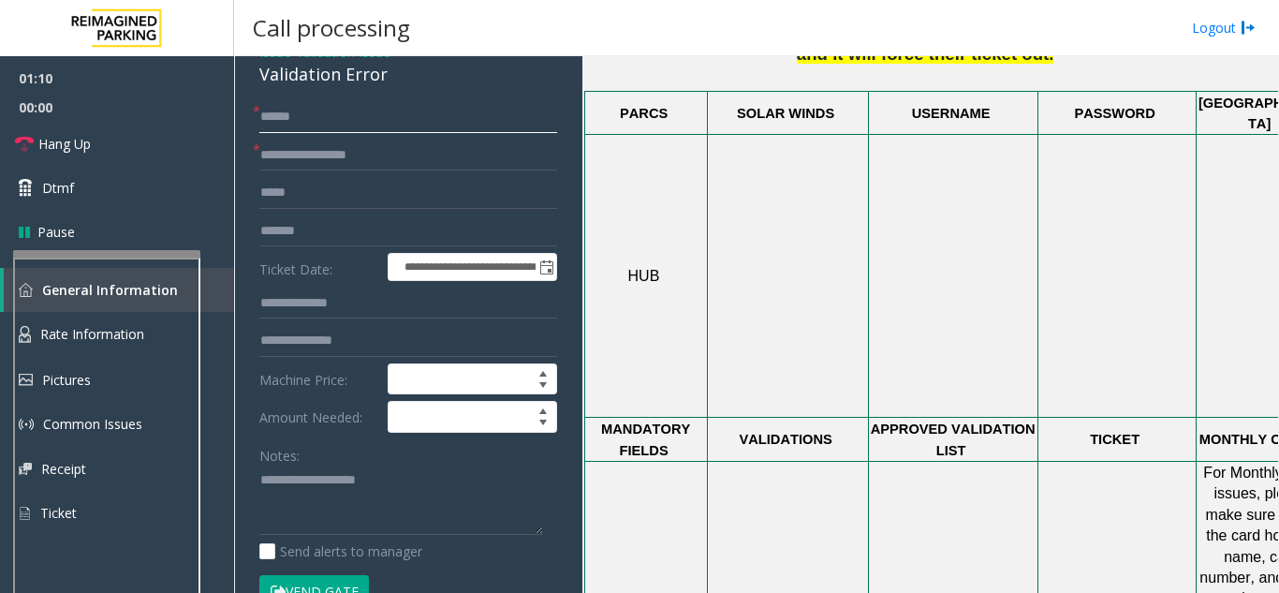
scroll to position [281, 0]
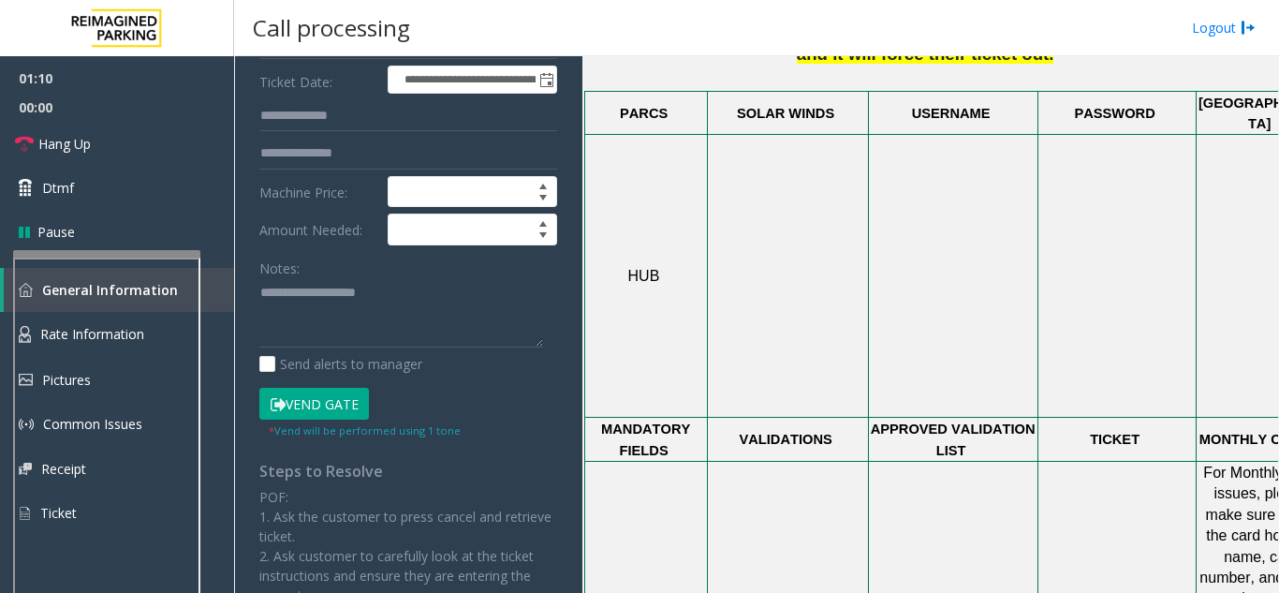
type input "*****"
click at [334, 398] on button "Vend Gate" at bounding box center [314, 404] width 110 height 32
click at [322, 306] on textarea at bounding box center [401, 313] width 284 height 70
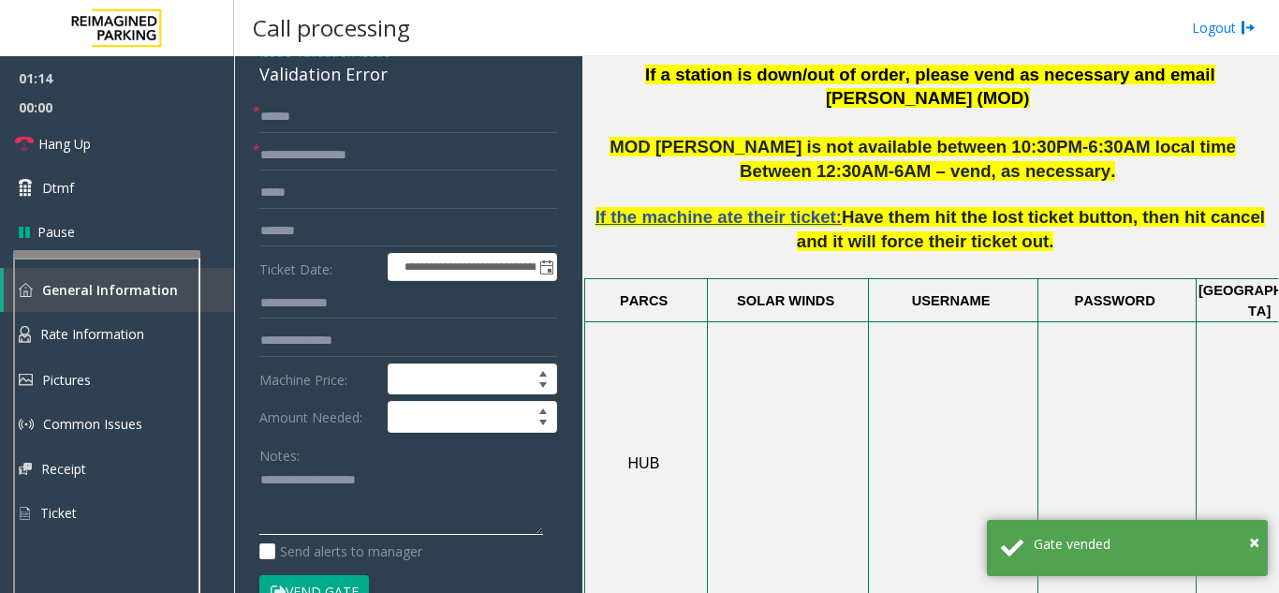
scroll to position [0, 0]
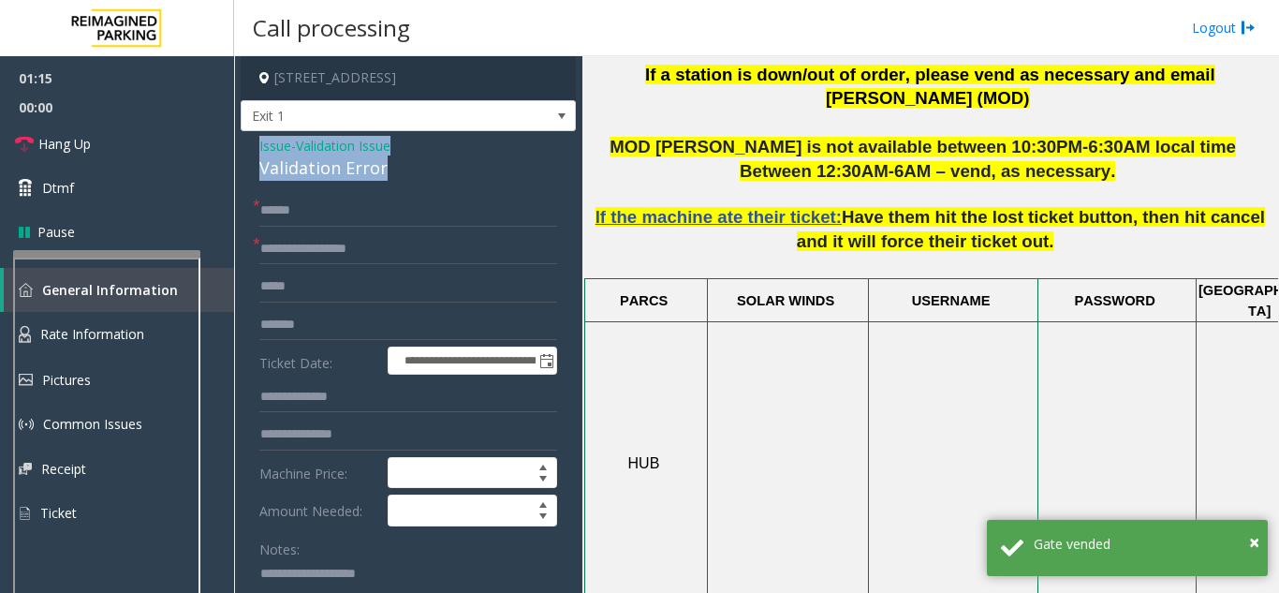
drag, startPoint x: 254, startPoint y: 143, endPoint x: 401, endPoint y: 173, distance: 150.1
copy div "Issue - Validation Issue Validation Error"
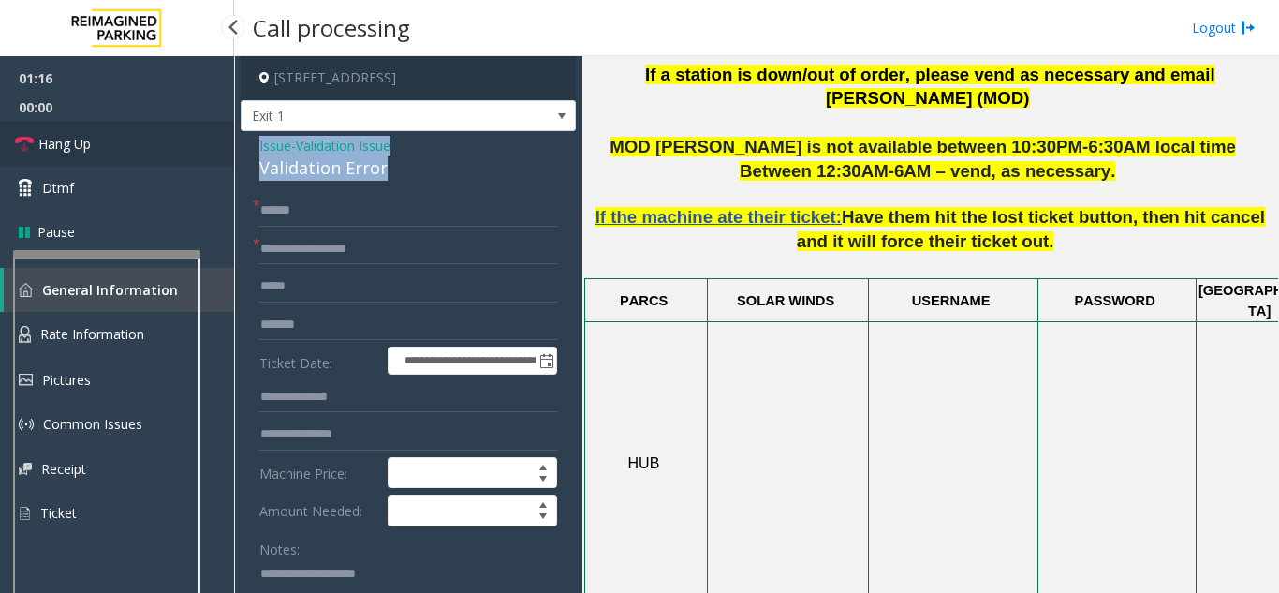
click at [122, 143] on link "Hang Up" at bounding box center [117, 144] width 234 height 44
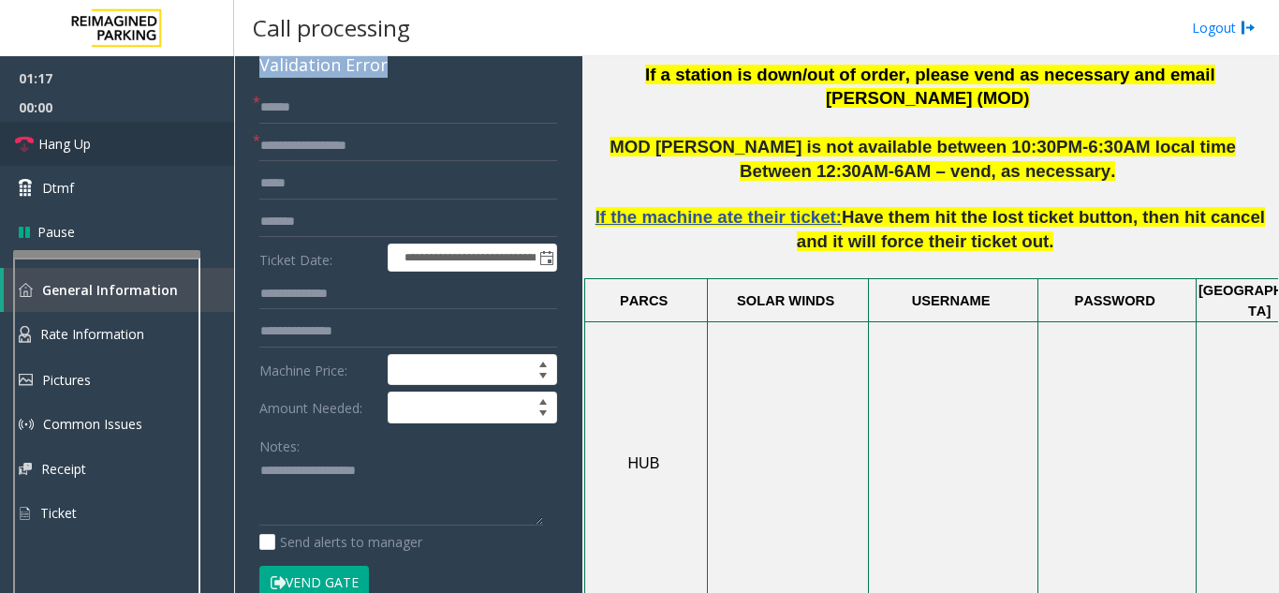
scroll to position [187, 0]
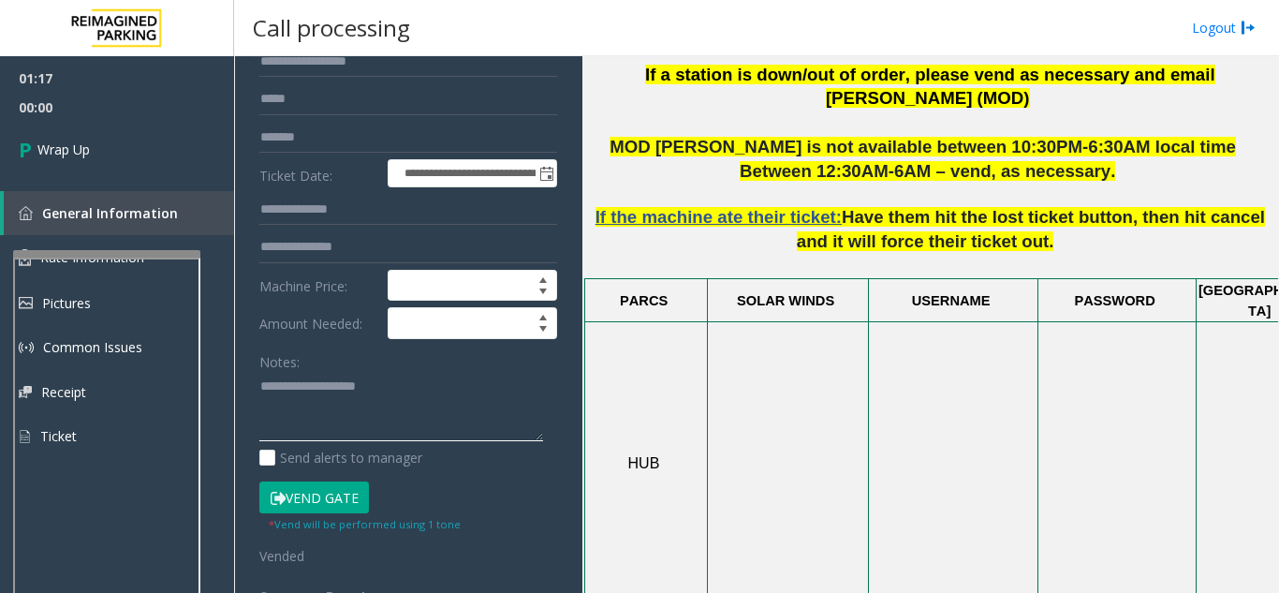
click at [316, 388] on textarea at bounding box center [401, 407] width 284 height 70
paste textarea "**********"
click at [414, 435] on textarea at bounding box center [401, 407] width 284 height 70
paste textarea "**********"
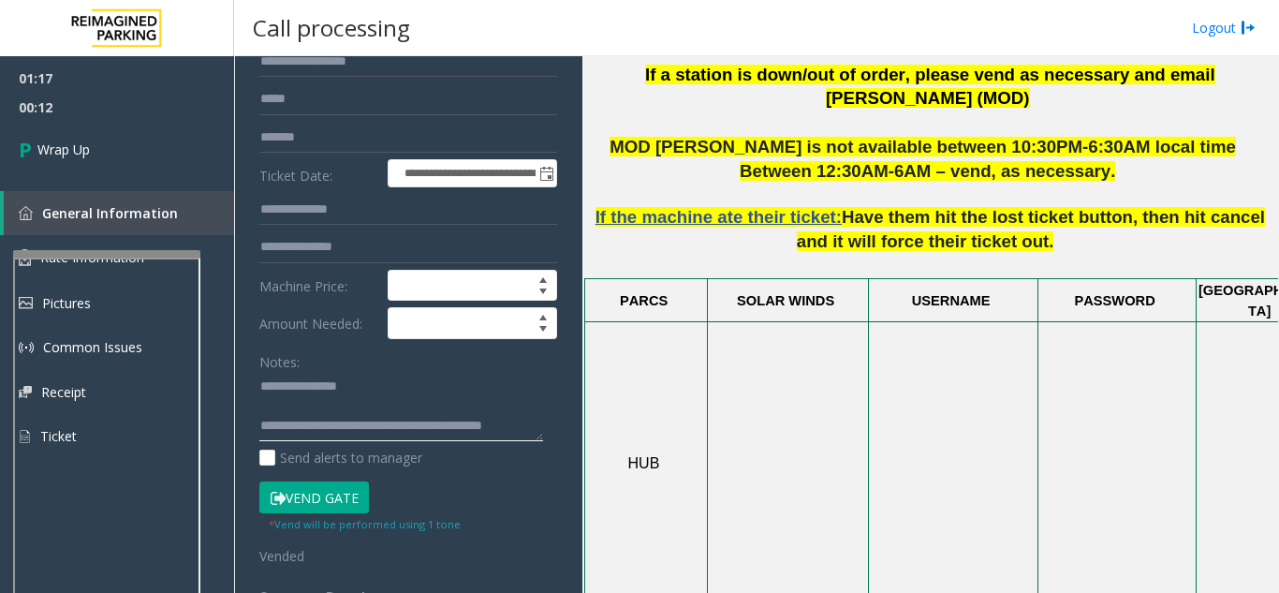
scroll to position [0, 0]
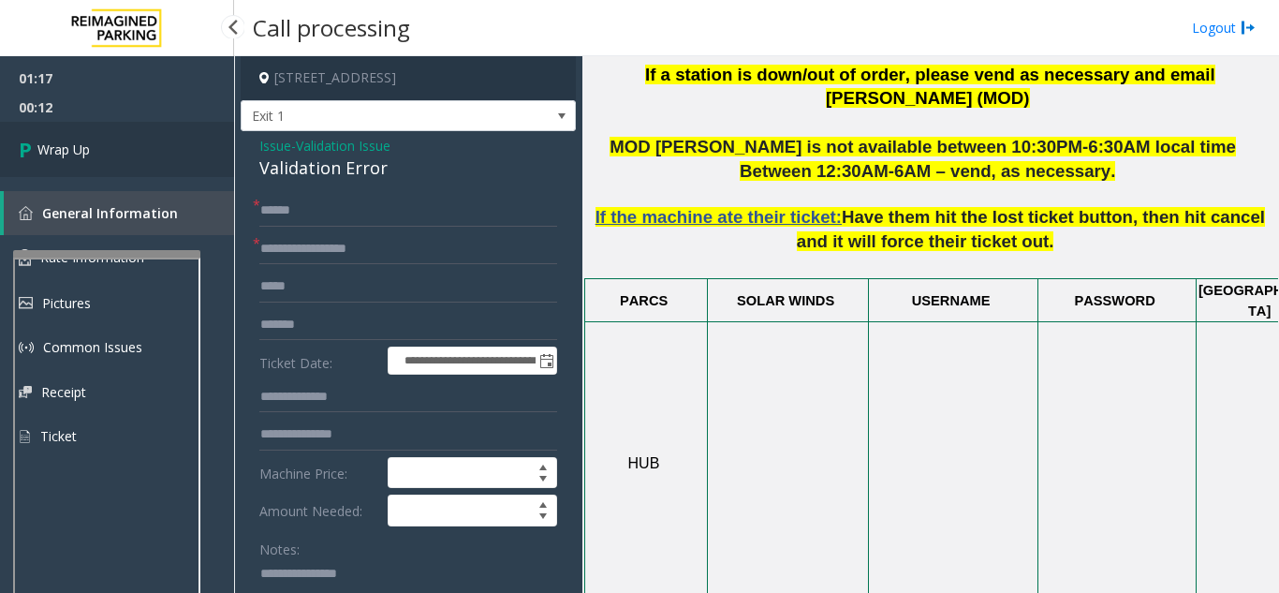
type textarea "**********"
click at [157, 168] on link "Wrap Up" at bounding box center [117, 149] width 234 height 55
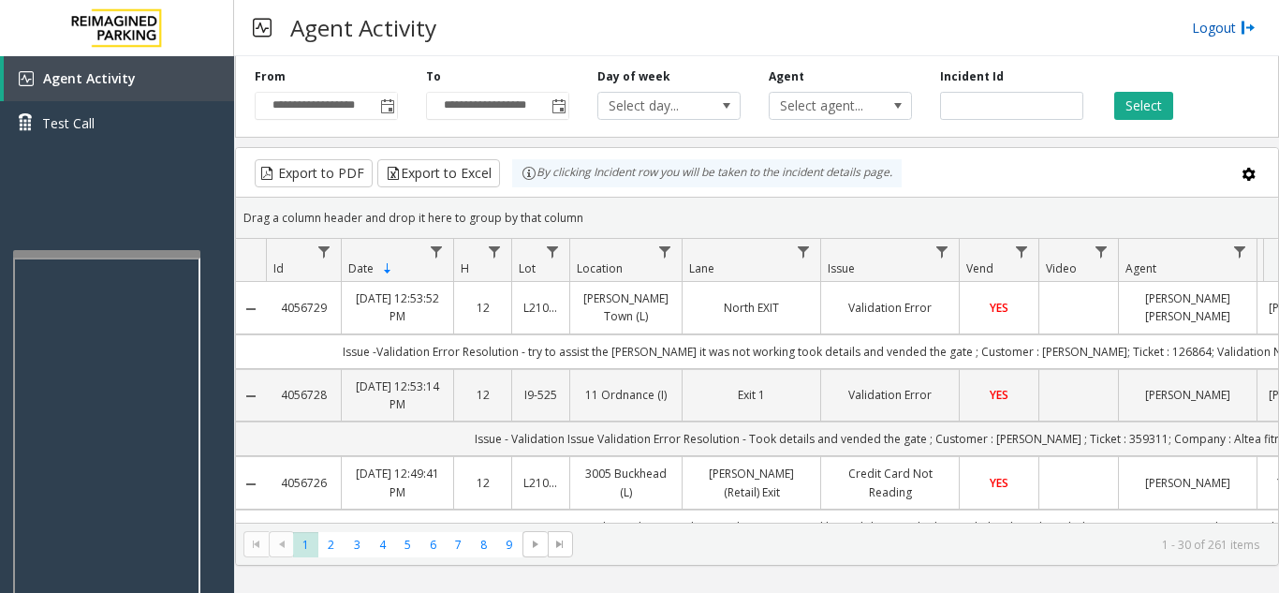
drag, startPoint x: 1215, startPoint y: 31, endPoint x: 1195, endPoint y: 21, distance: 22.2
click at [1215, 31] on link "Logout" at bounding box center [1224, 28] width 64 height 20
